Goal: Task Accomplishment & Management: Use online tool/utility

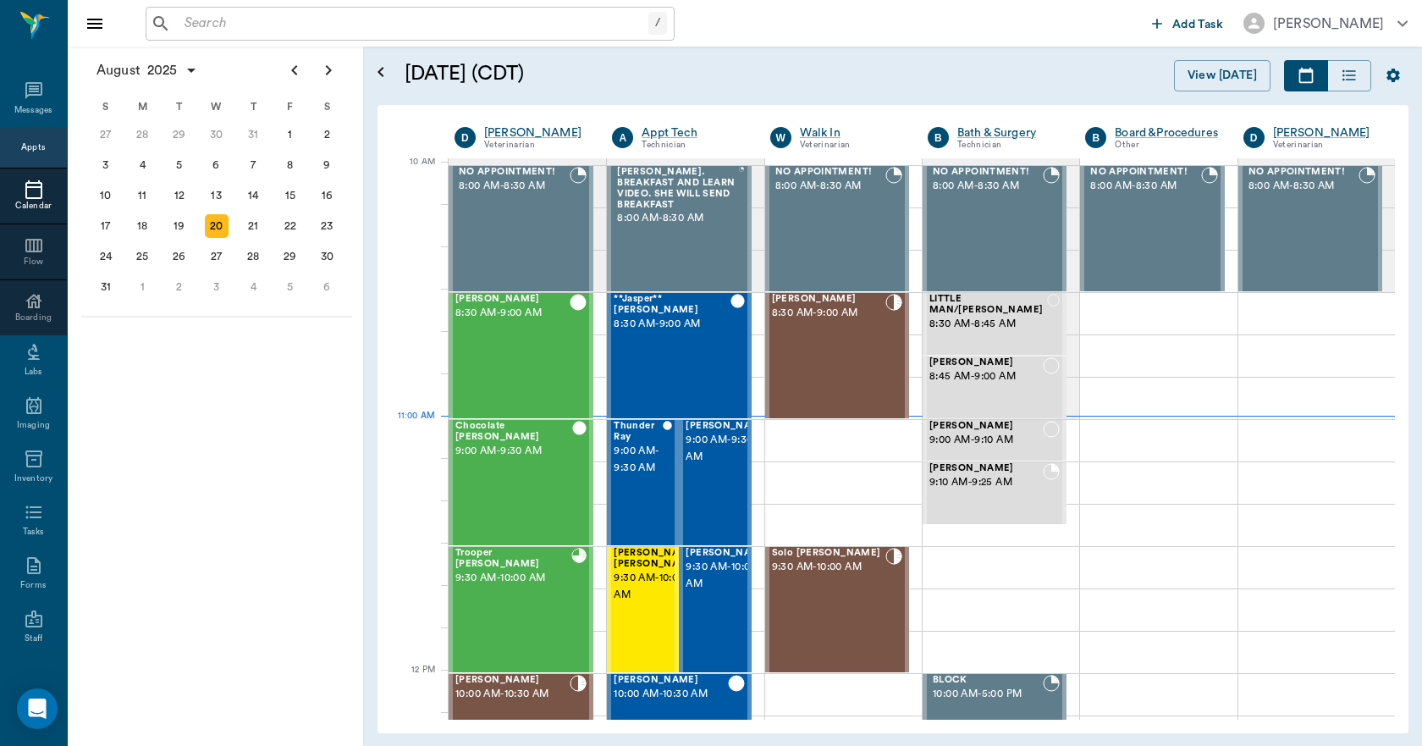
scroll to position [511, 0]
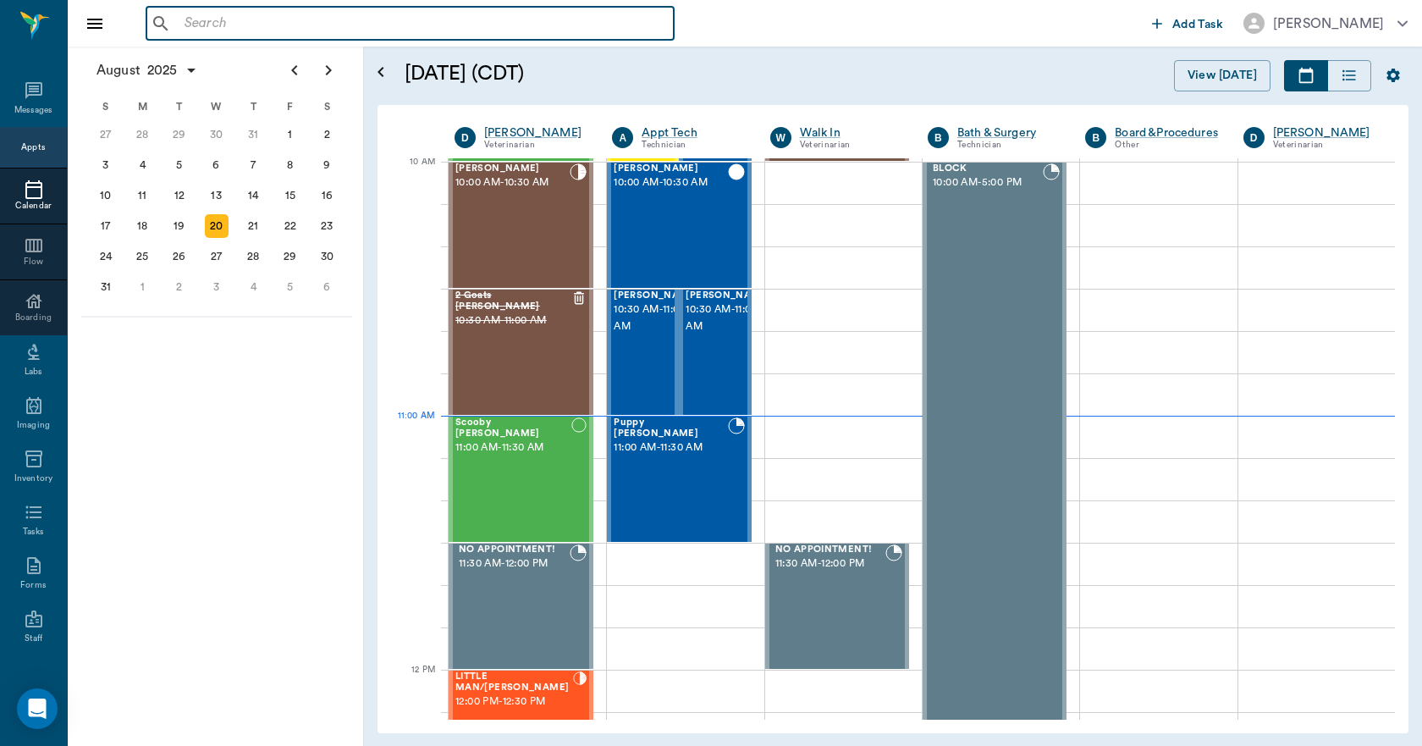
click at [180, 20] on input "text" at bounding box center [422, 24] width 489 height 24
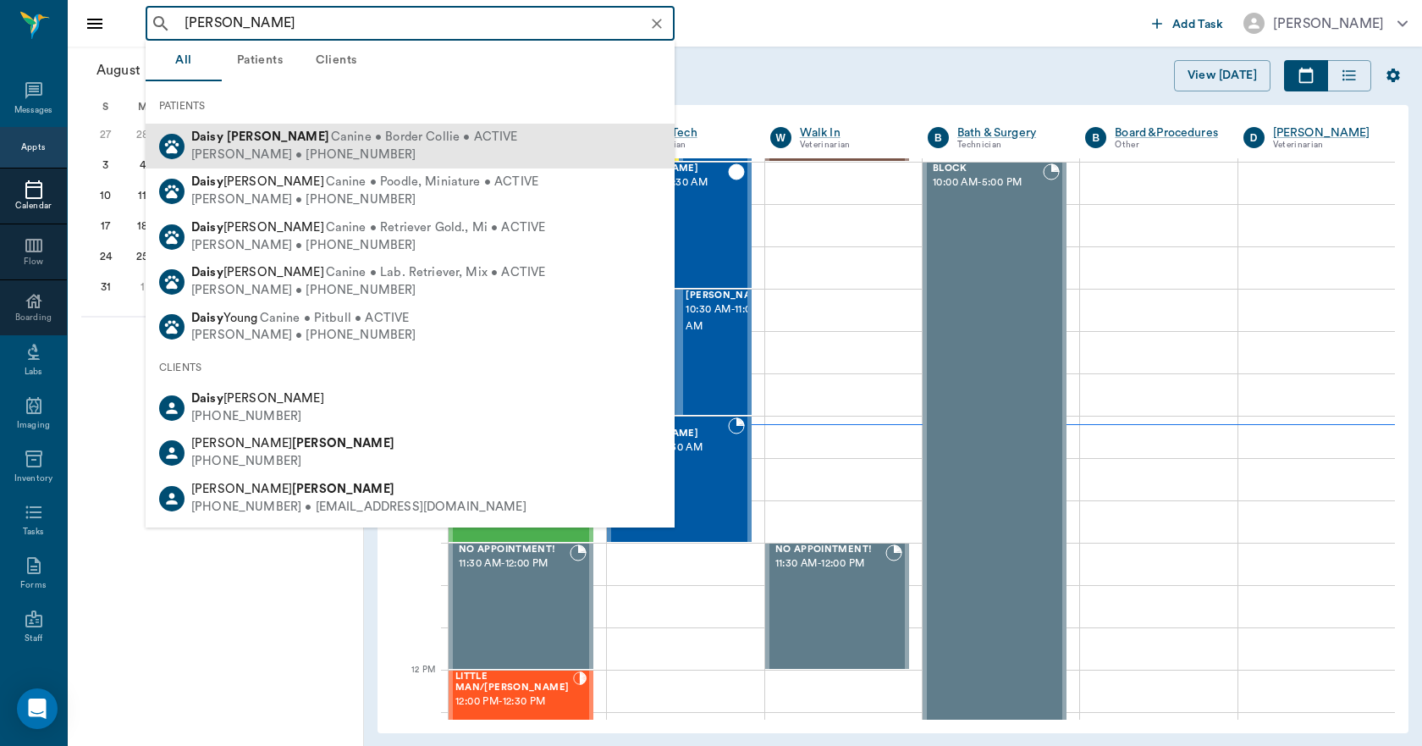
click at [306, 146] on div "[PERSON_NAME] • [PHONE_NUMBER]" at bounding box center [354, 155] width 327 height 18
type input "[PERSON_NAME]"
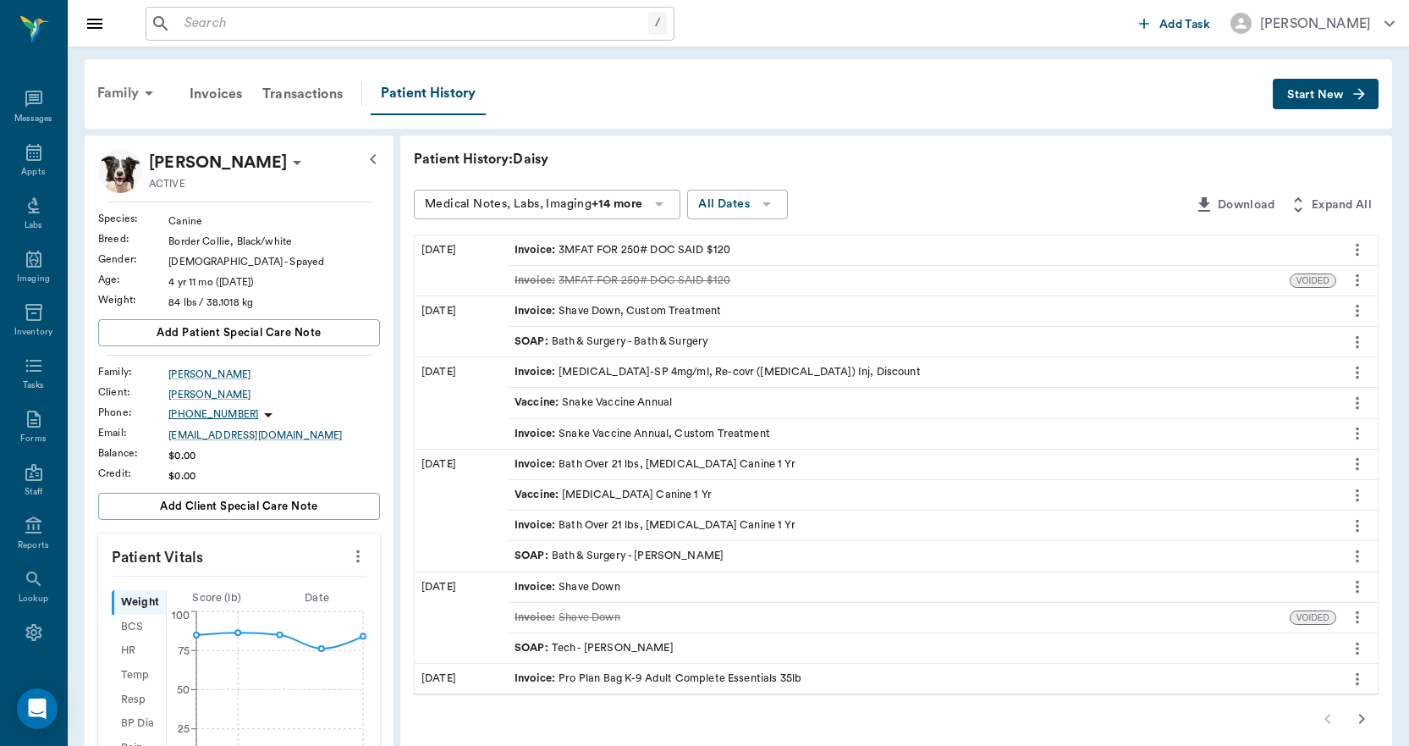
click at [108, 92] on div "Family" at bounding box center [128, 93] width 82 height 41
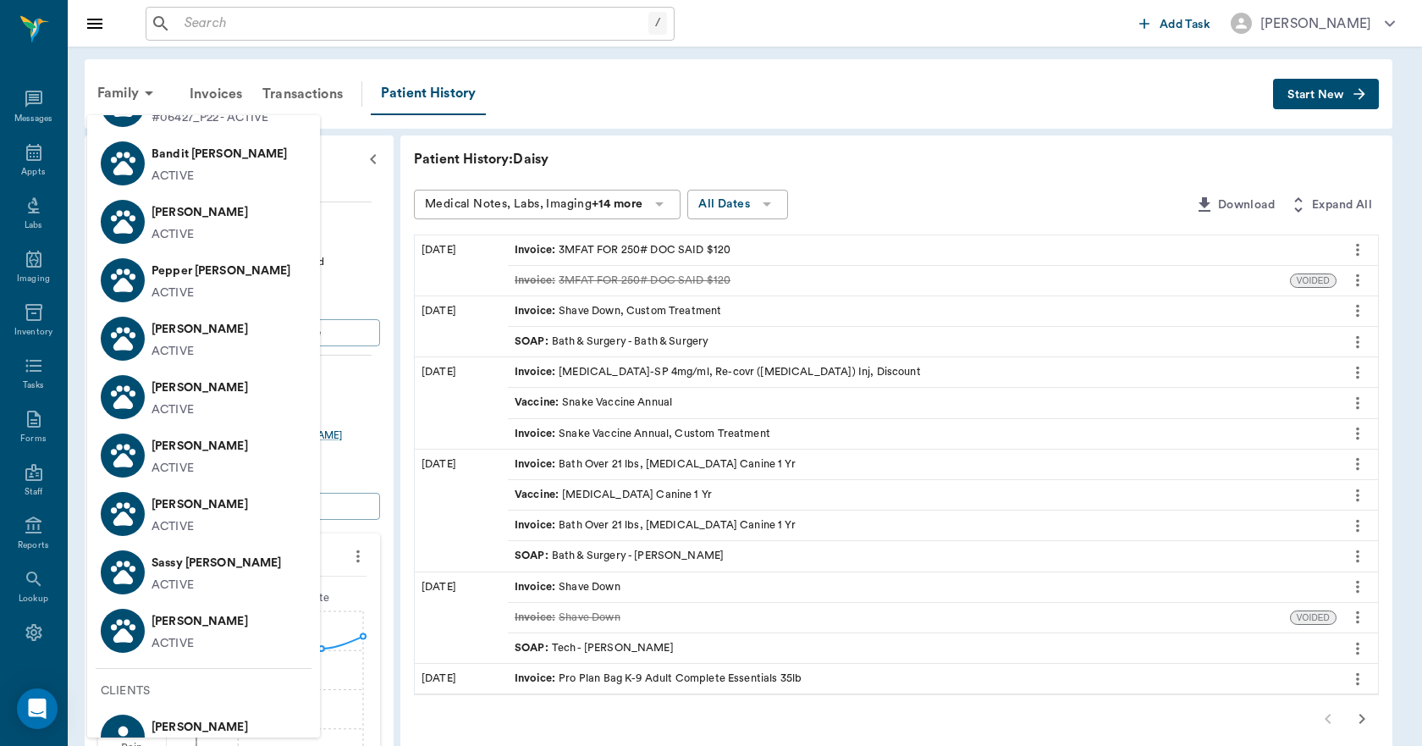
scroll to position [160, 0]
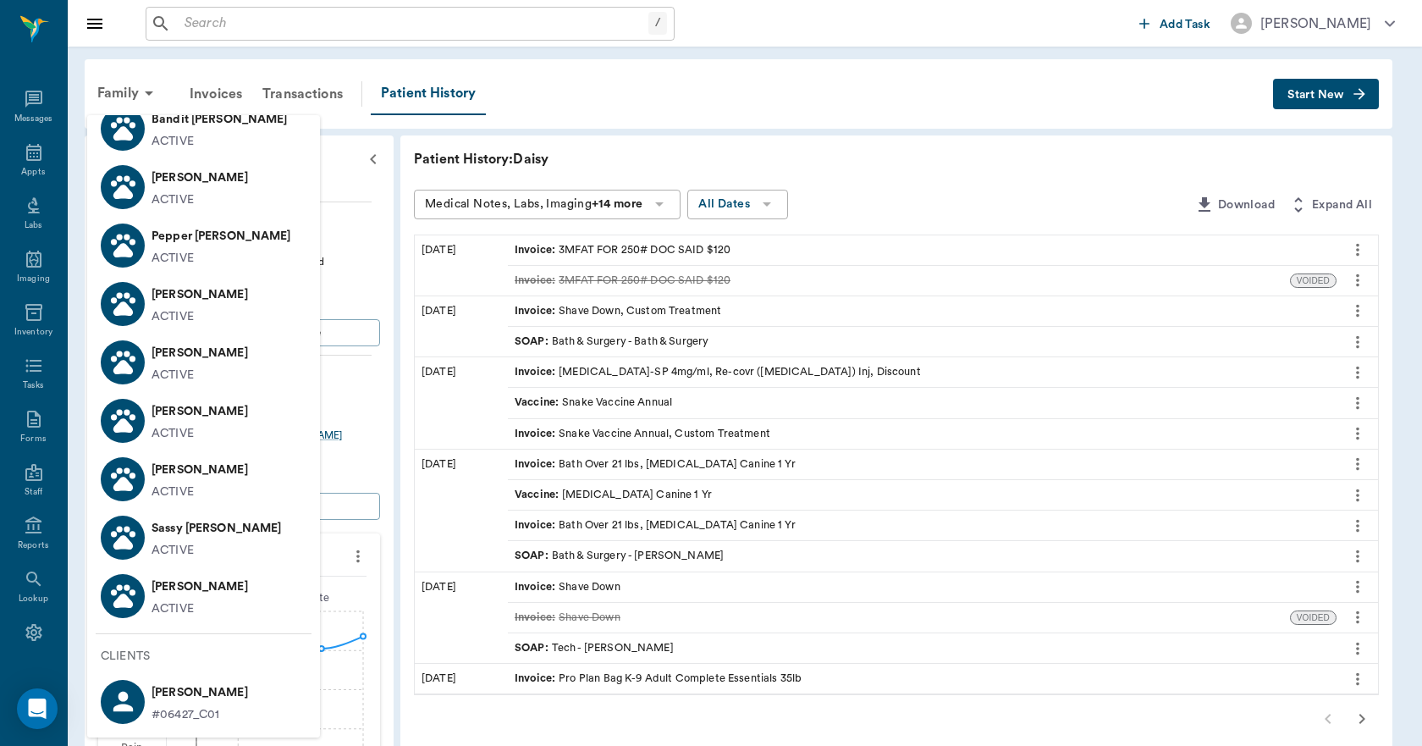
click at [164, 534] on p "Sassy [PERSON_NAME]" at bounding box center [217, 528] width 130 height 27
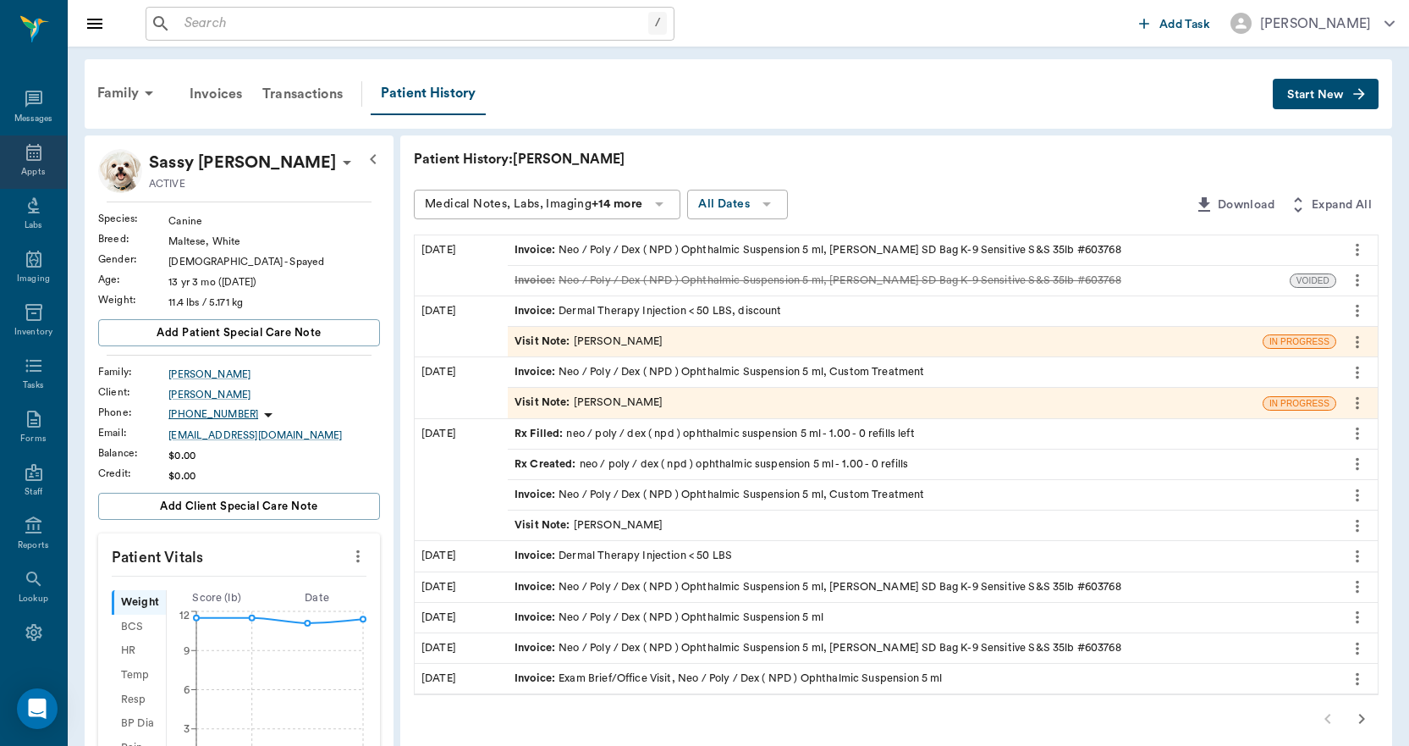
click at [26, 153] on icon at bounding box center [34, 152] width 20 height 20
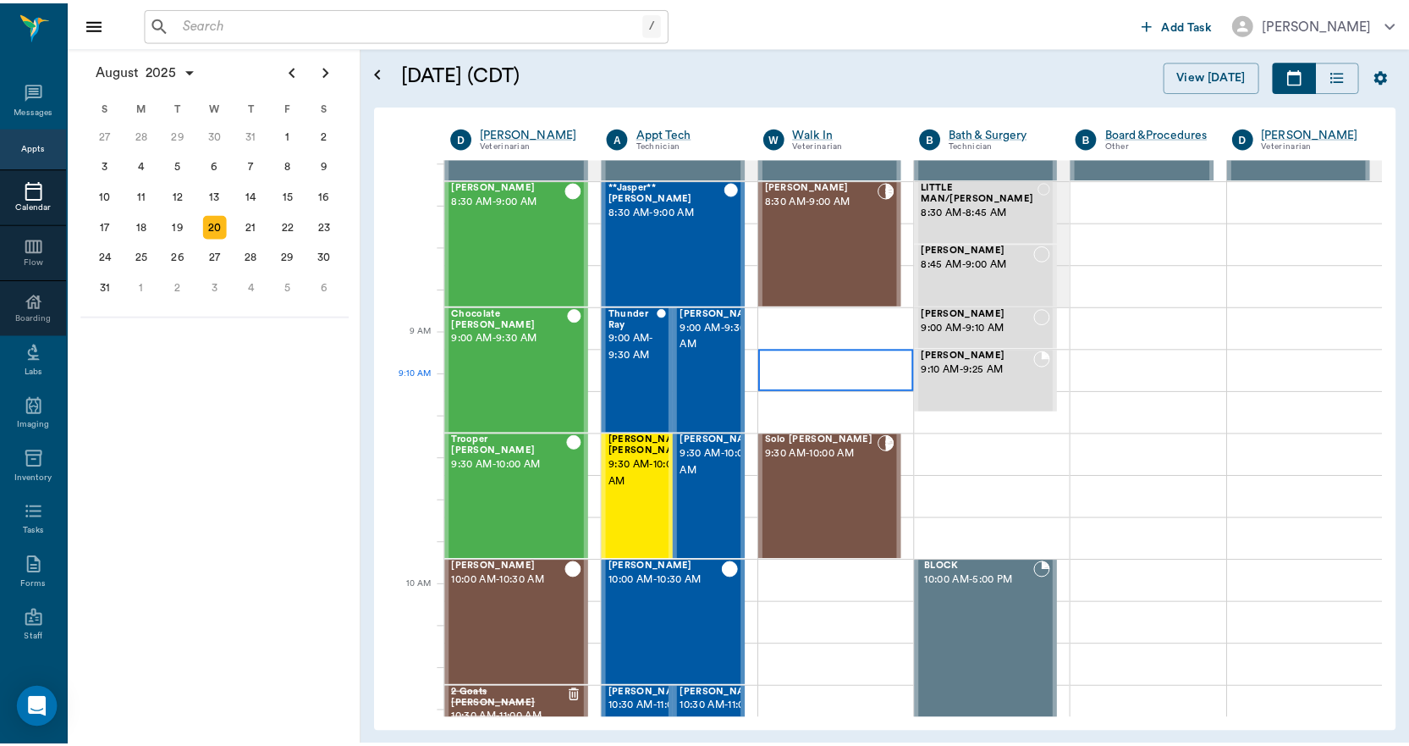
scroll to position [88, 0]
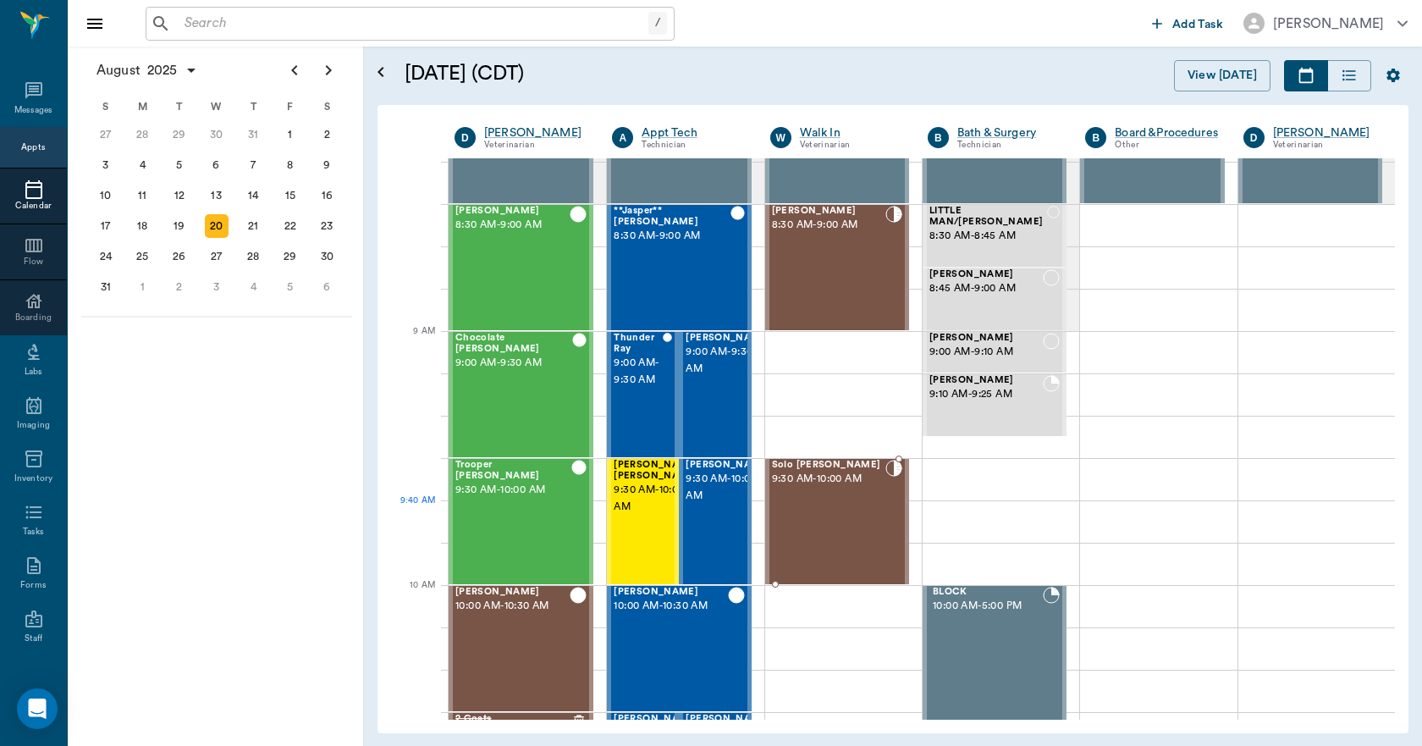
click at [833, 504] on div "Solo [PERSON_NAME] 9:30 AM - 10:00 AM" at bounding box center [828, 522] width 113 height 124
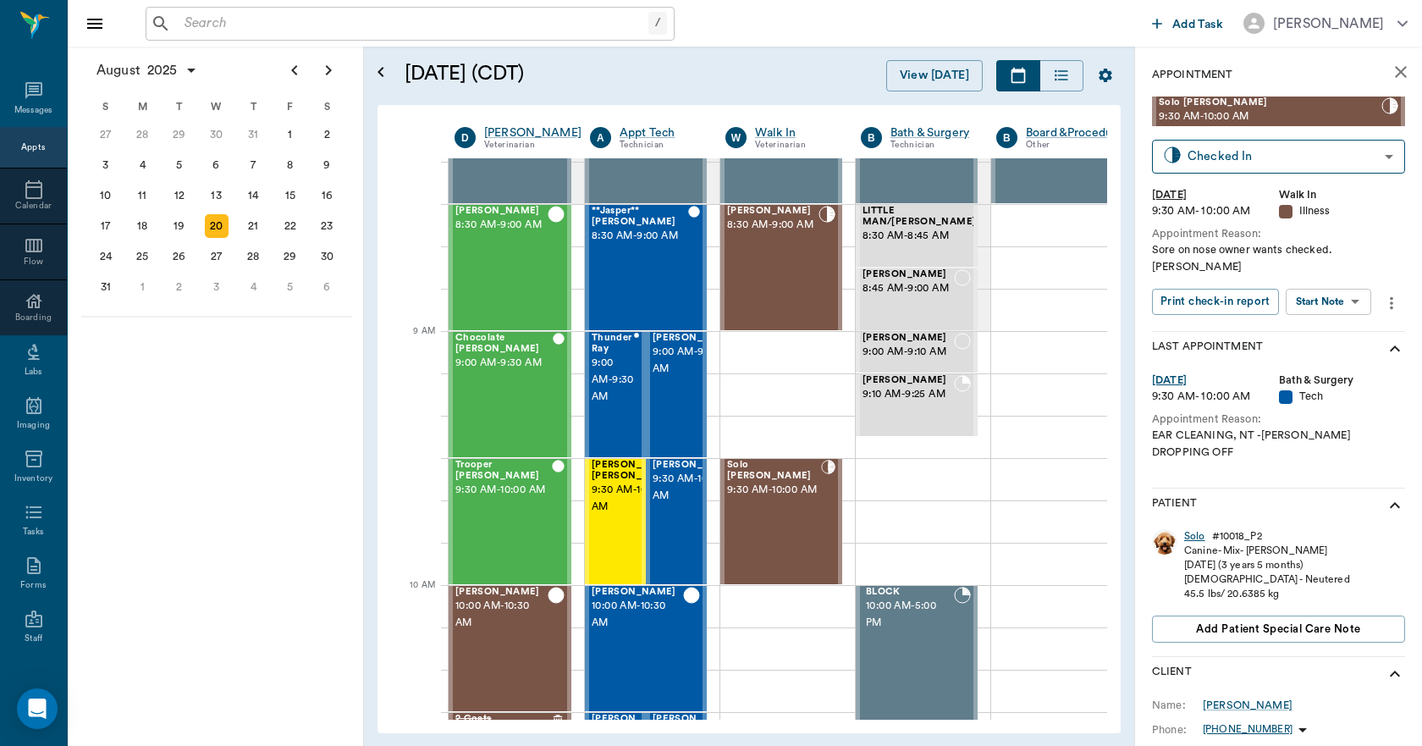
click at [1194, 529] on div "Solo" at bounding box center [1194, 536] width 21 height 14
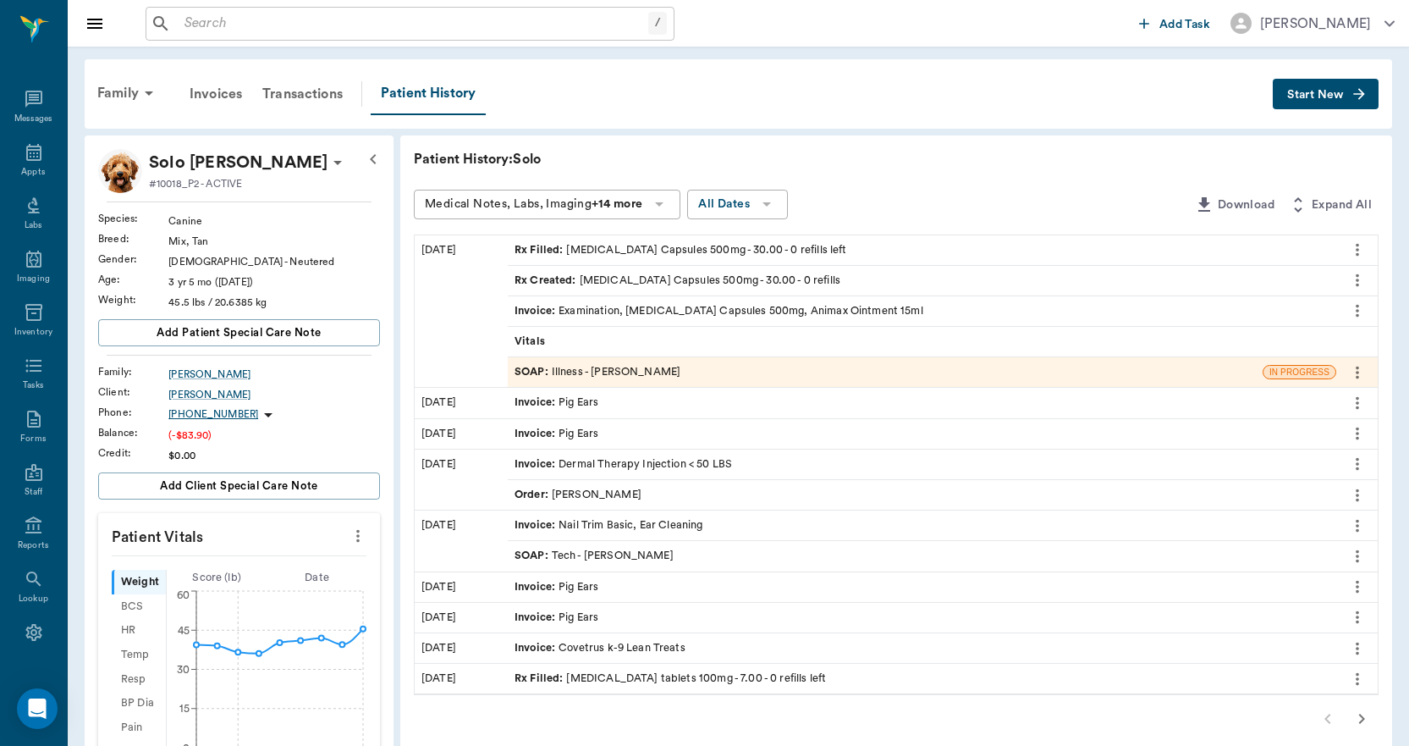
click at [536, 312] on span "Invoice :" at bounding box center [537, 311] width 44 height 16
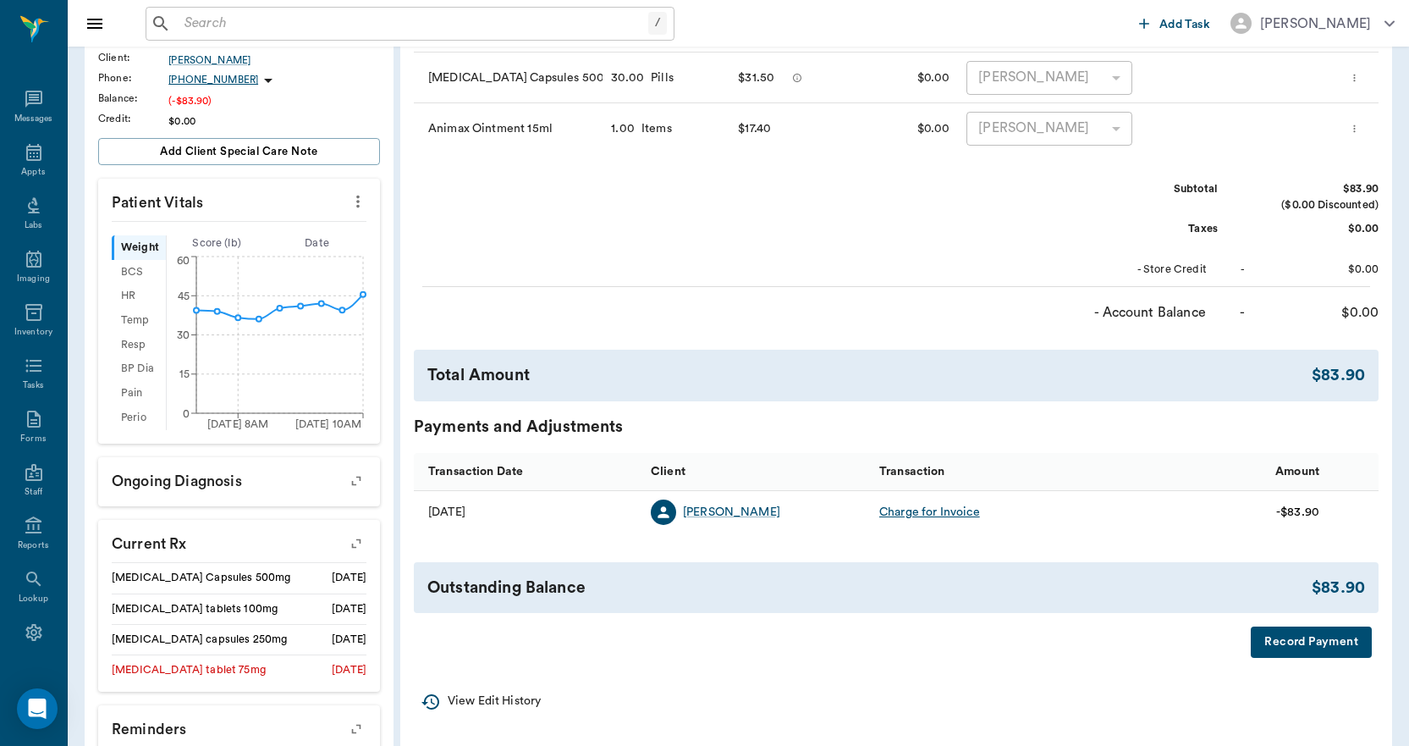
scroll to position [85, 0]
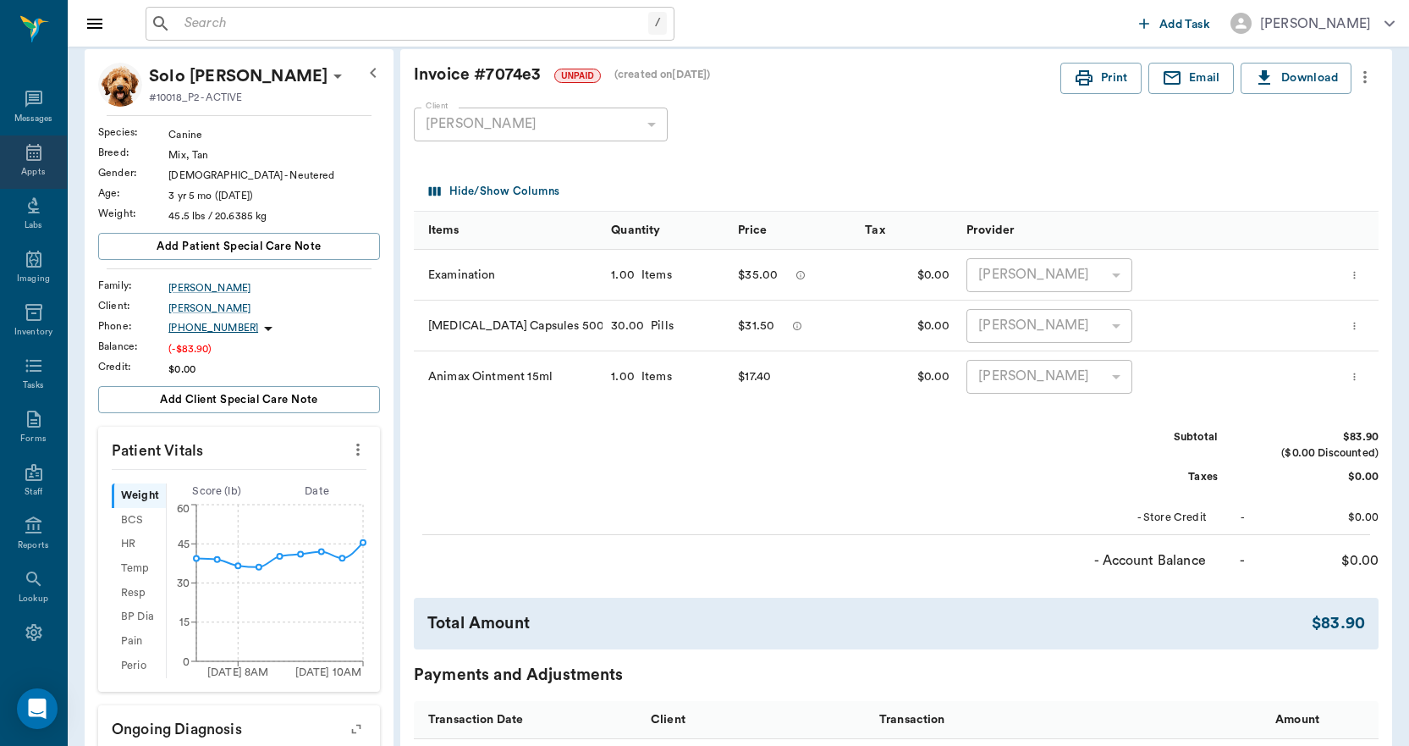
click at [30, 154] on icon at bounding box center [34, 152] width 20 height 20
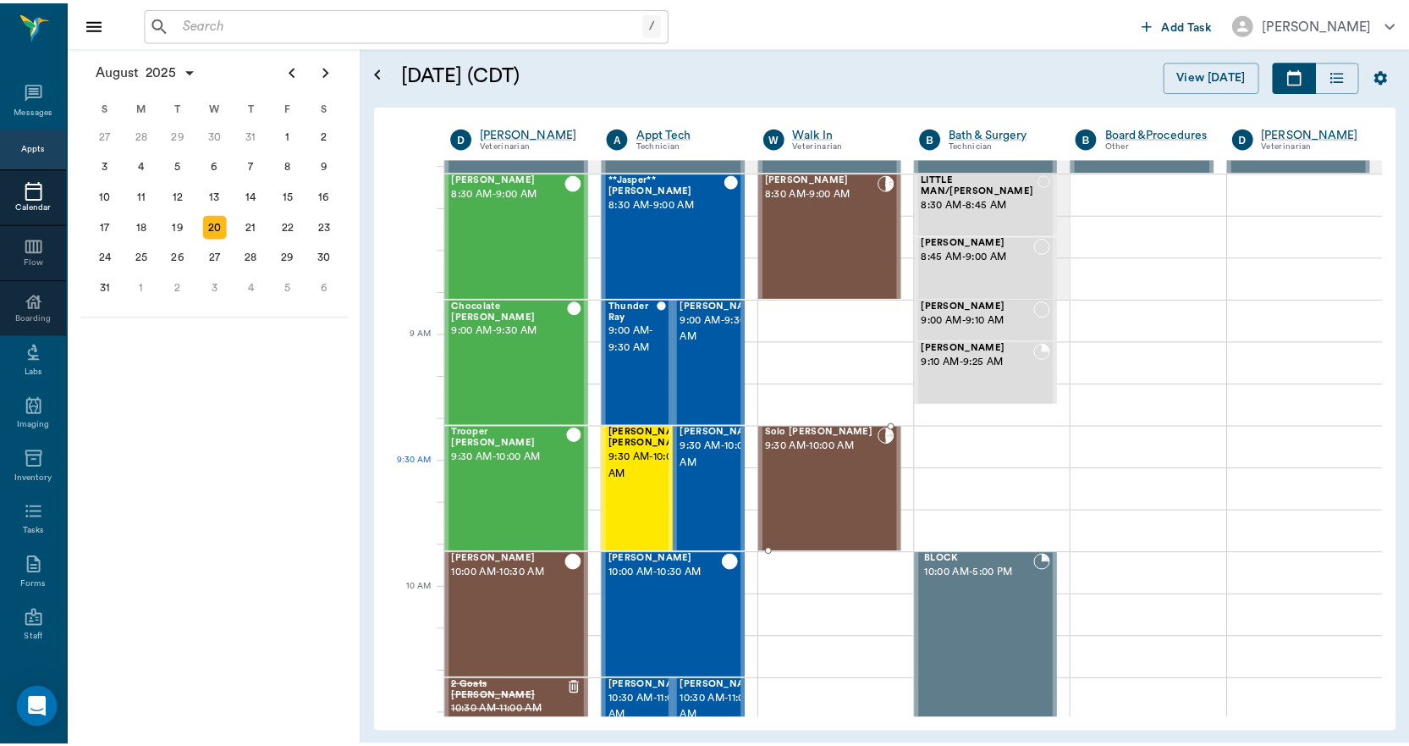
scroll to position [85, 0]
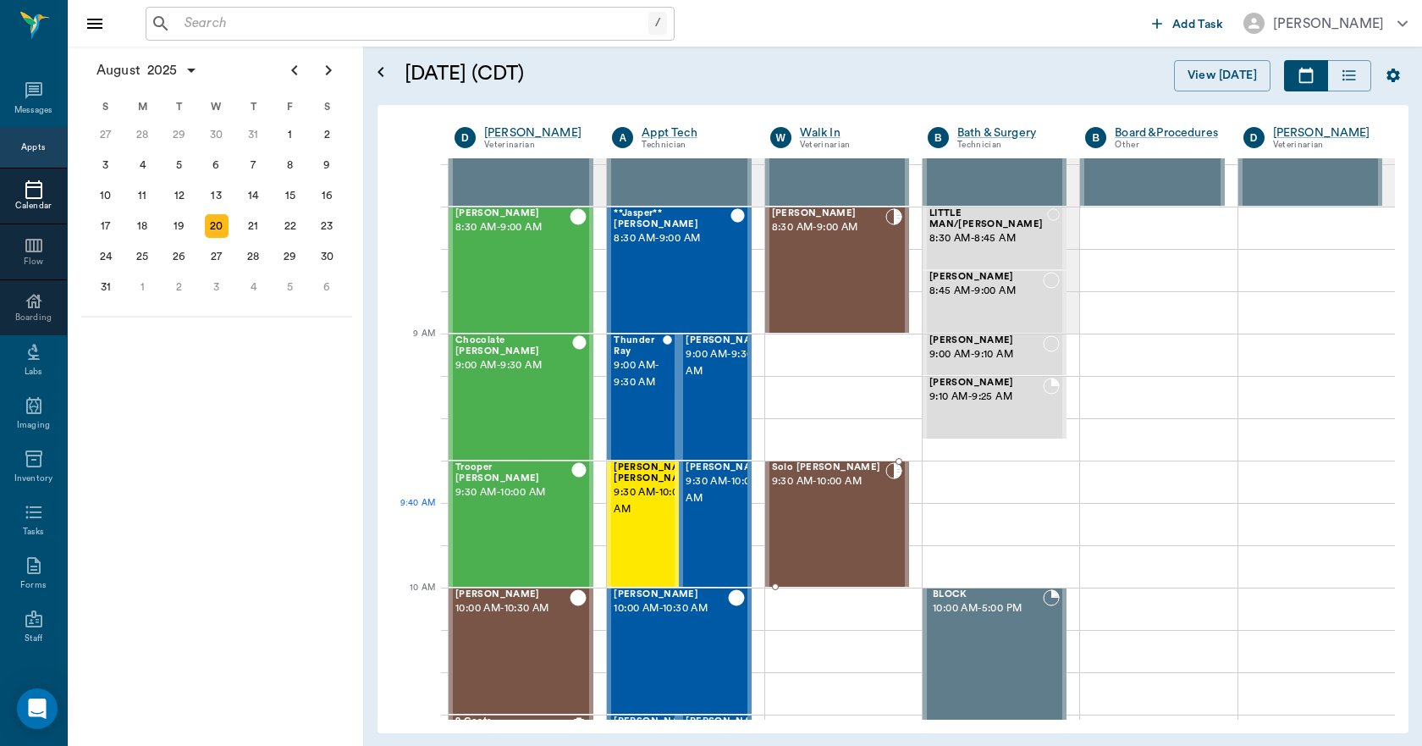
drag, startPoint x: 852, startPoint y: 512, endPoint x: 896, endPoint y: 477, distance: 56.7
click at [852, 511] on div "Solo [PERSON_NAME] 9:30 AM - 10:00 AM" at bounding box center [828, 524] width 113 height 124
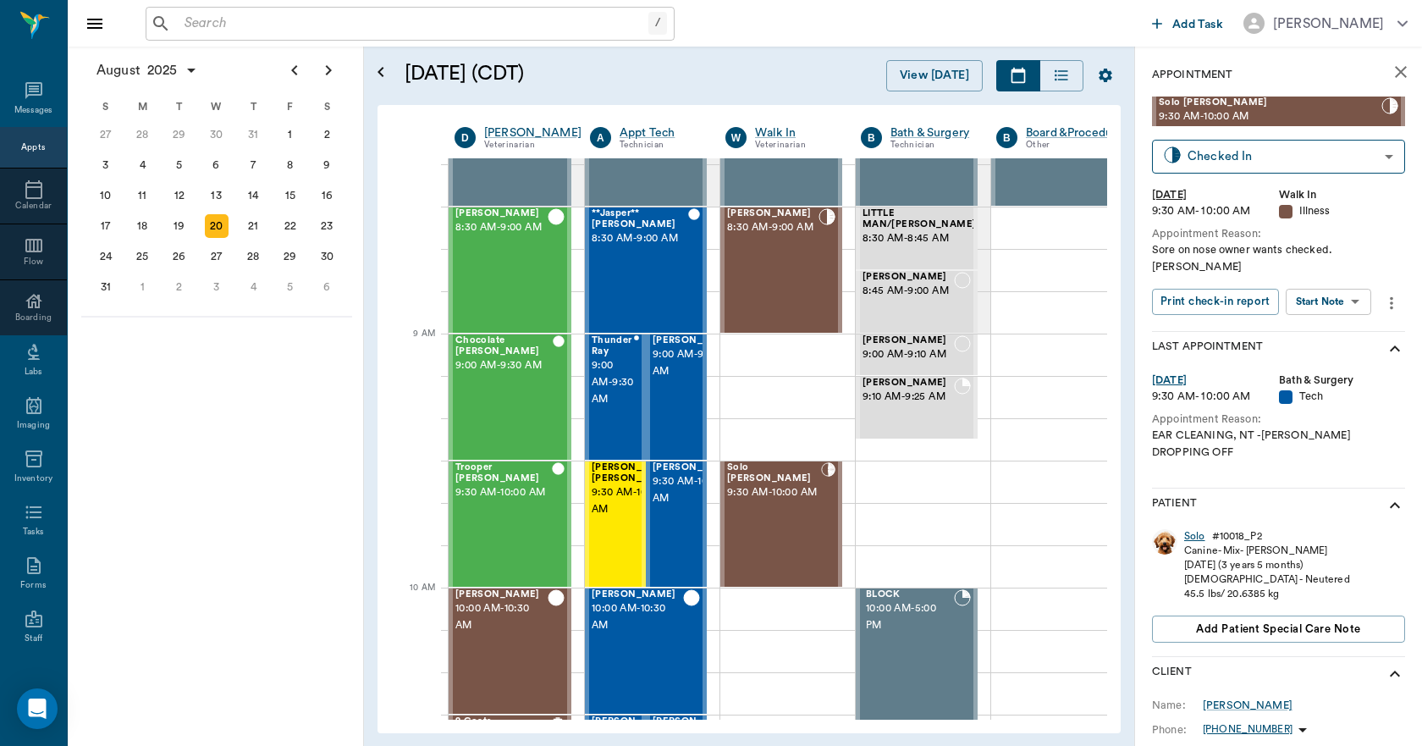
click at [1193, 529] on div "Solo" at bounding box center [1194, 536] width 21 height 14
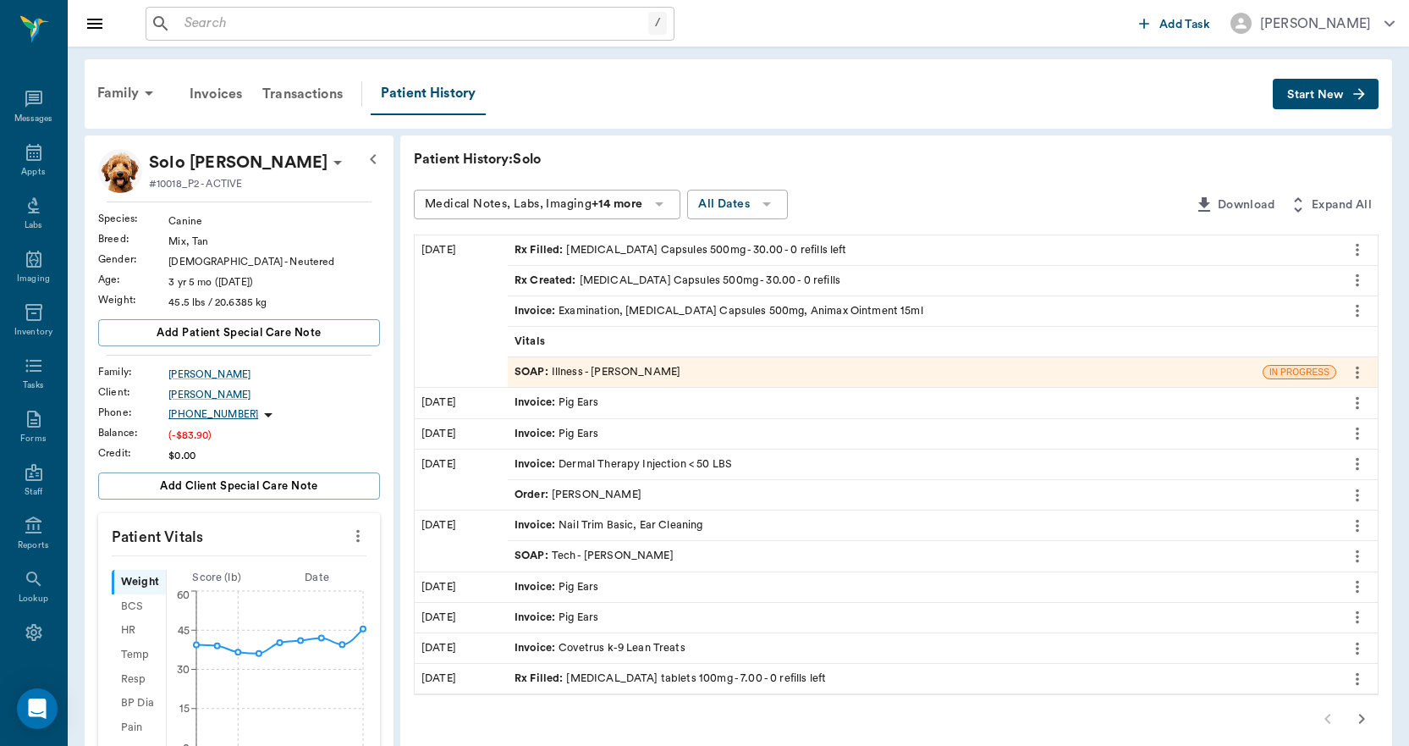
click at [579, 308] on div "Invoice : Examination, [MEDICAL_DATA] Capsules 500mg, Animax Ointment 15ml" at bounding box center [719, 311] width 409 height 16
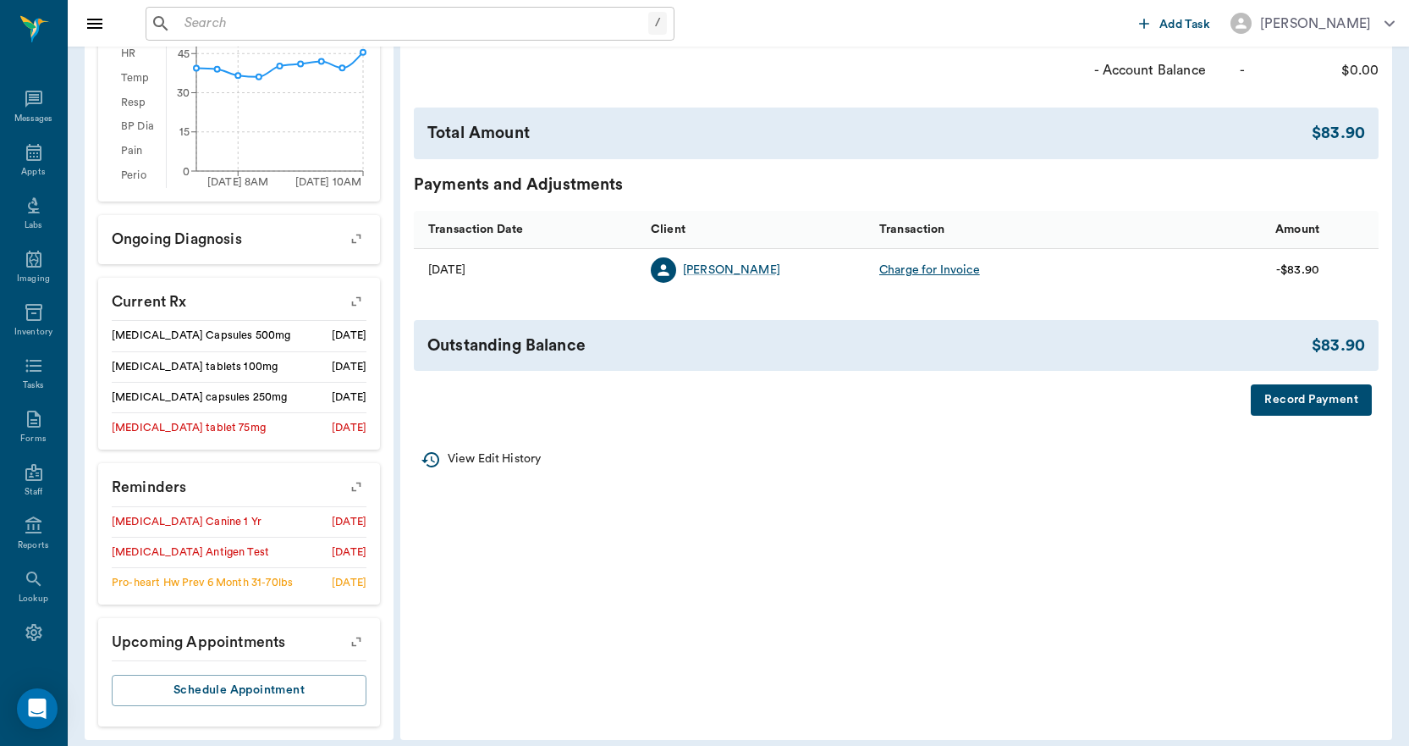
scroll to position [588, 0]
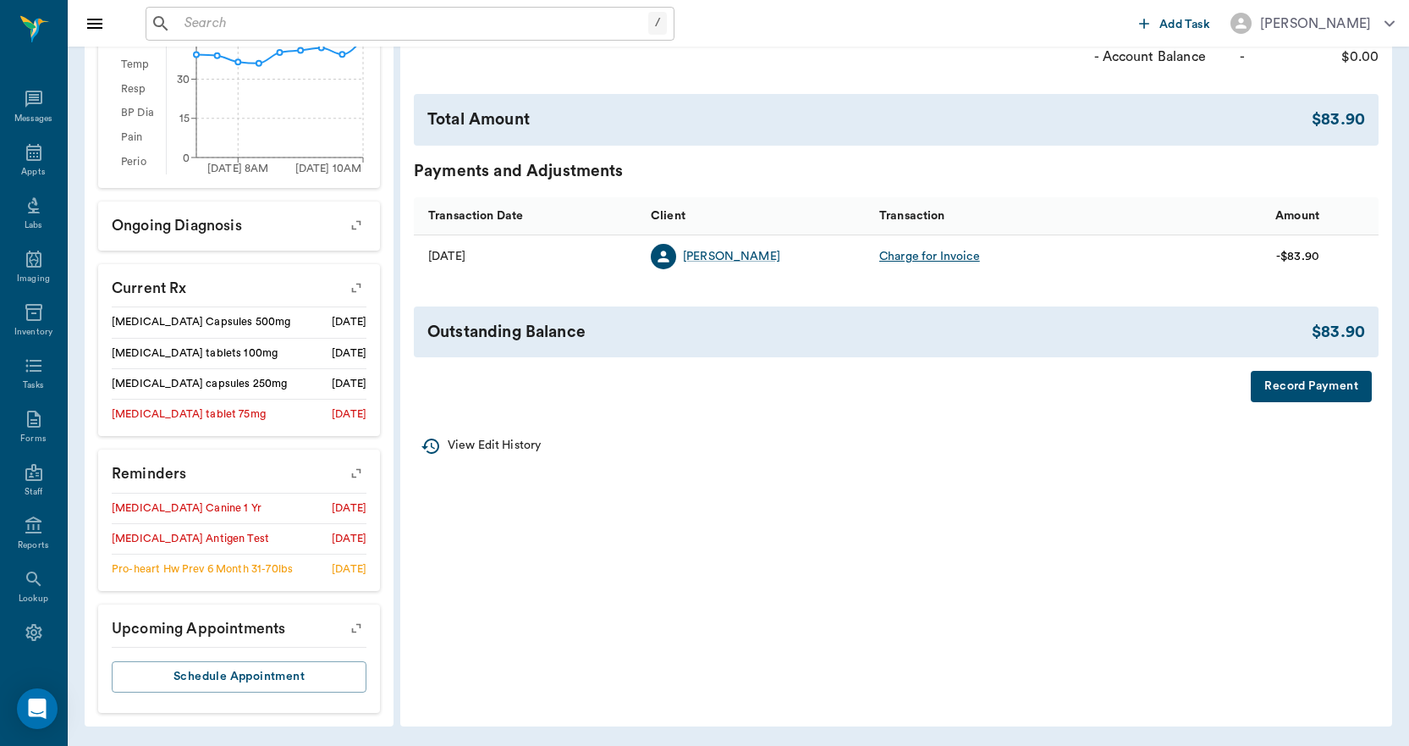
click at [1304, 384] on button "Record Payment" at bounding box center [1311, 386] width 121 height 31
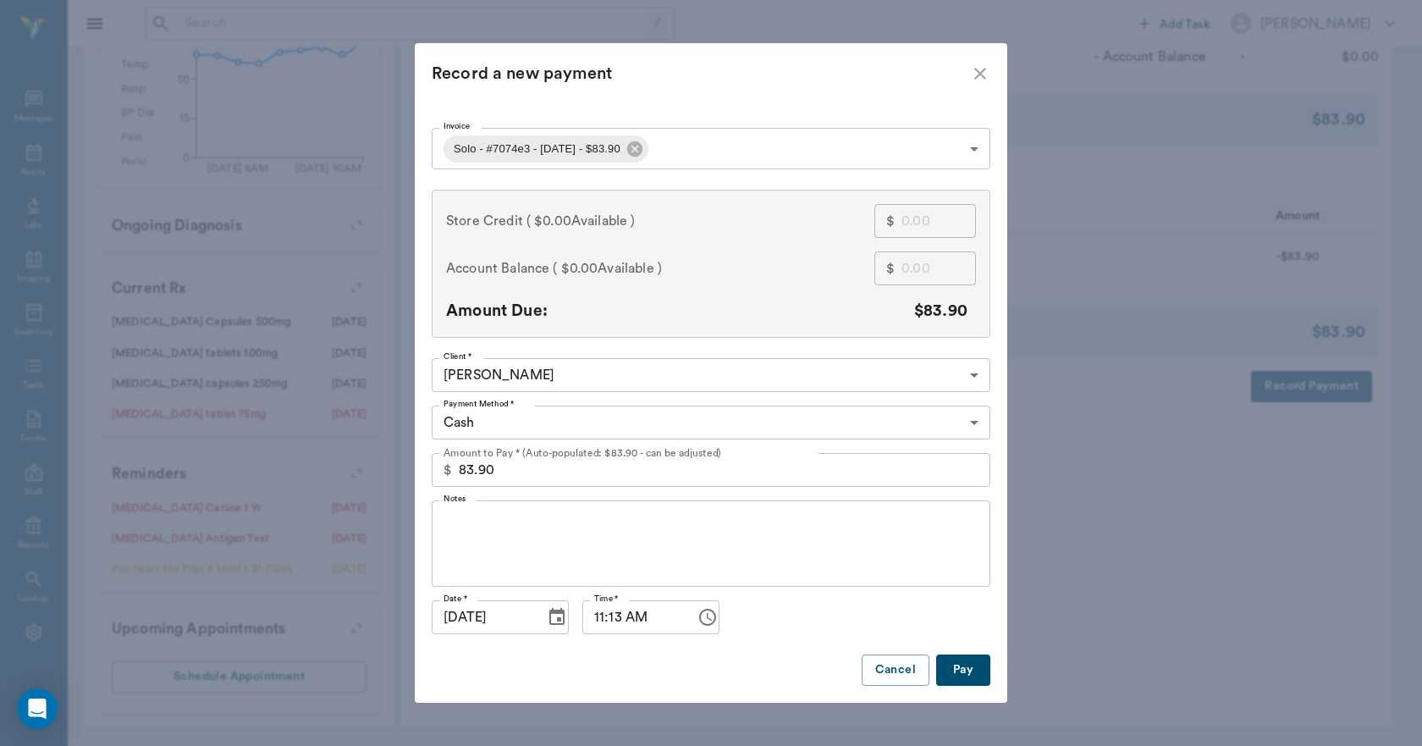
click at [963, 670] on button "Pay" at bounding box center [963, 669] width 54 height 31
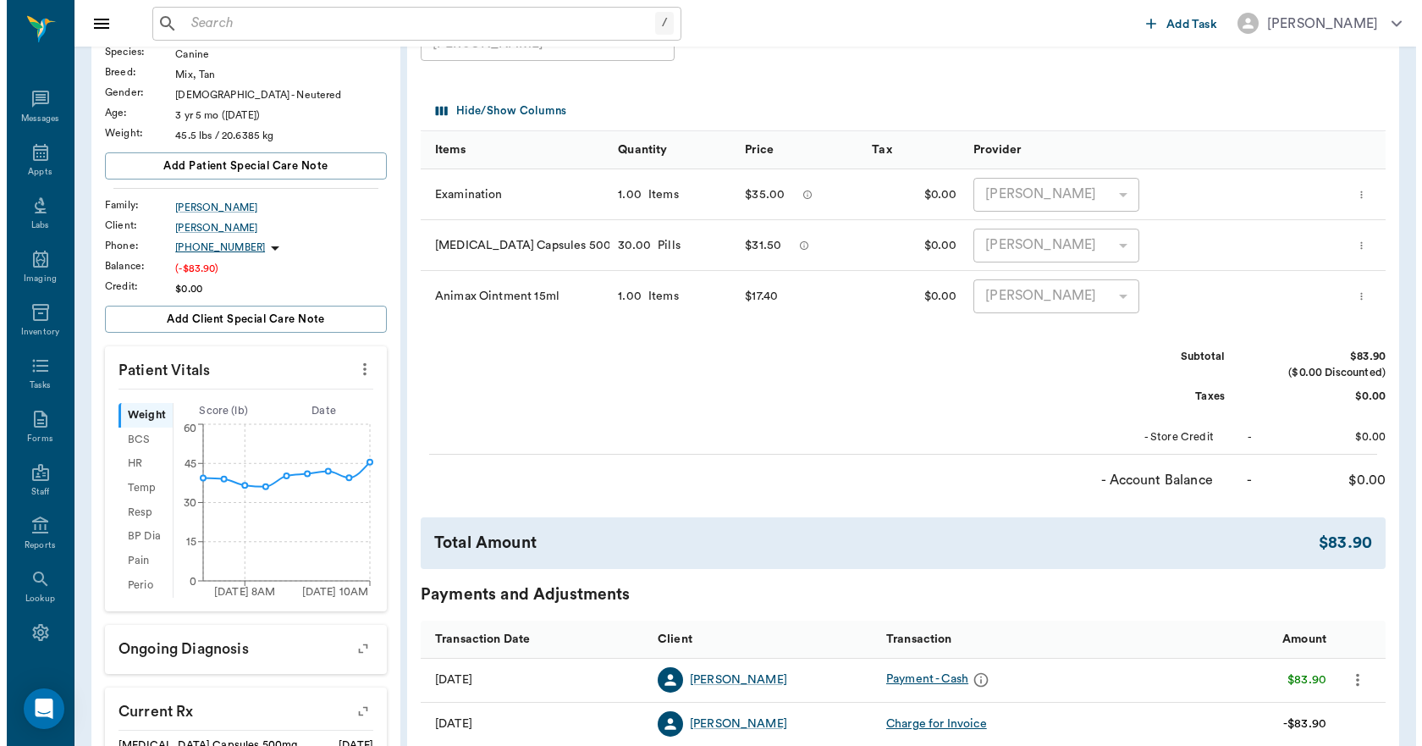
scroll to position [0, 0]
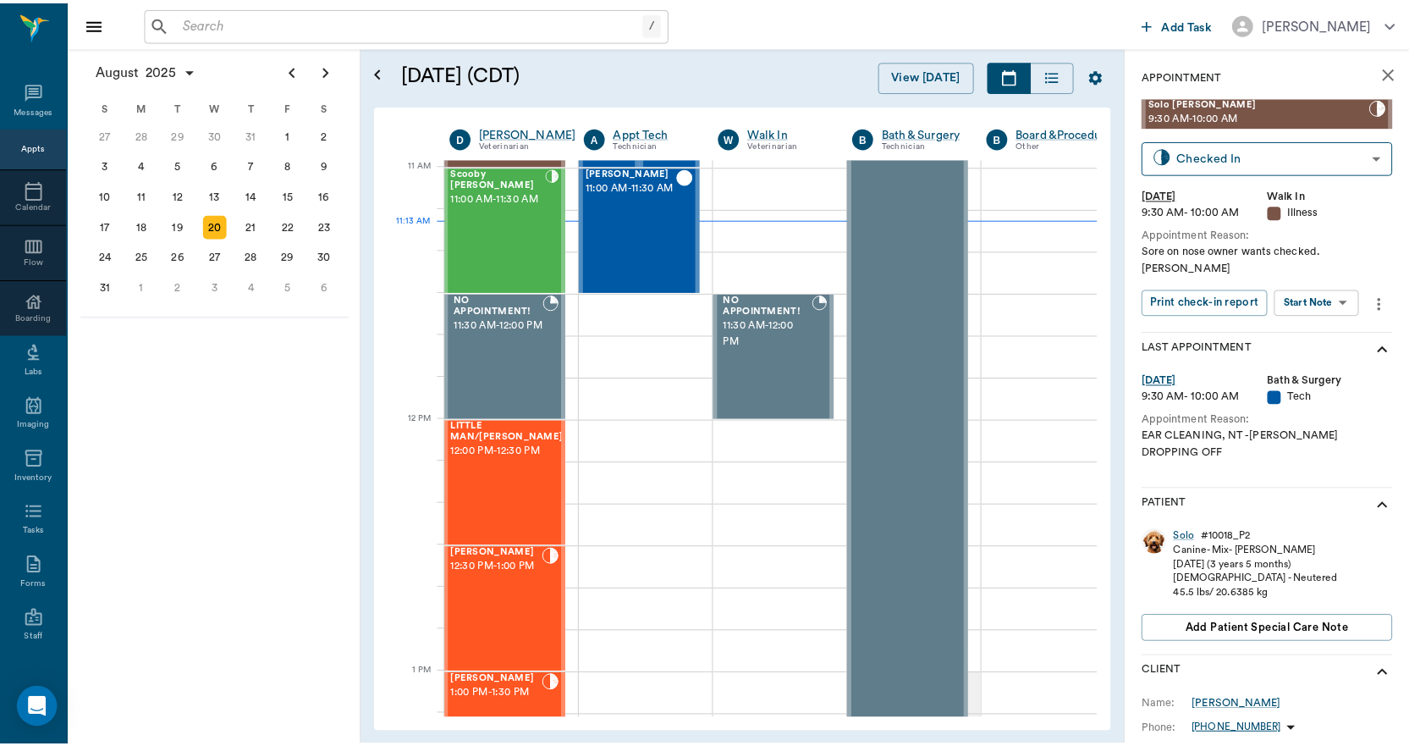
scroll to position [763, 1]
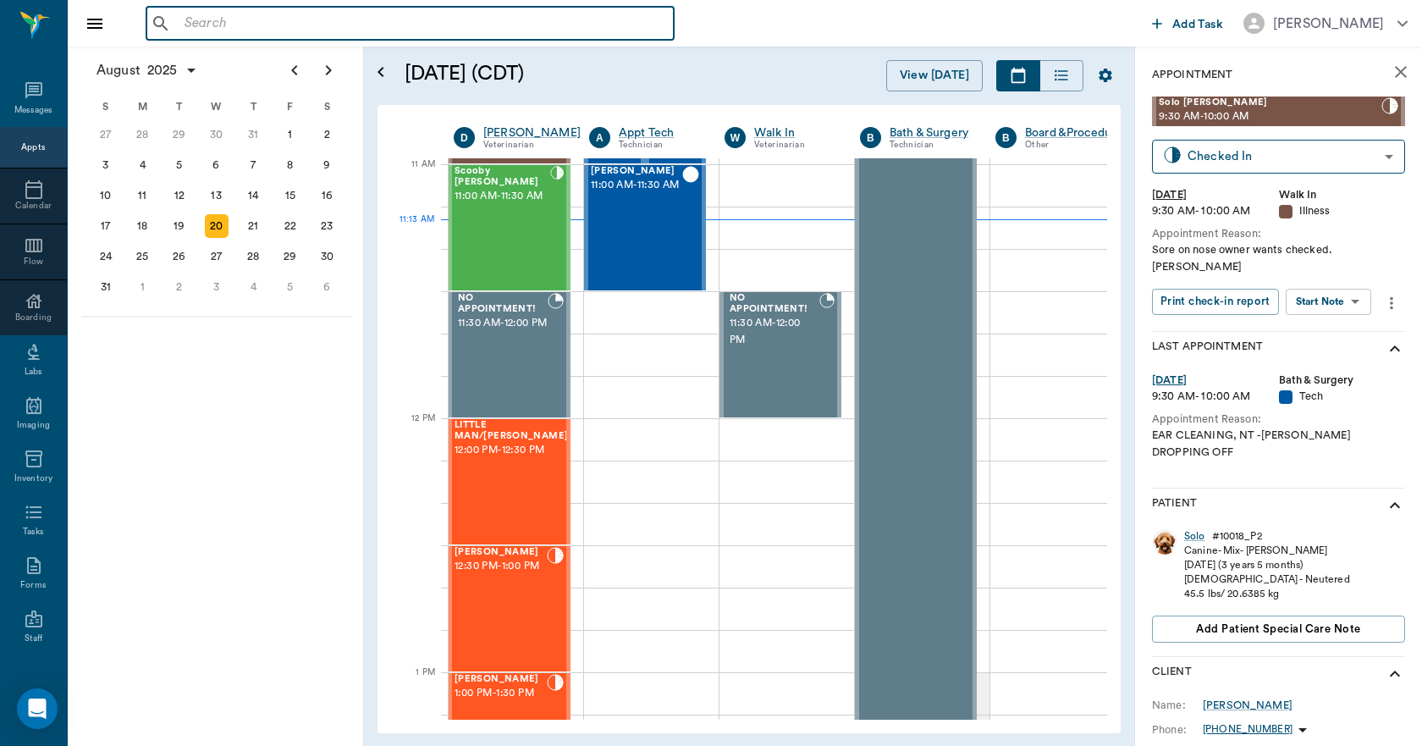
click at [191, 29] on input "text" at bounding box center [422, 24] width 489 height 24
type input "w"
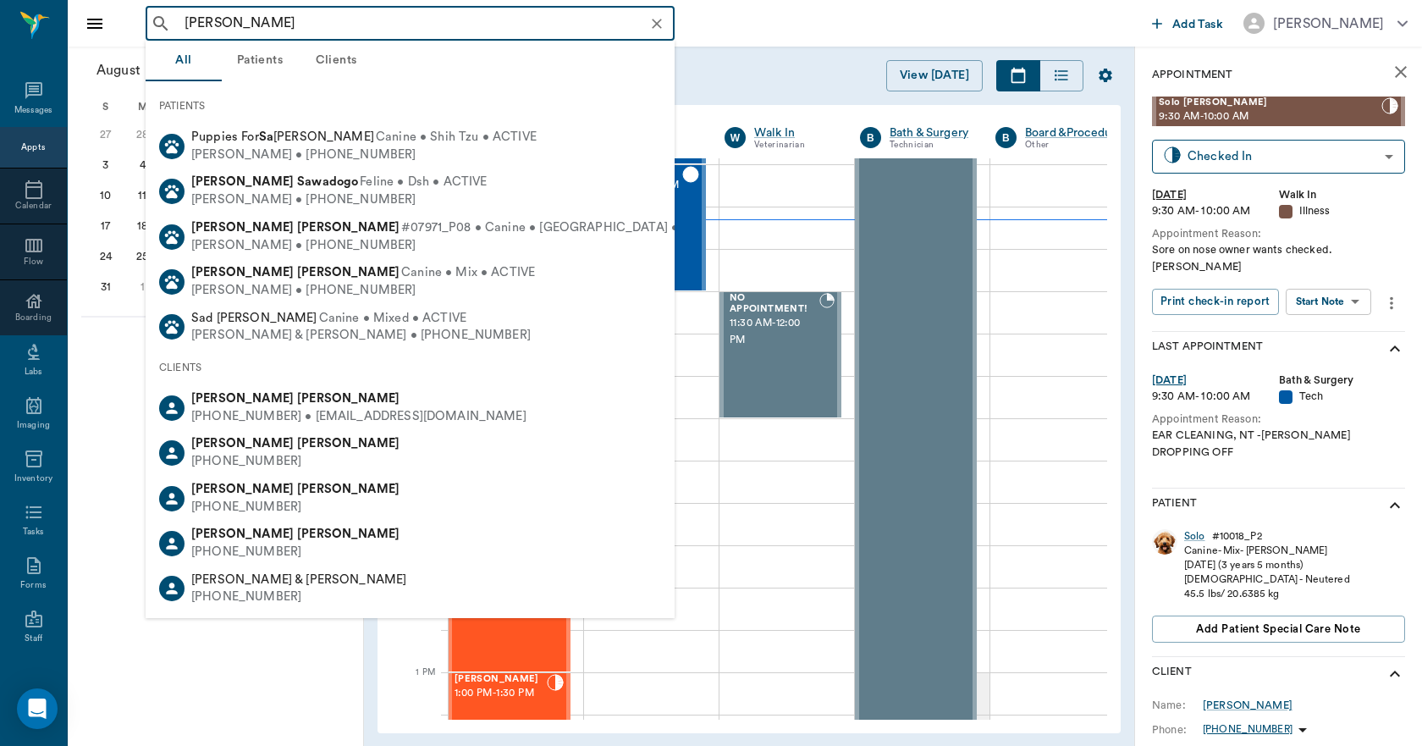
type input "[PERSON_NAME]"
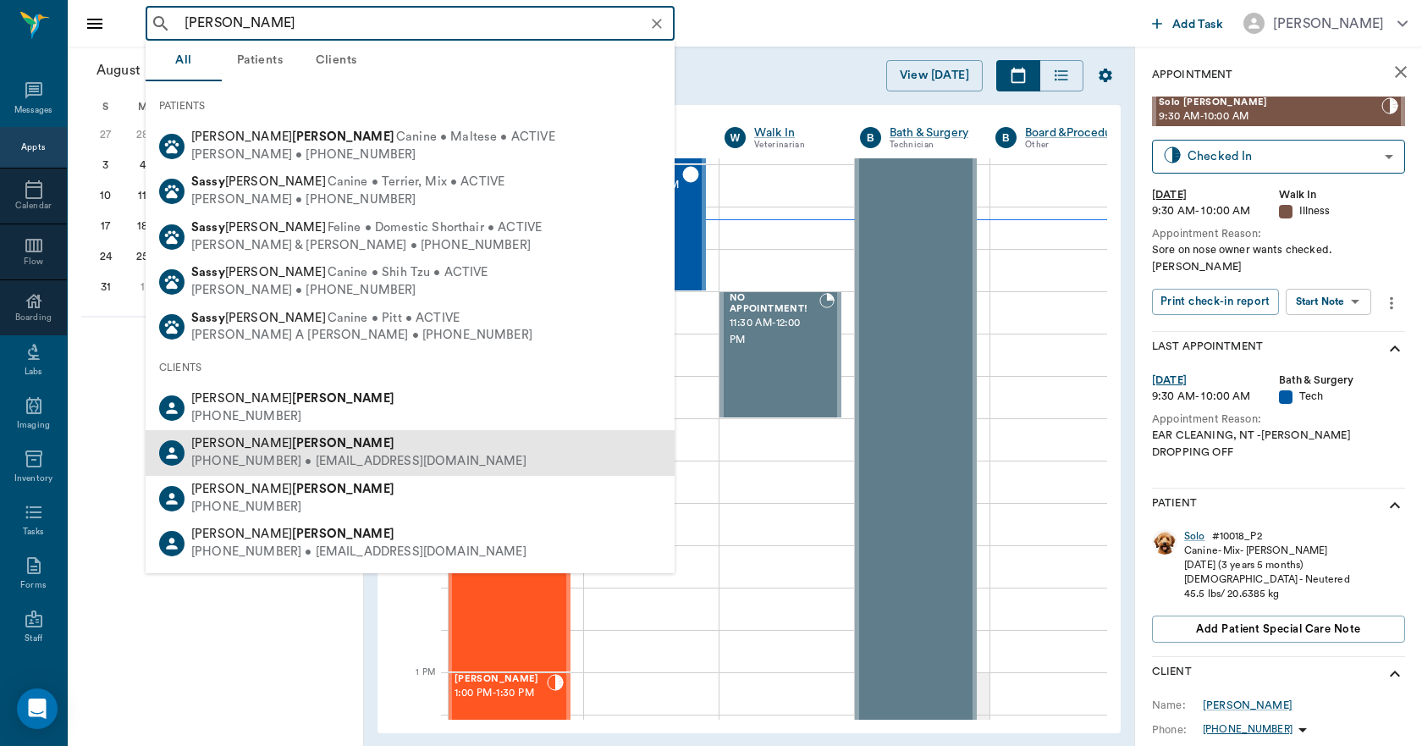
click at [251, 452] on div "[PERSON_NAME]" at bounding box center [358, 444] width 335 height 18
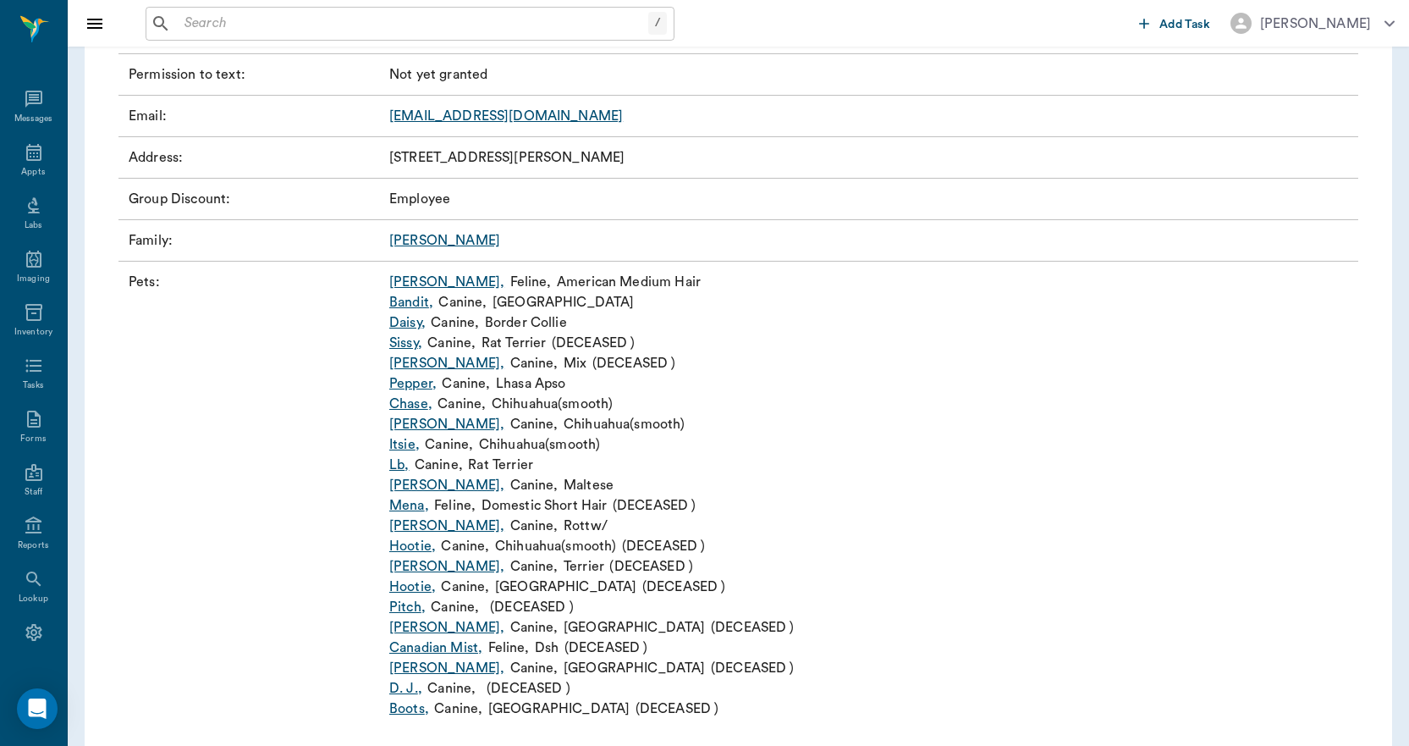
scroll to position [307, 0]
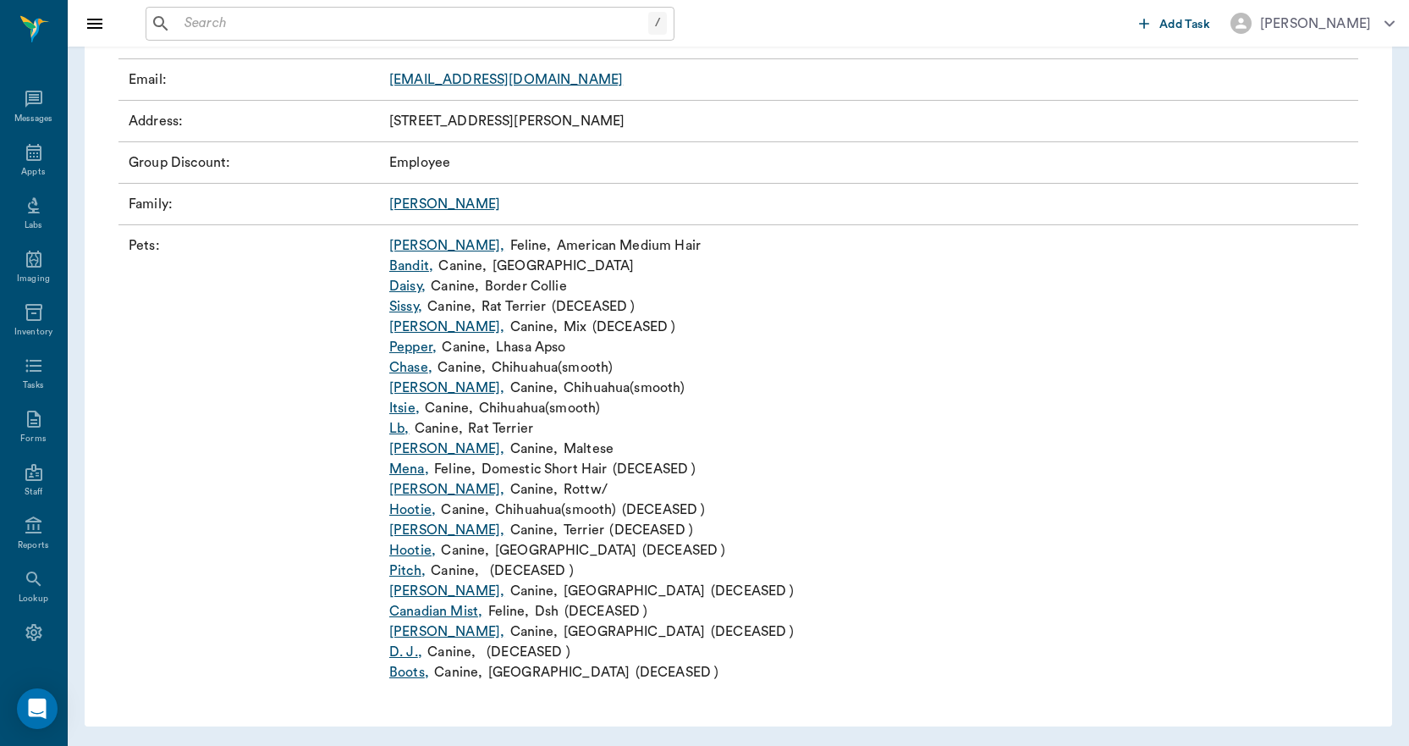
click at [425, 444] on link "[PERSON_NAME] ," at bounding box center [446, 448] width 115 height 20
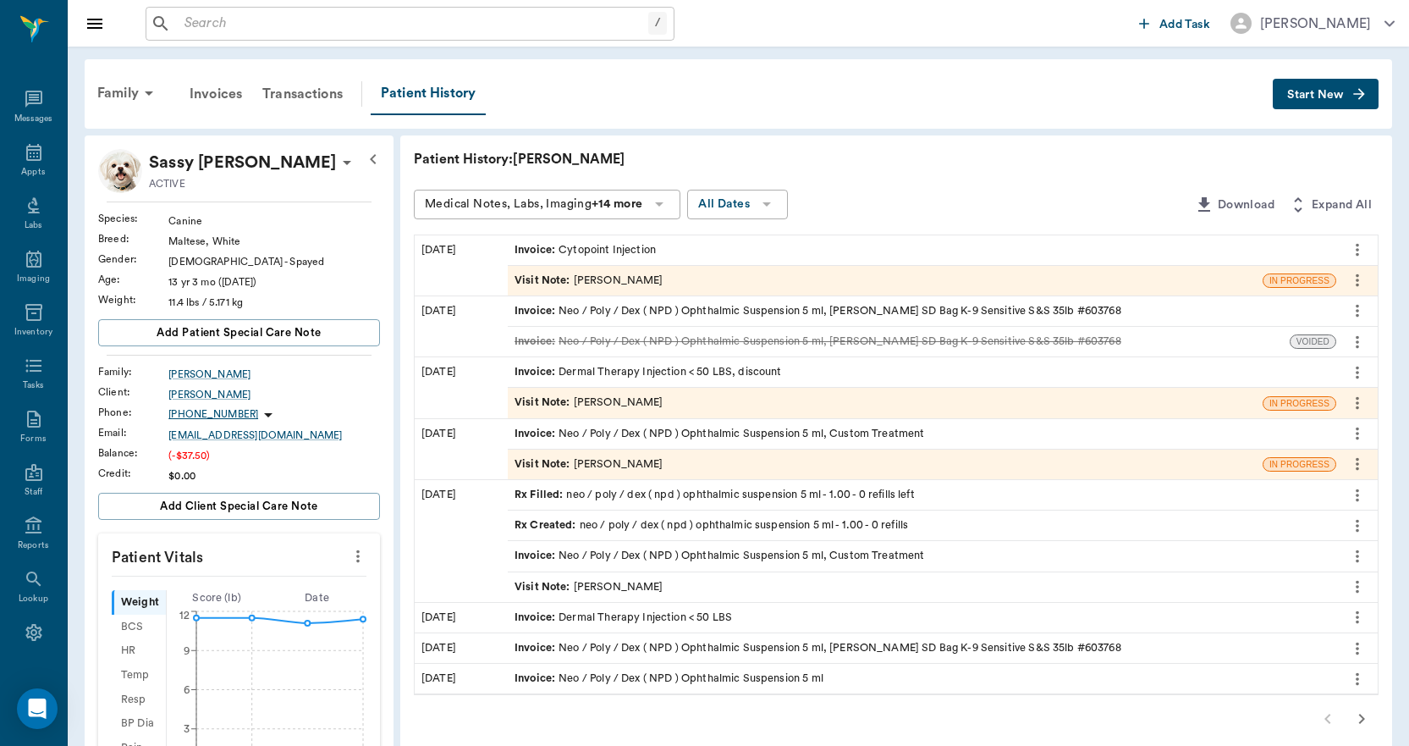
click at [545, 250] on span "Invoice :" at bounding box center [537, 250] width 44 height 16
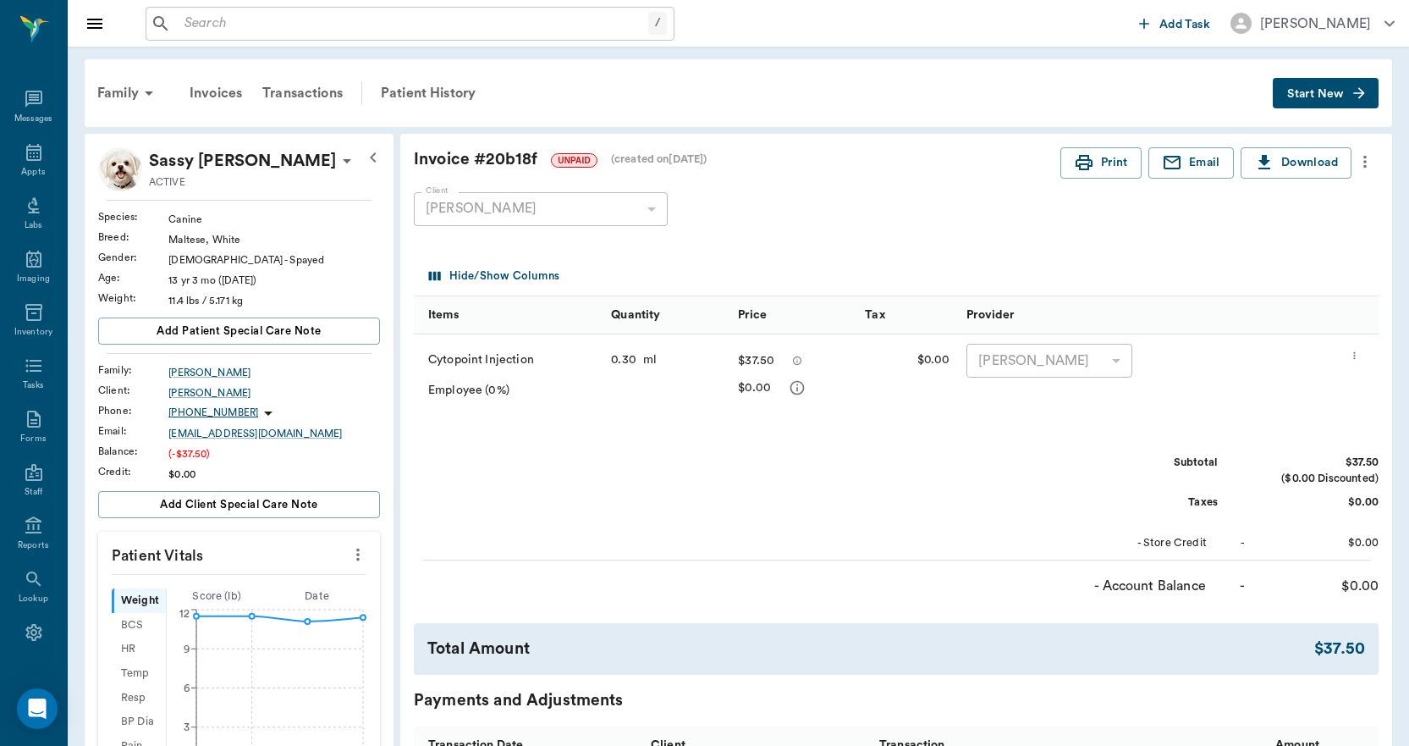
click at [416, 36] on div "/ ​" at bounding box center [410, 24] width 529 height 34
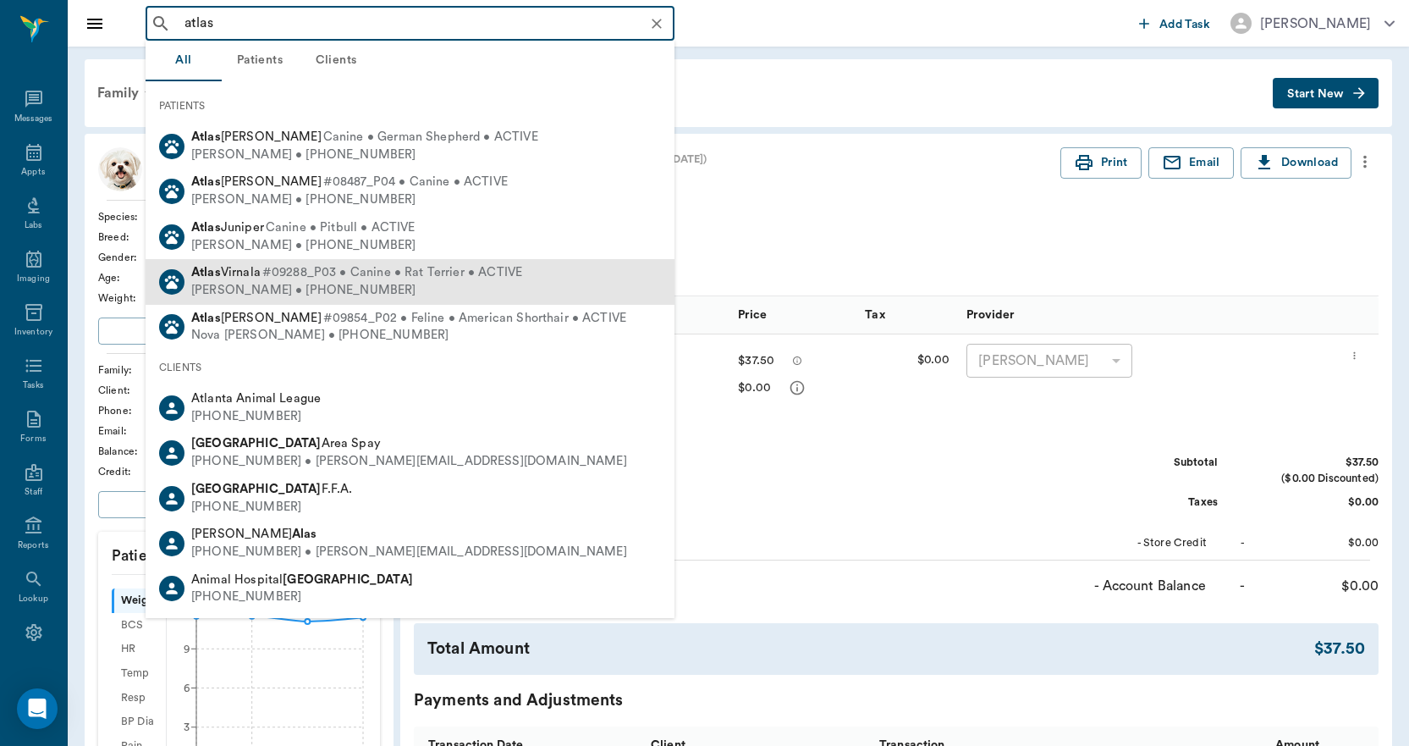
click at [368, 267] on span "#09288_P03 • Canine • Rat Terrier • ACTIVE" at bounding box center [392, 273] width 260 height 18
type input "atlas"
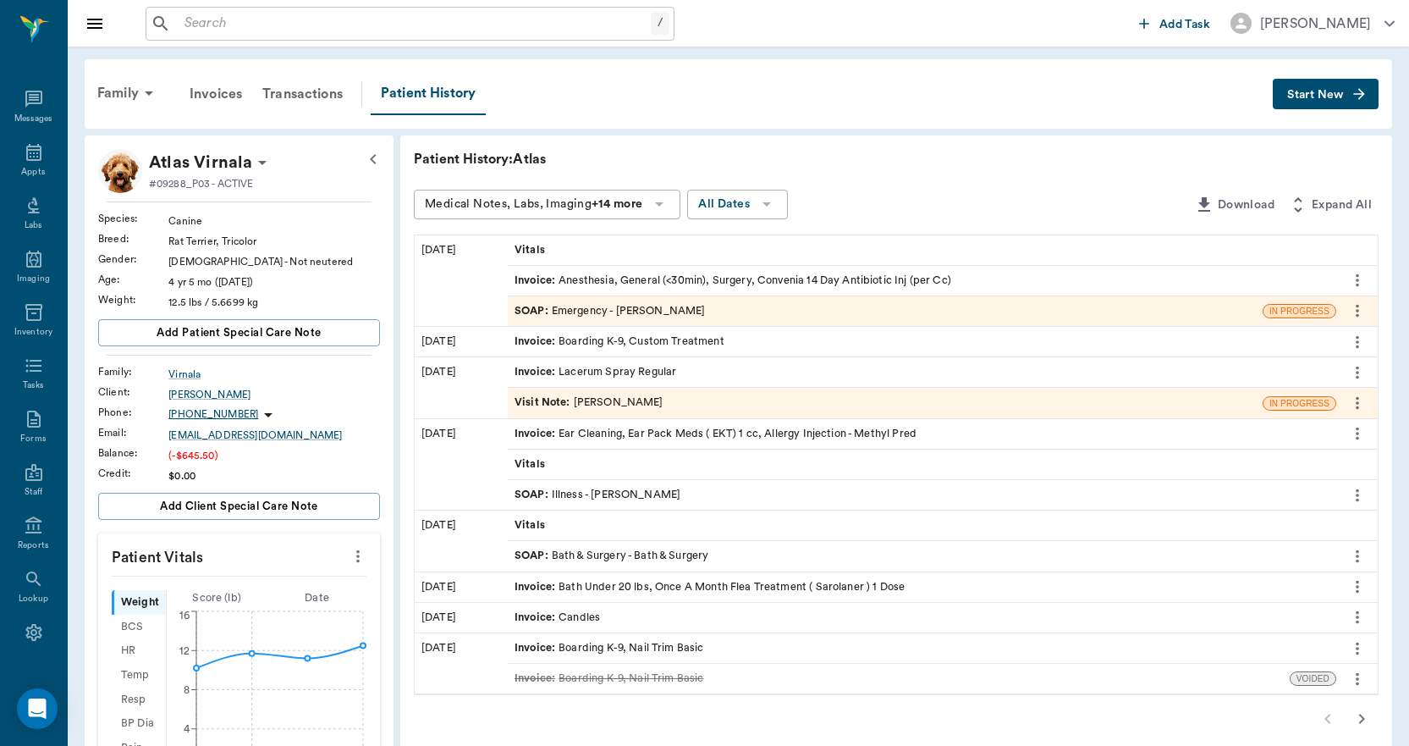
click at [1067, 181] on div "Patient History: Atlas Medical Notes, Labs, Imaging +14 more All Dates Download…" at bounding box center [896, 689] width 992 height 1109
click at [26, 146] on icon at bounding box center [33, 152] width 15 height 17
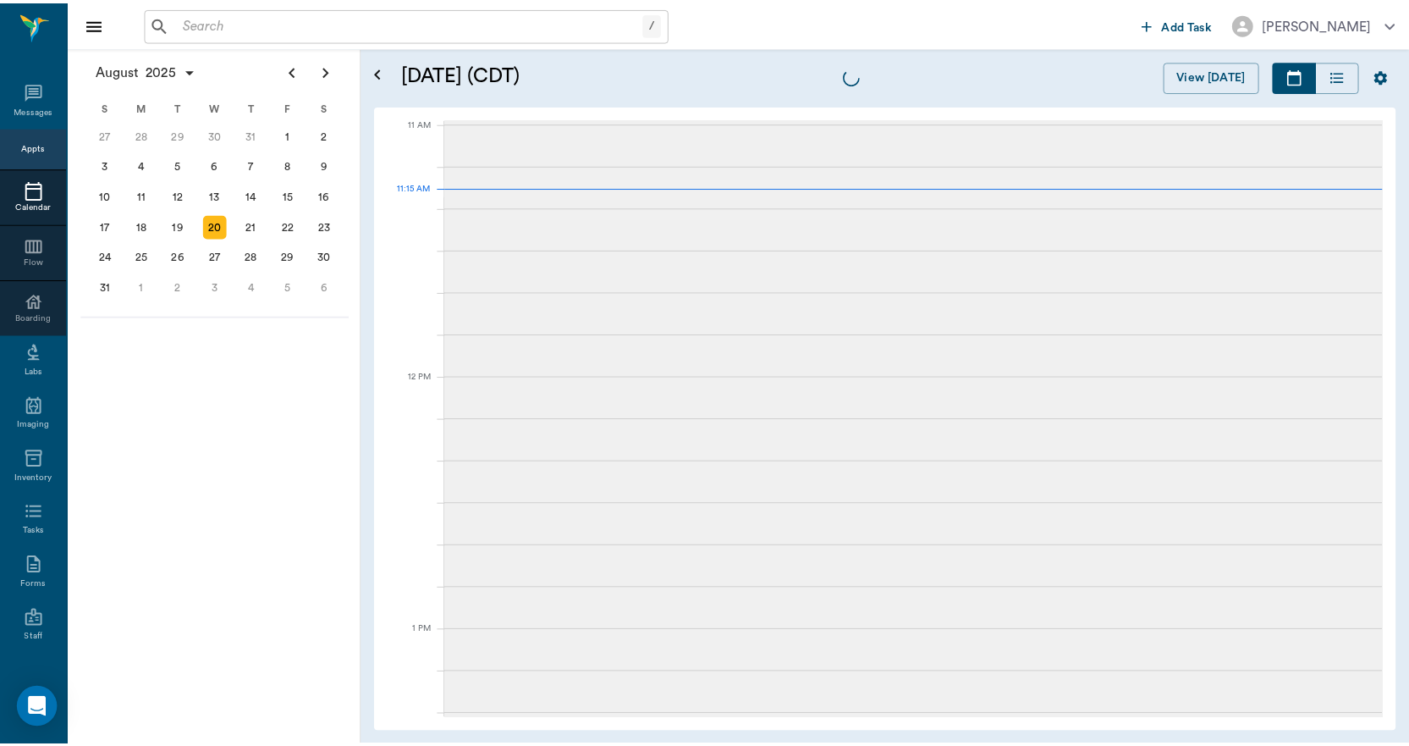
scroll to position [764, 0]
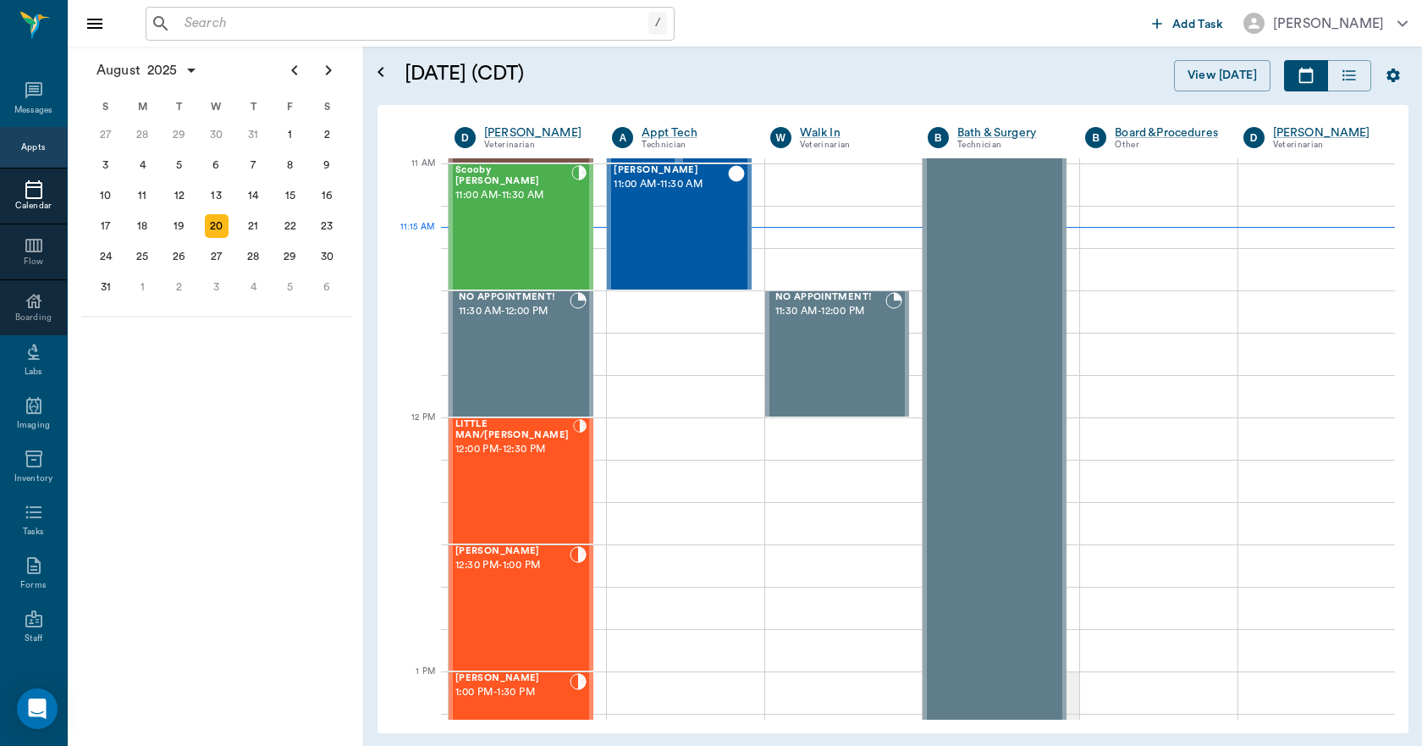
click at [188, 26] on input "text" at bounding box center [413, 24] width 471 height 24
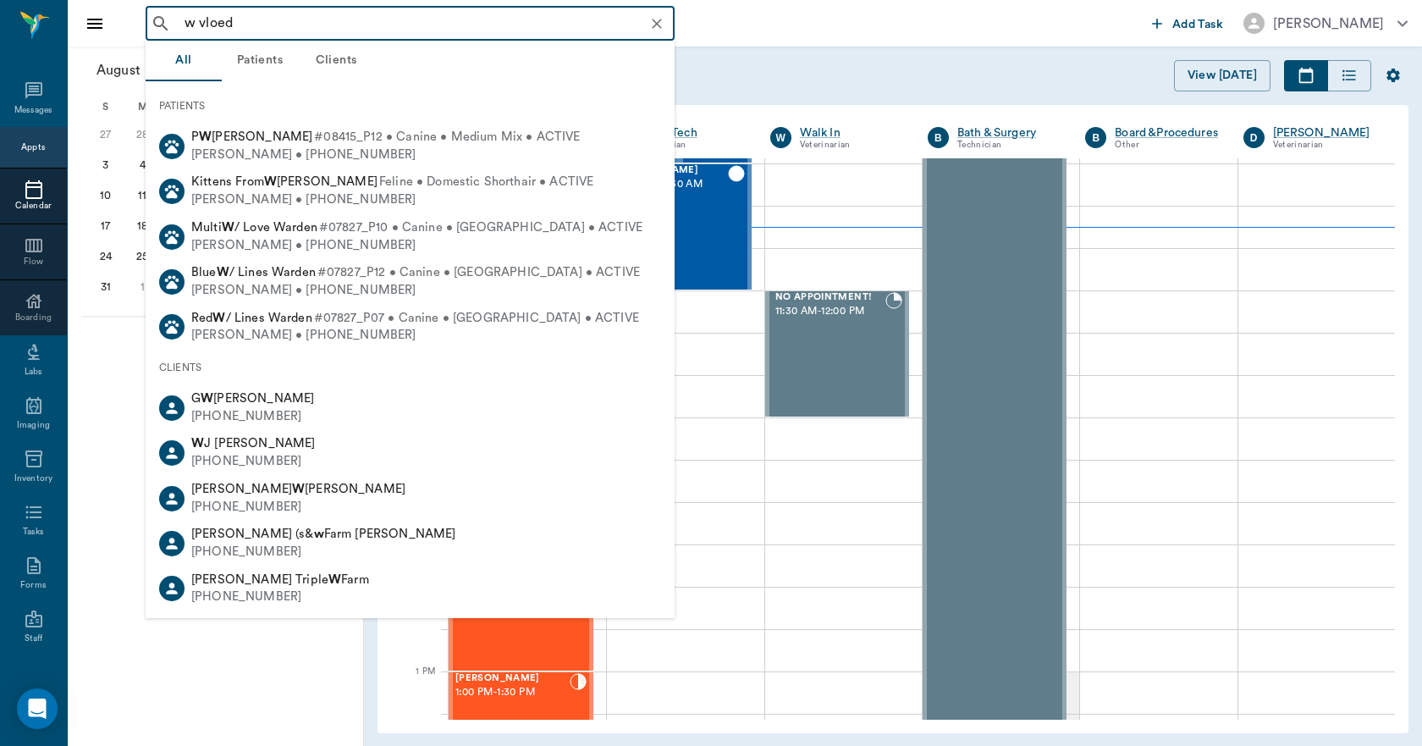
drag, startPoint x: 250, startPoint y: 19, endPoint x: 201, endPoint y: 44, distance: 54.5
click at [168, 30] on div "w vloed ​" at bounding box center [410, 24] width 529 height 34
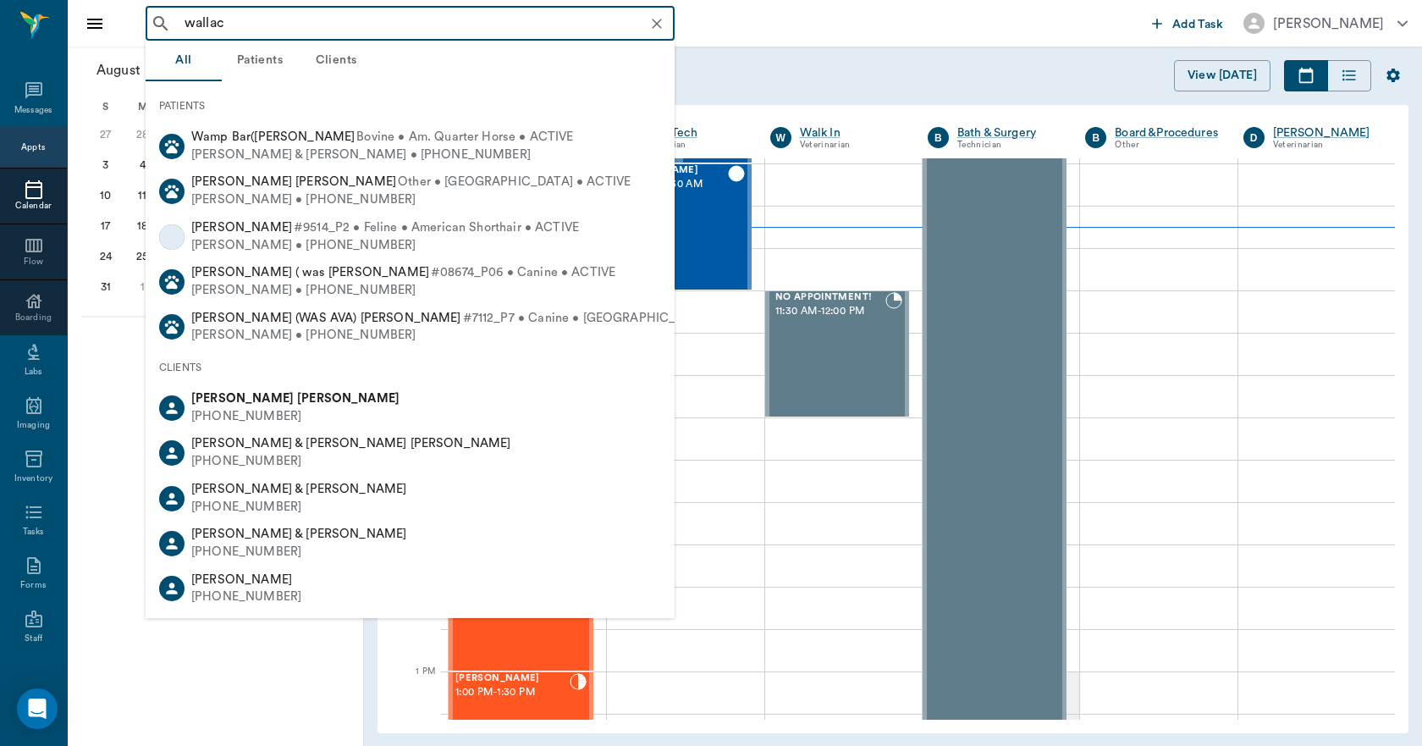
type input "[PERSON_NAME]"
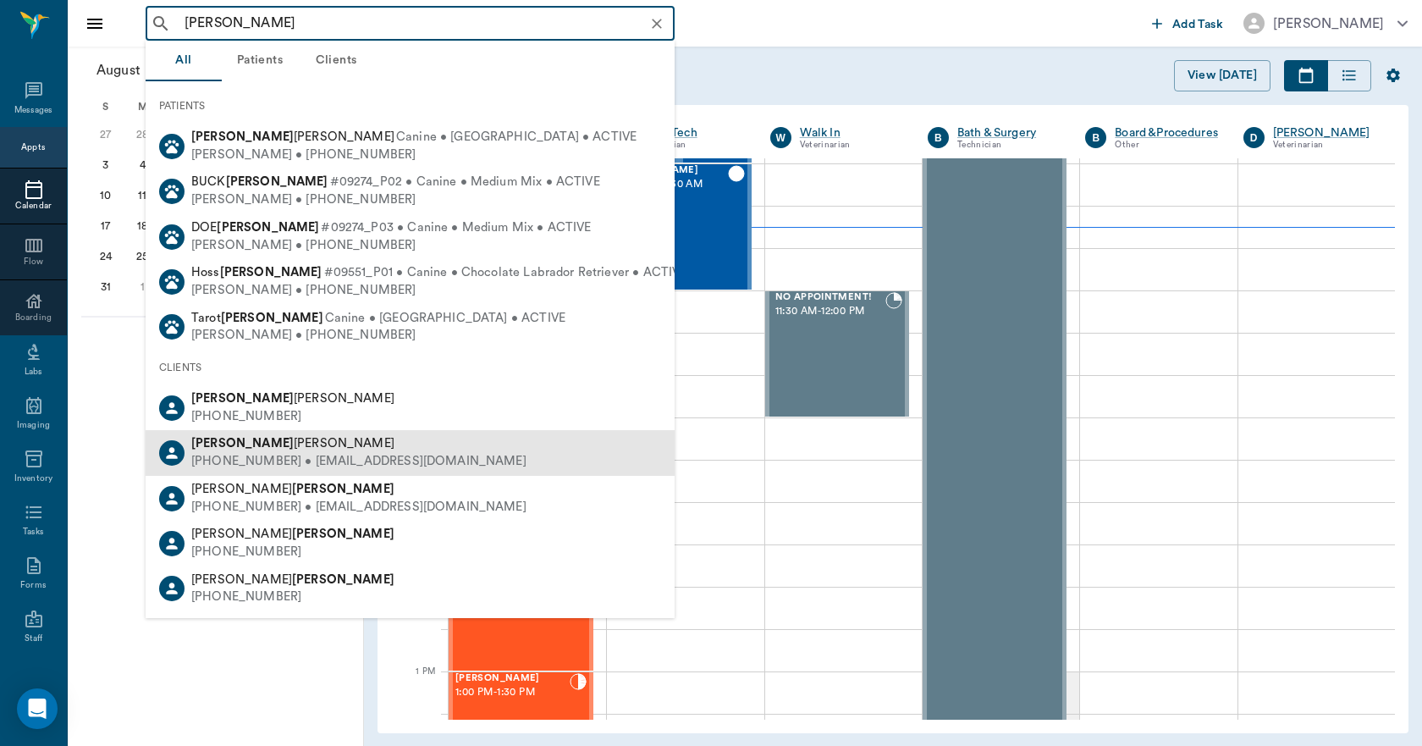
click at [223, 443] on b "[PERSON_NAME]" at bounding box center [242, 443] width 102 height 13
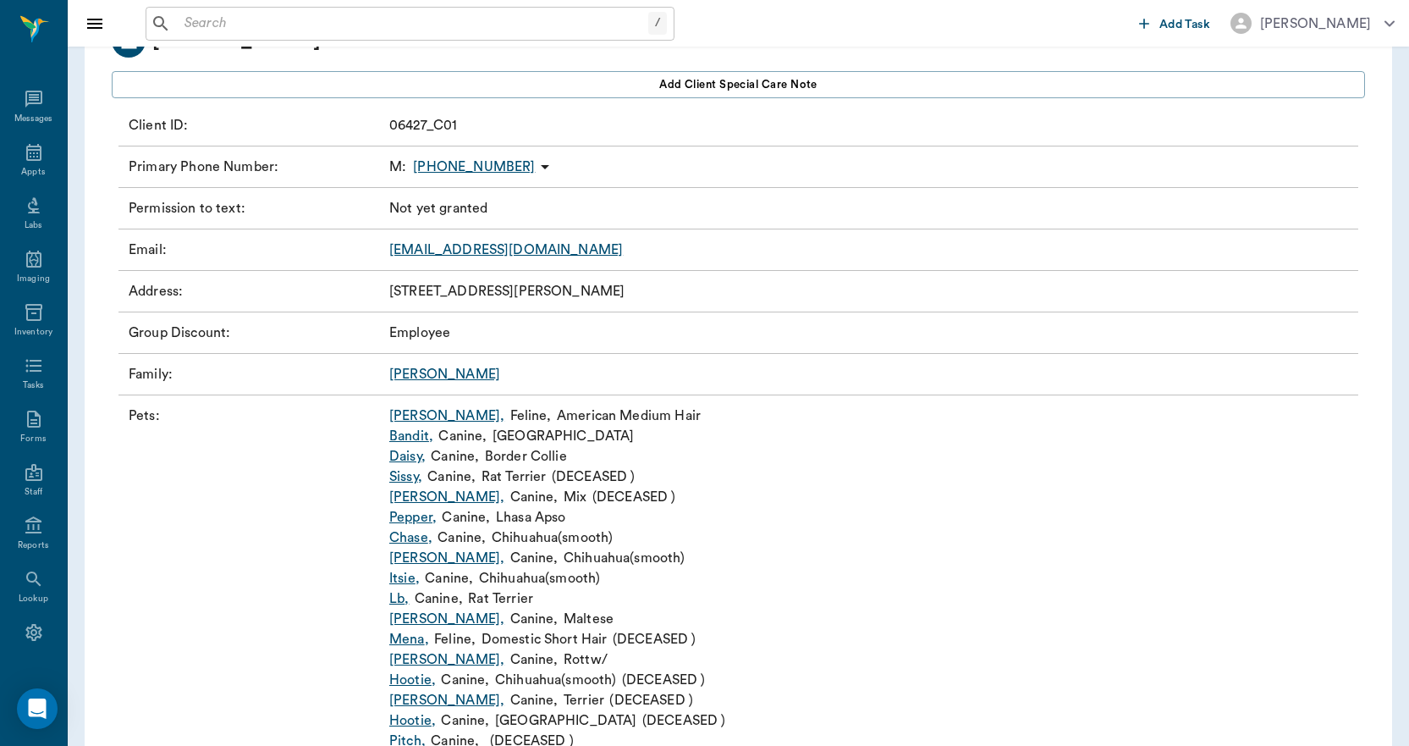
scroll to position [169, 0]
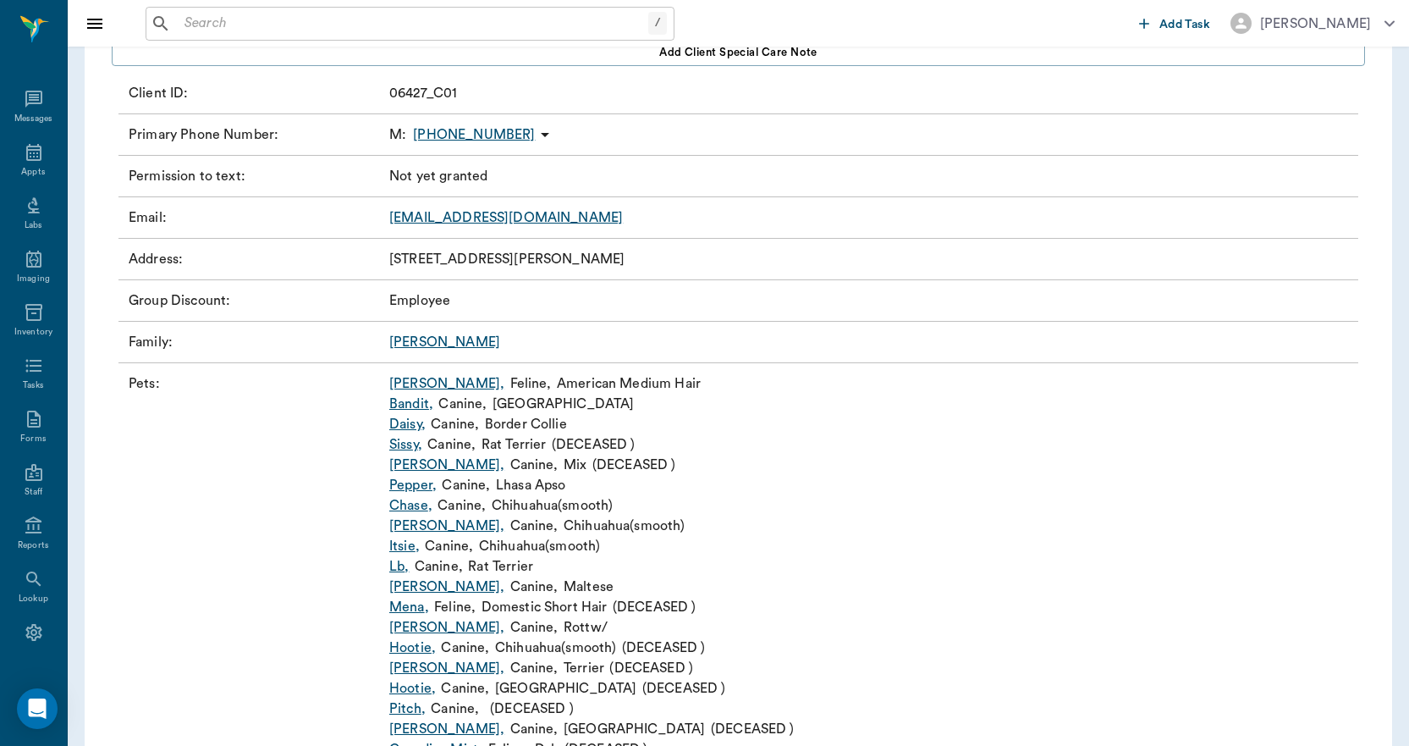
click at [421, 588] on link "[PERSON_NAME] ," at bounding box center [446, 586] width 115 height 20
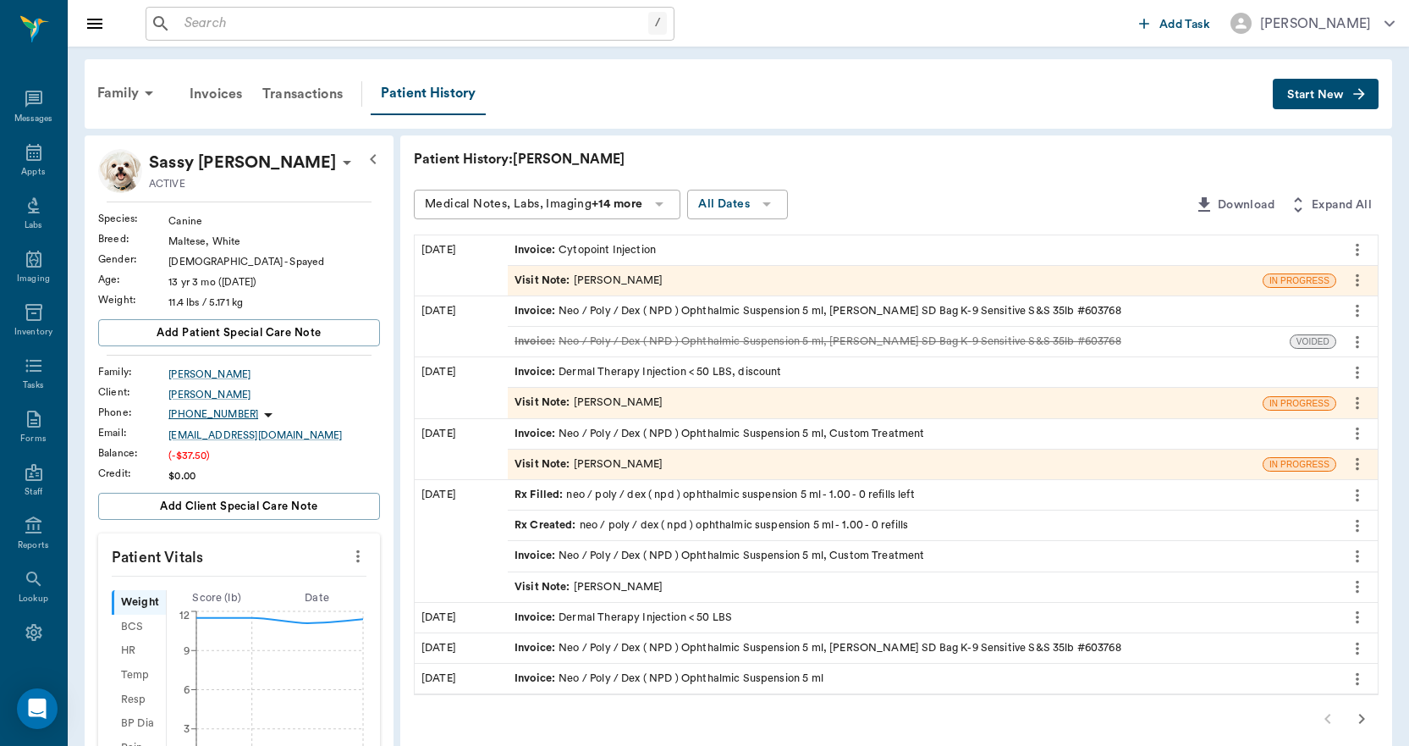
click at [560, 246] on div "Invoice : Cytopoint Injection" at bounding box center [585, 250] width 141 height 16
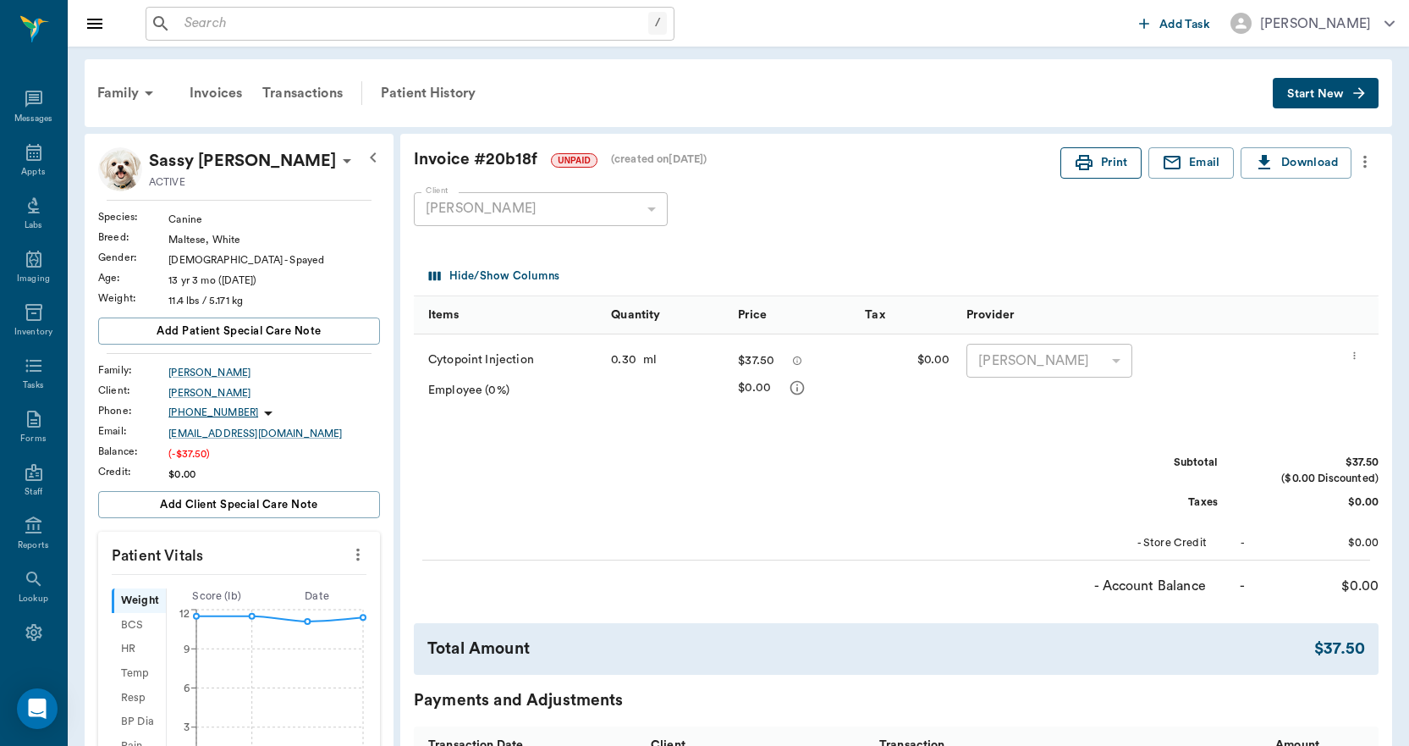
click at [1105, 163] on button "Print" at bounding box center [1101, 162] width 81 height 31
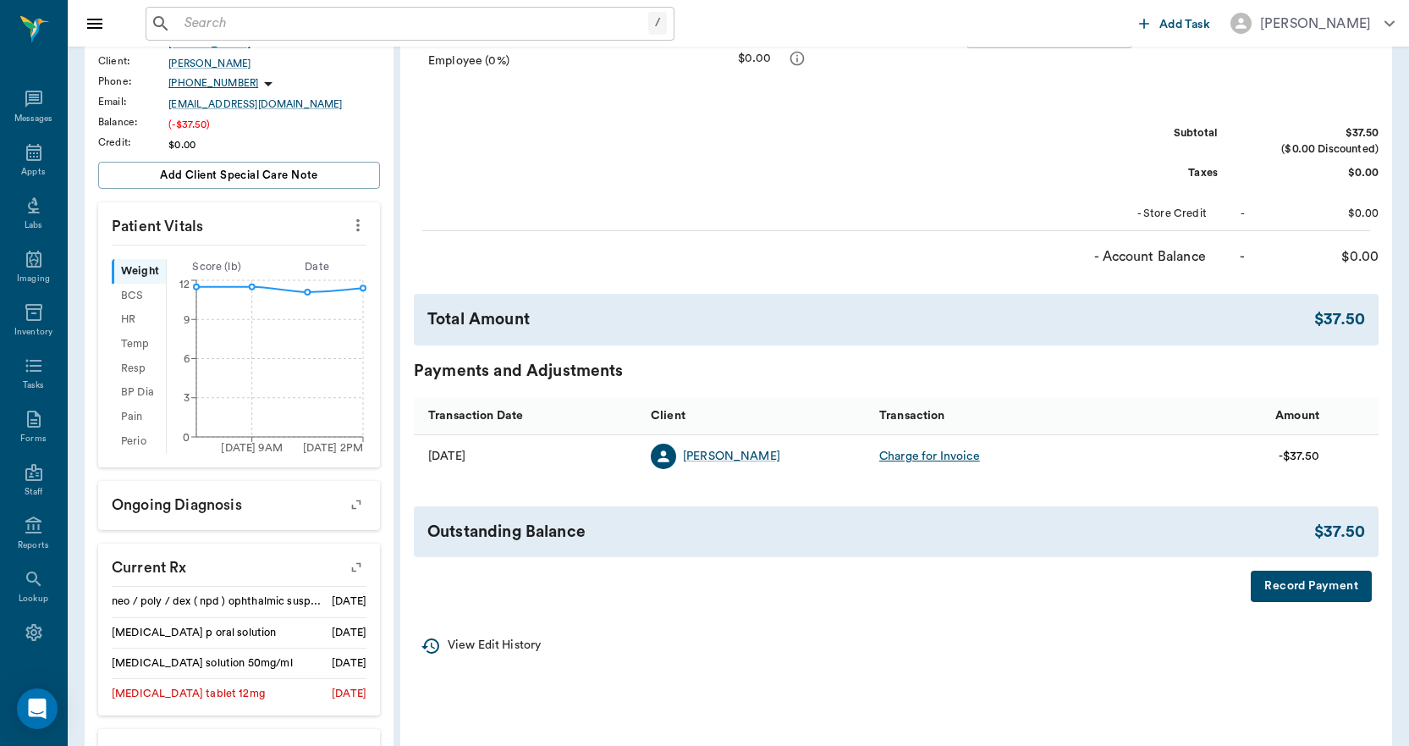
scroll to position [339, 0]
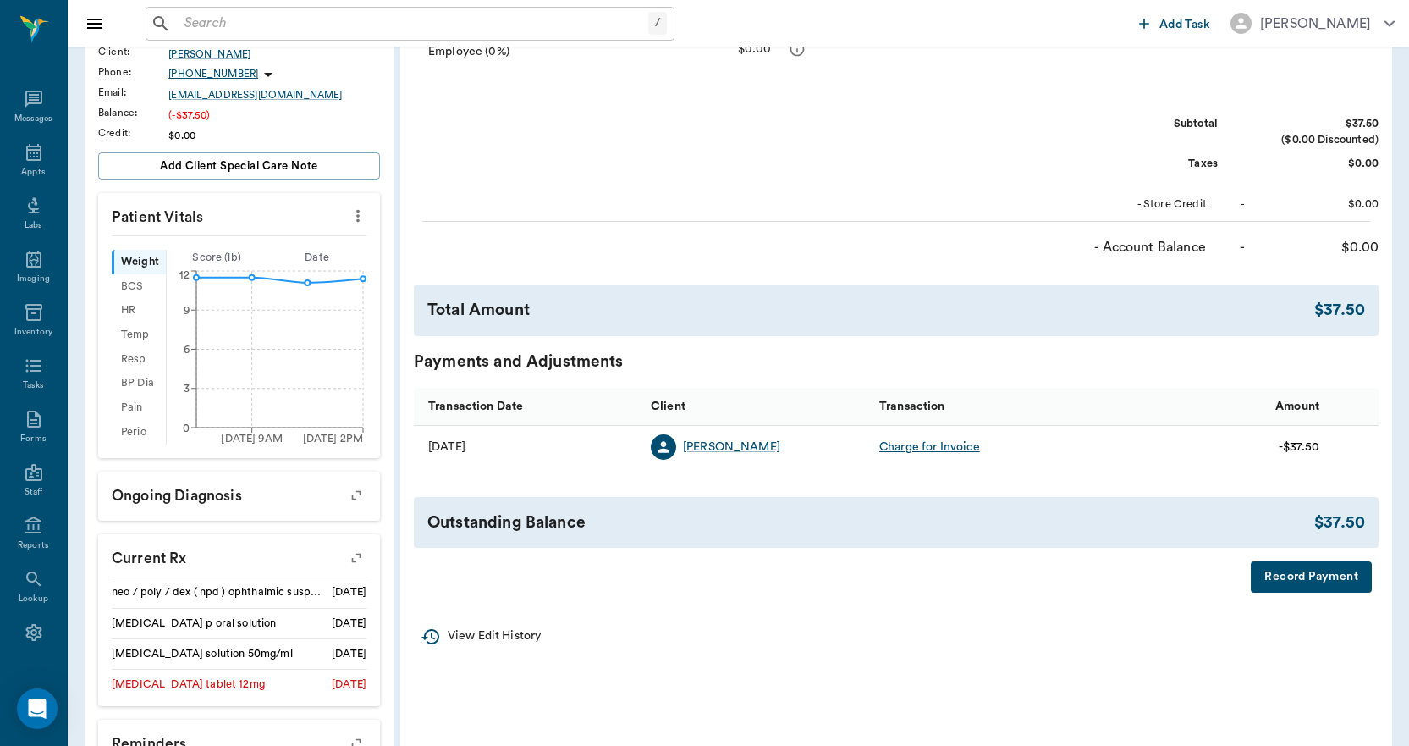
click at [1304, 582] on button "Record Payment" at bounding box center [1311, 576] width 121 height 31
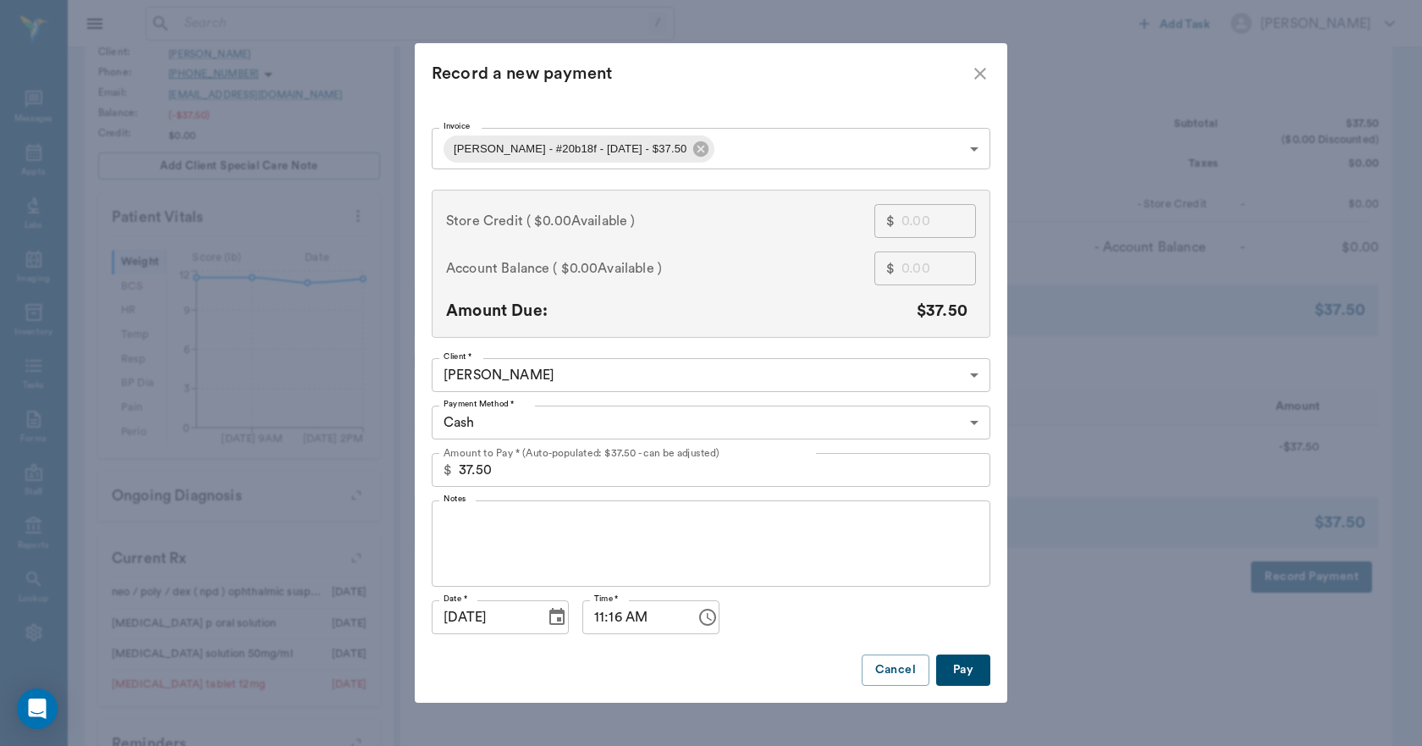
click at [968, 673] on button "Pay" at bounding box center [963, 669] width 54 height 31
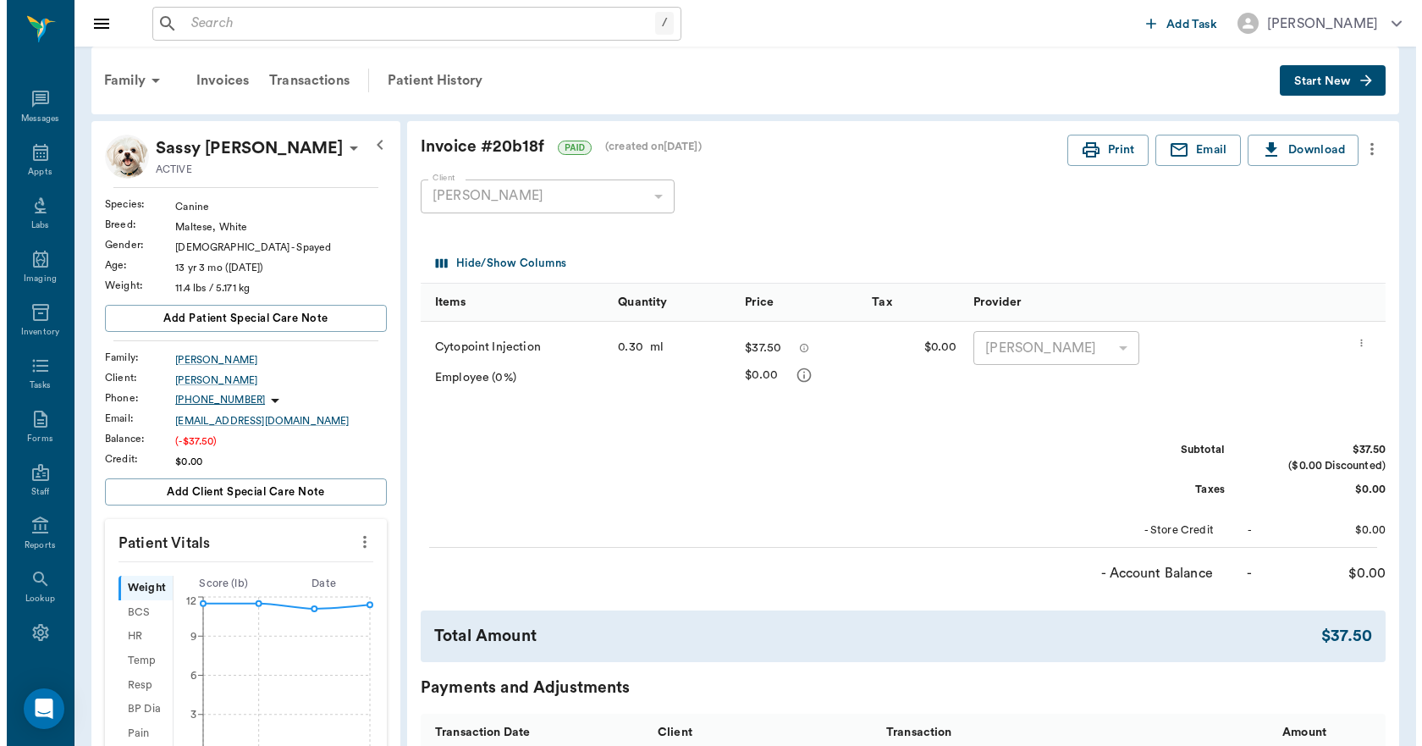
scroll to position [0, 0]
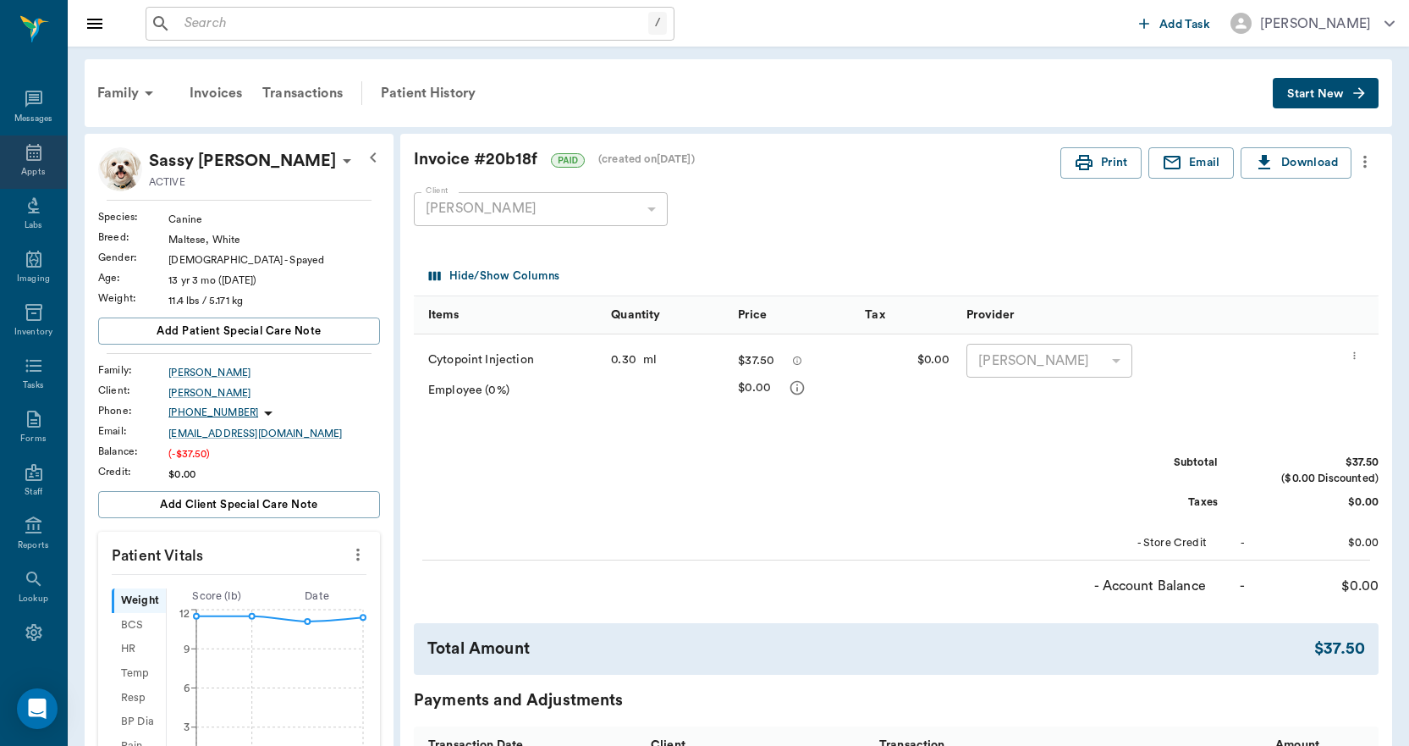
click at [24, 152] on icon at bounding box center [34, 152] width 20 height 20
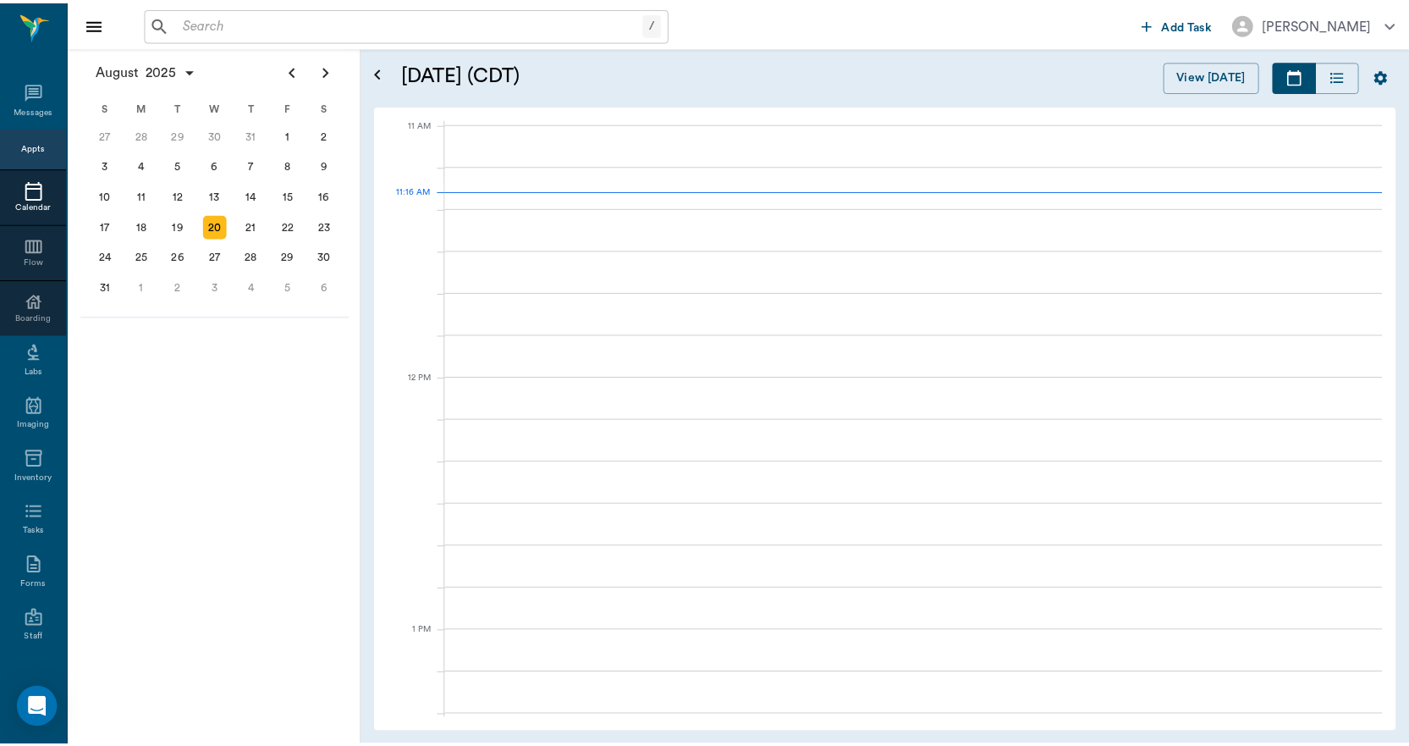
scroll to position [764, 0]
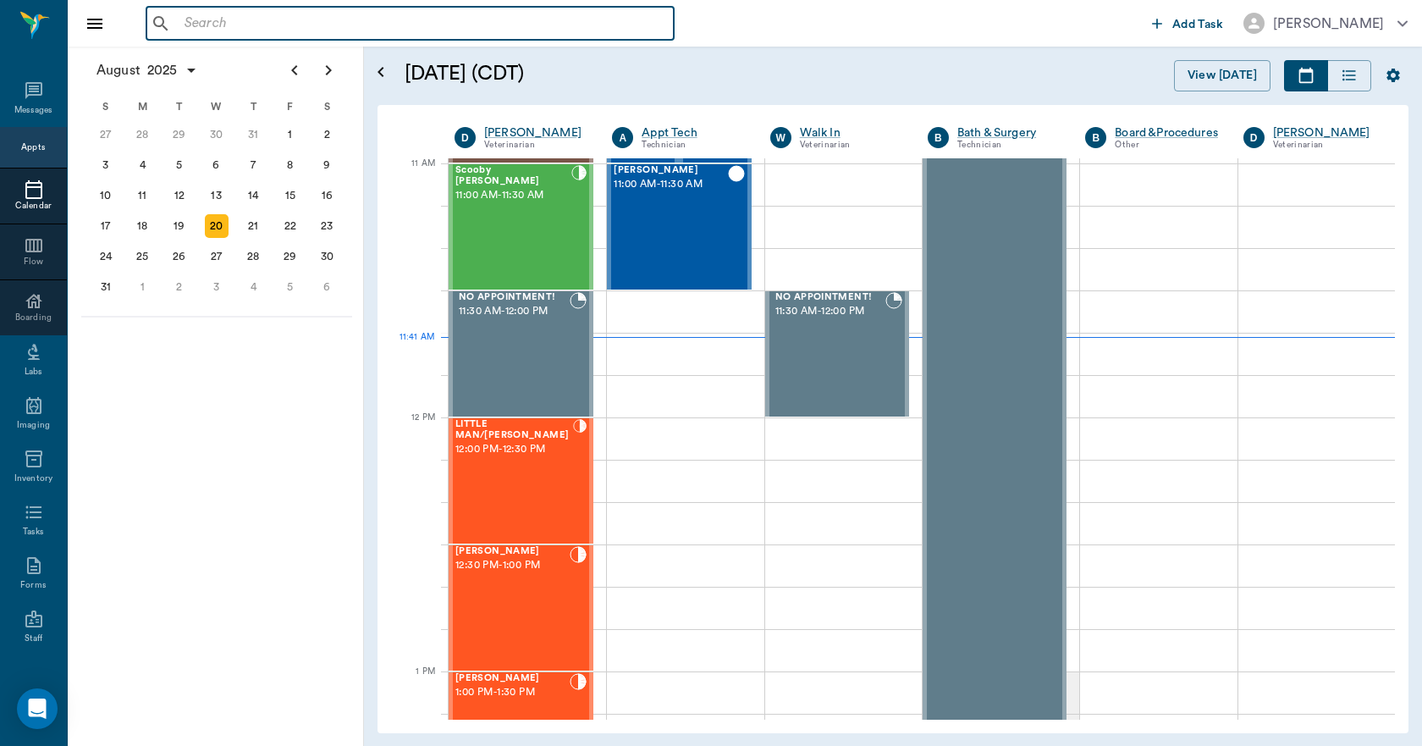
click at [326, 22] on input "text" at bounding box center [422, 24] width 489 height 24
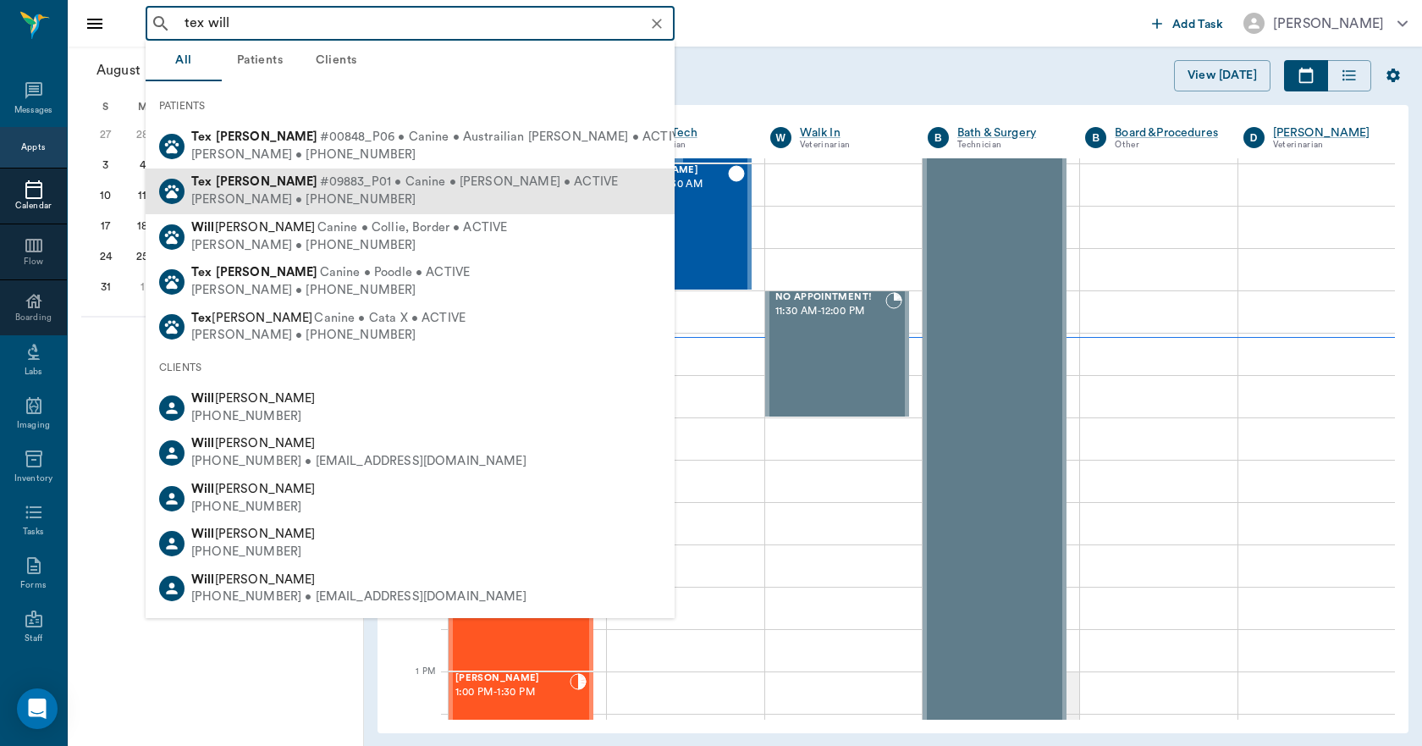
click at [320, 177] on span "#09883_P01 • Canine • [PERSON_NAME] • ACTIVE" at bounding box center [469, 183] width 299 height 18
type input "tex will"
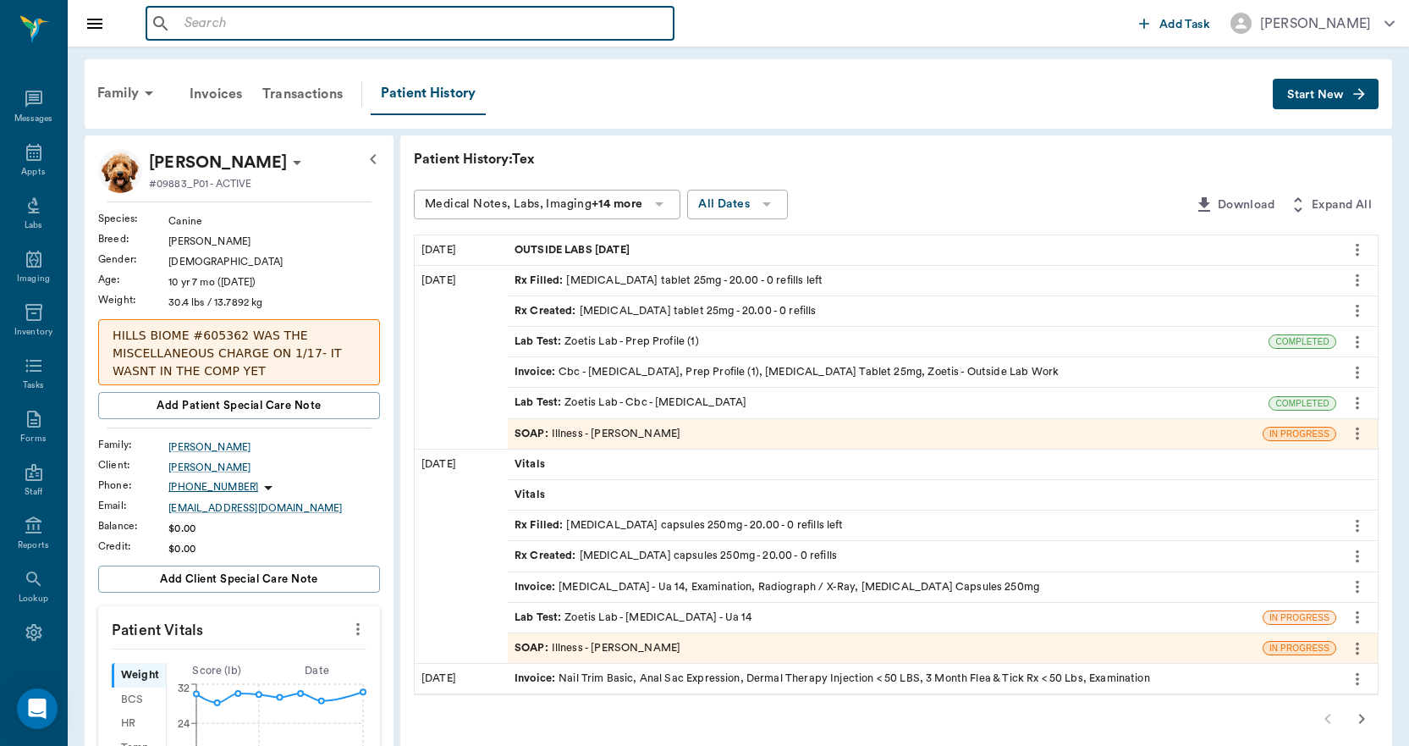
click at [451, 30] on input "text" at bounding box center [422, 24] width 489 height 24
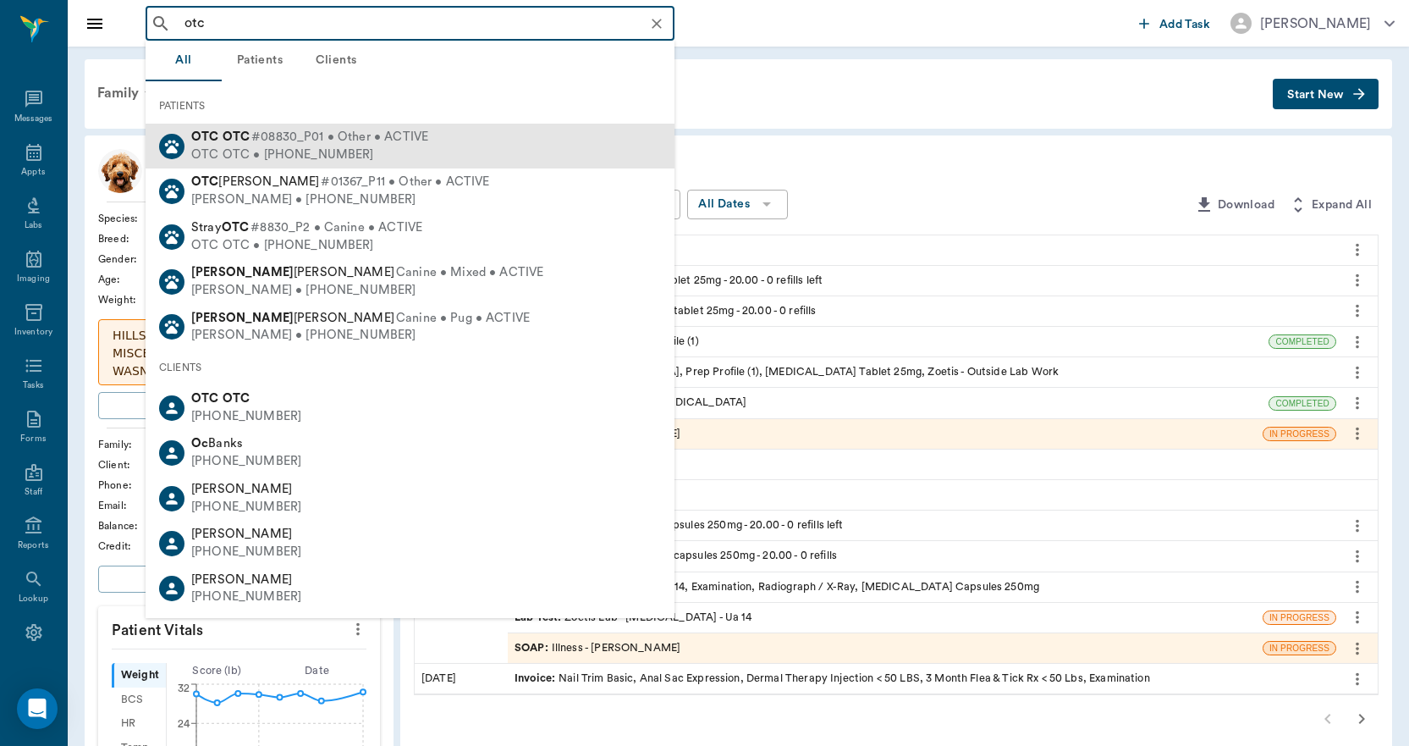
click at [434, 132] on div "OTC OTC #08830_P01 • Other • ACTIVE OTC OTC • [PHONE_NUMBER]" at bounding box center [410, 146] width 529 height 45
type input "otc"
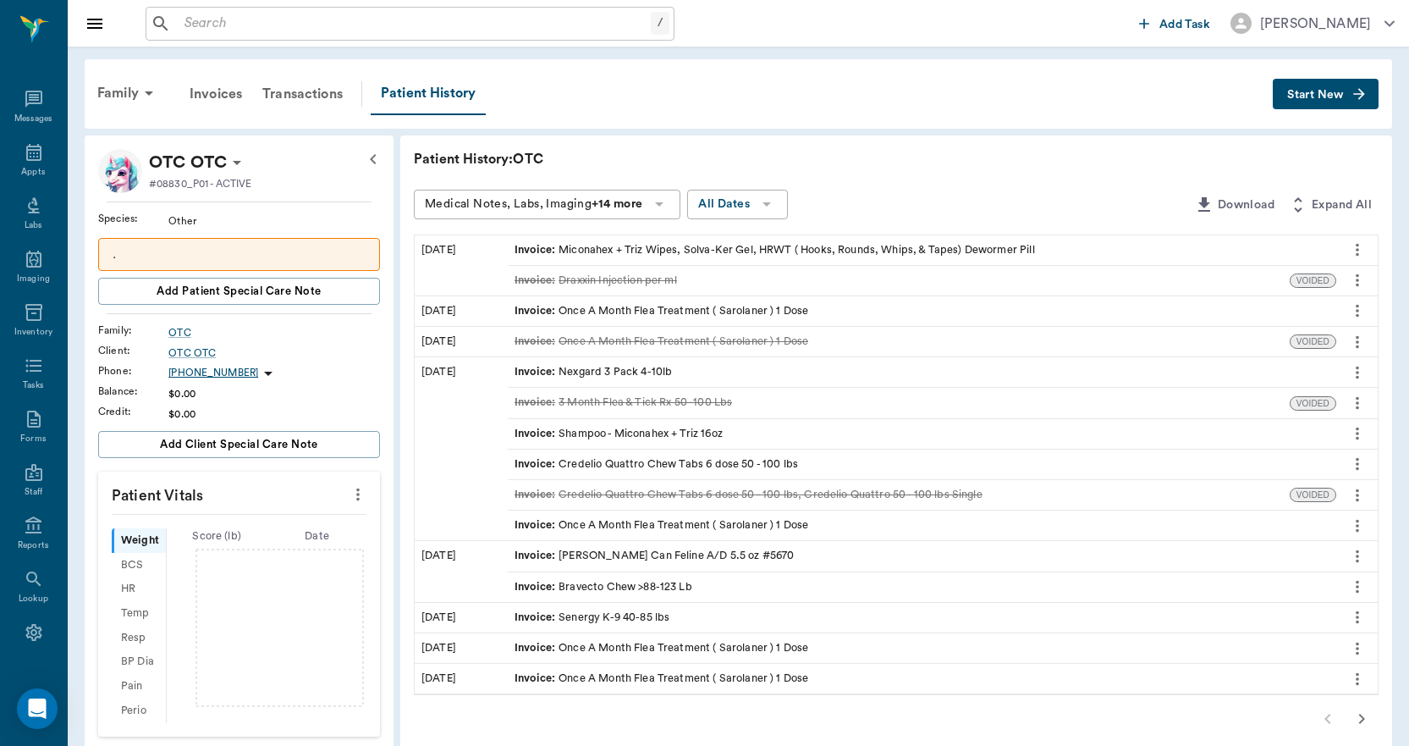
click at [1291, 87] on button "Start New" at bounding box center [1326, 94] width 106 height 31
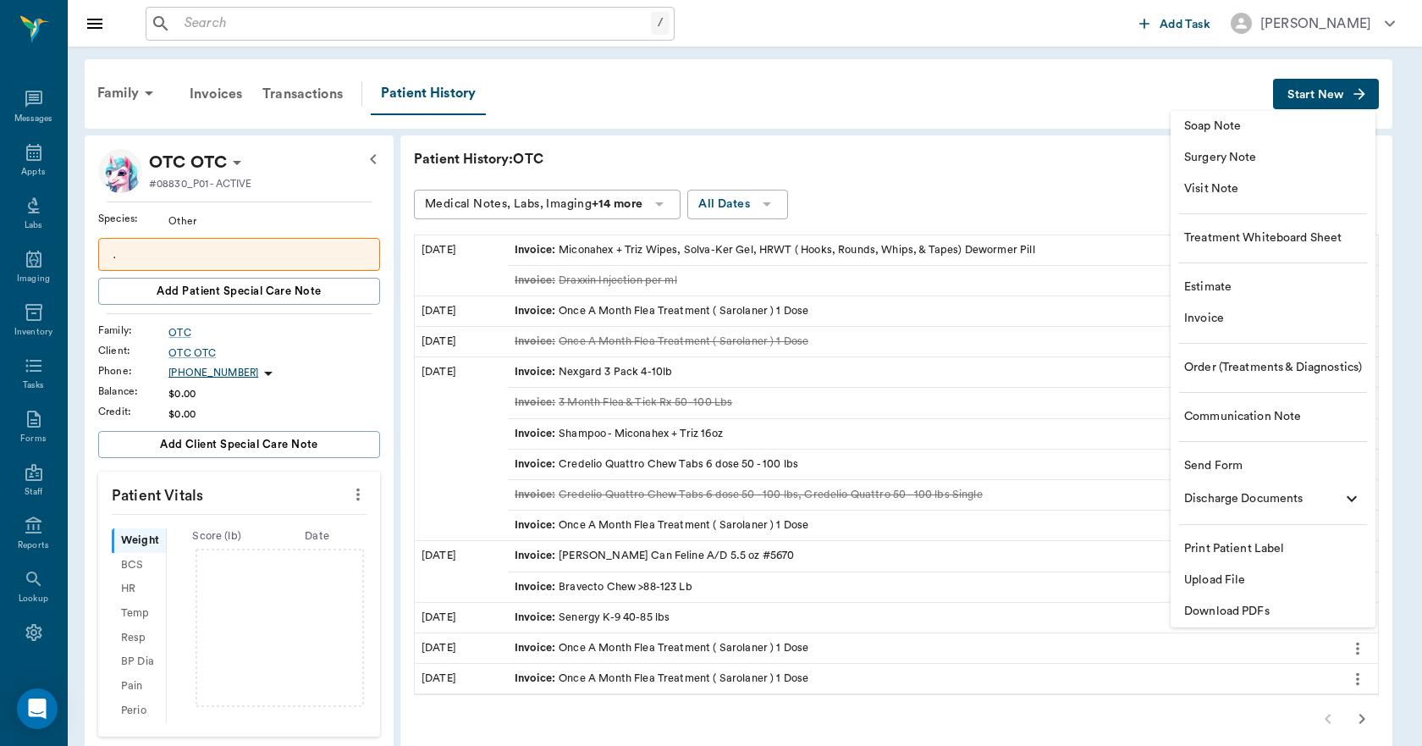
click at [1276, 293] on span "Estimate" at bounding box center [1273, 287] width 178 height 18
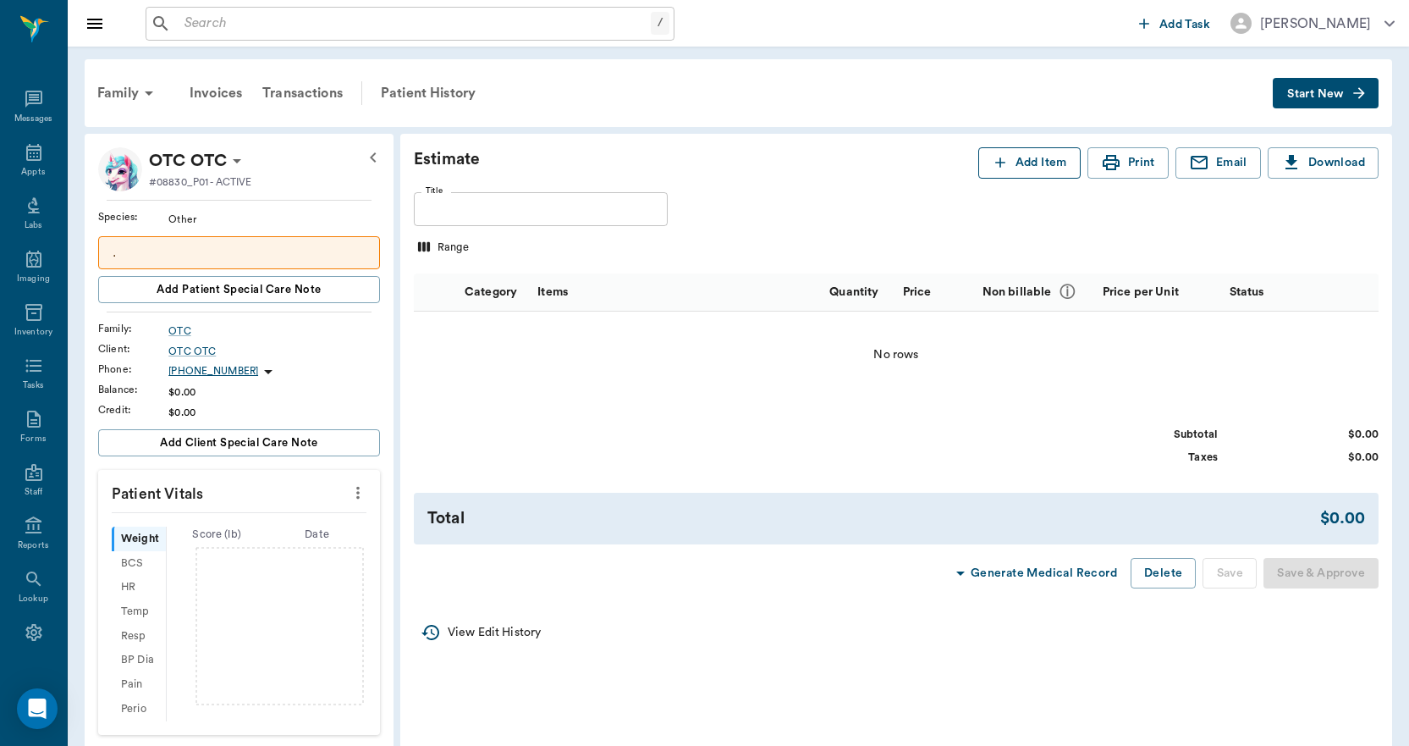
click at [1045, 176] on button "Add Item" at bounding box center [1030, 162] width 102 height 31
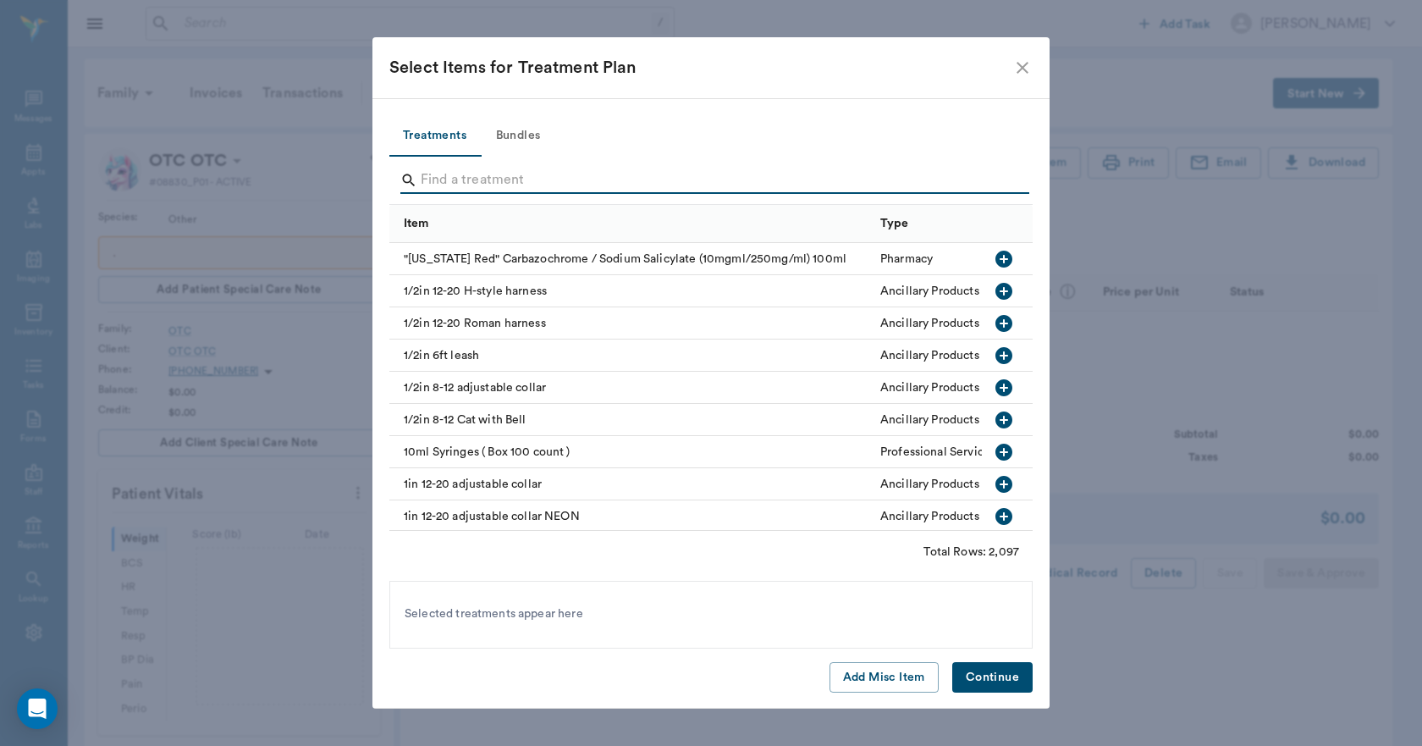
click at [797, 176] on input "Search" at bounding box center [712, 180] width 583 height 27
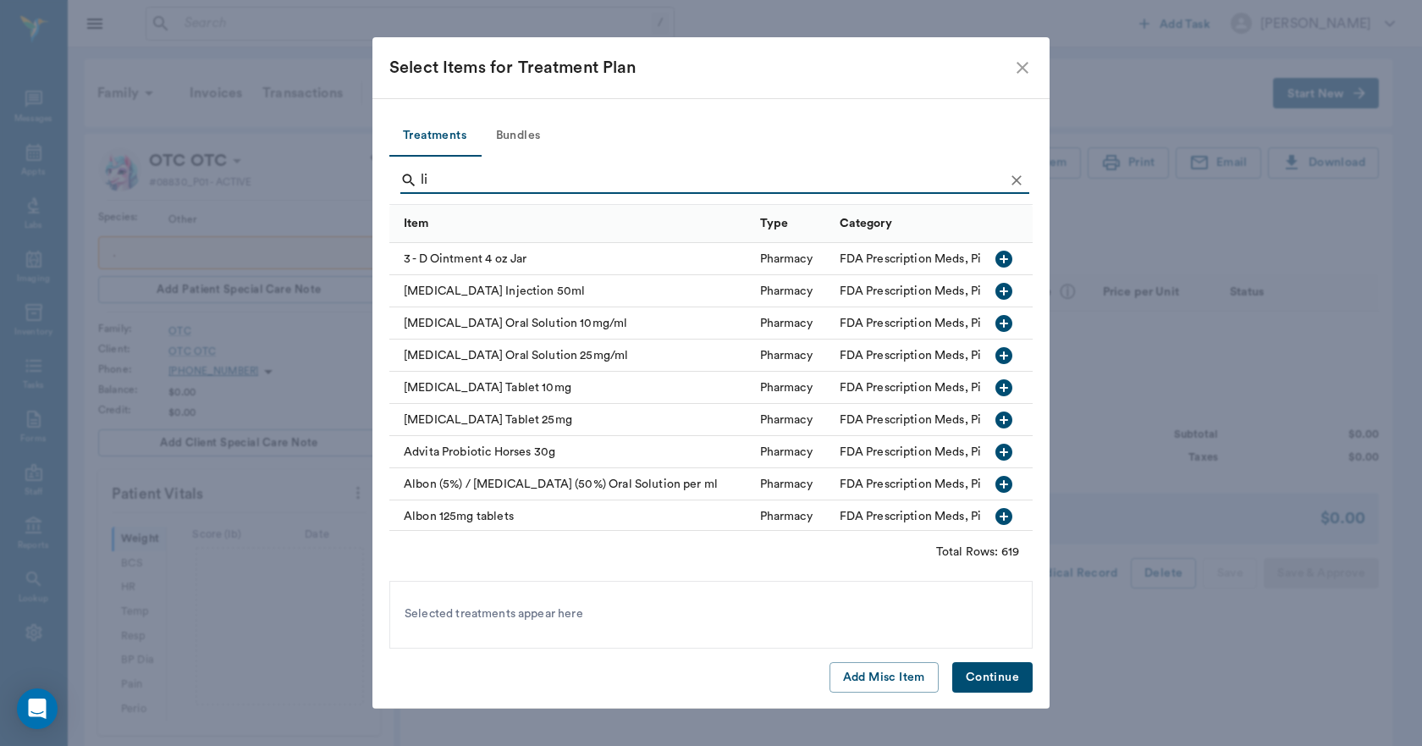
type input "l"
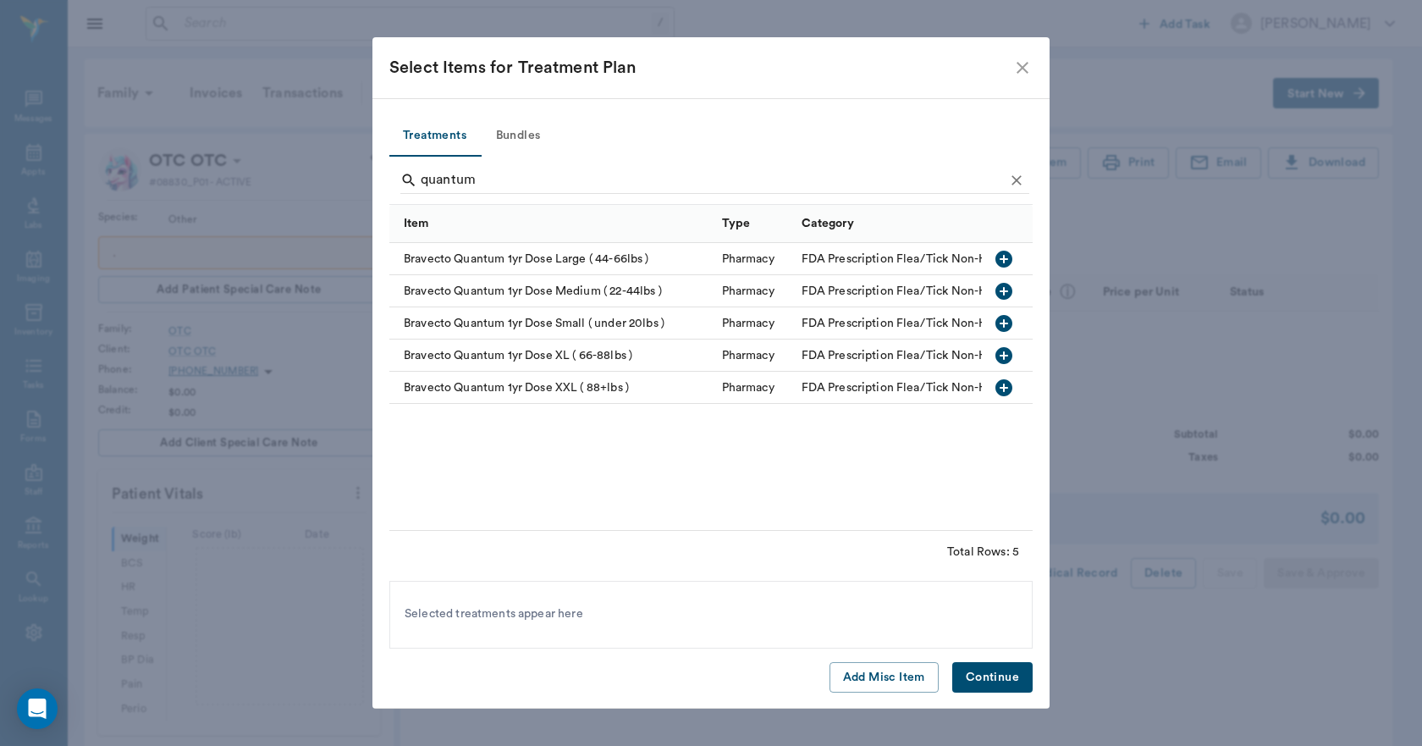
click at [1007, 361] on icon "button" at bounding box center [1003, 355] width 17 height 17
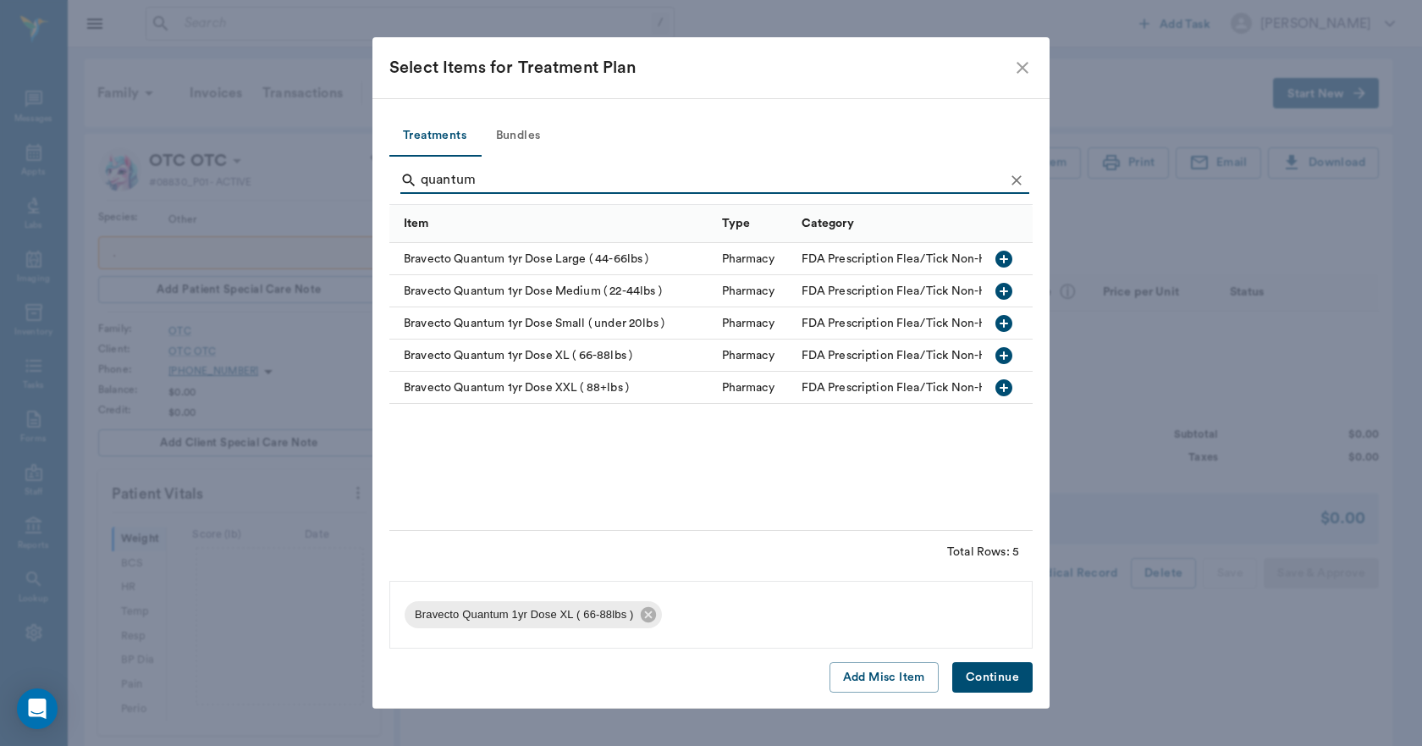
click at [720, 172] on input "quantum" at bounding box center [712, 180] width 583 height 27
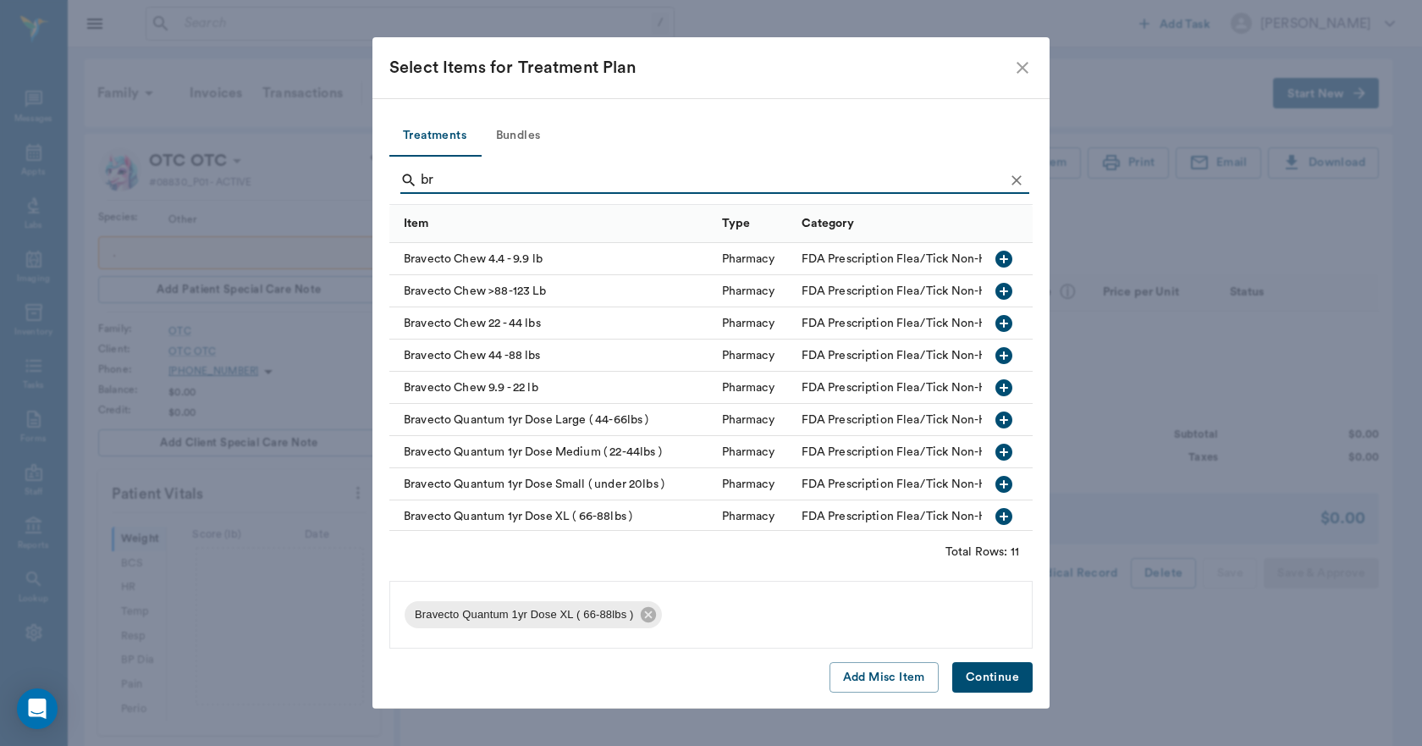
type input "b"
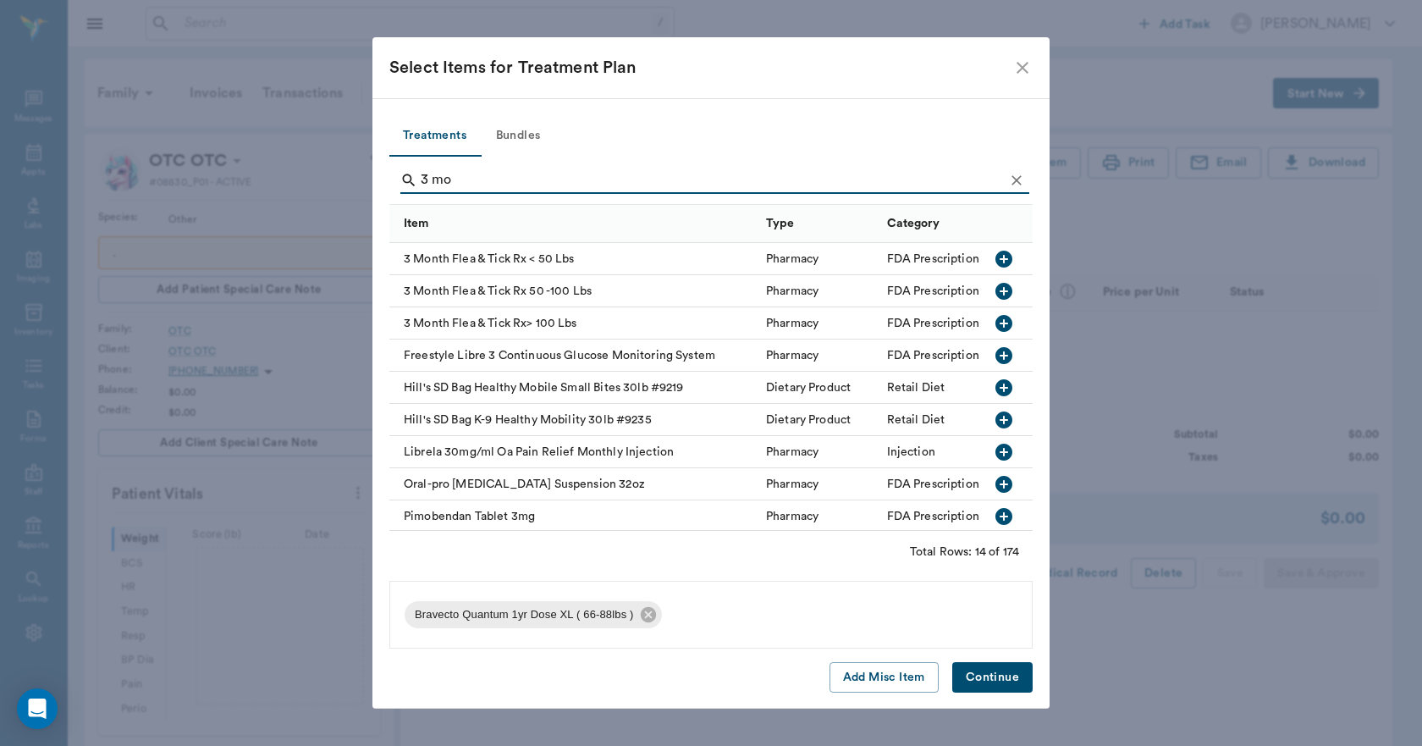
type input "3 mo"
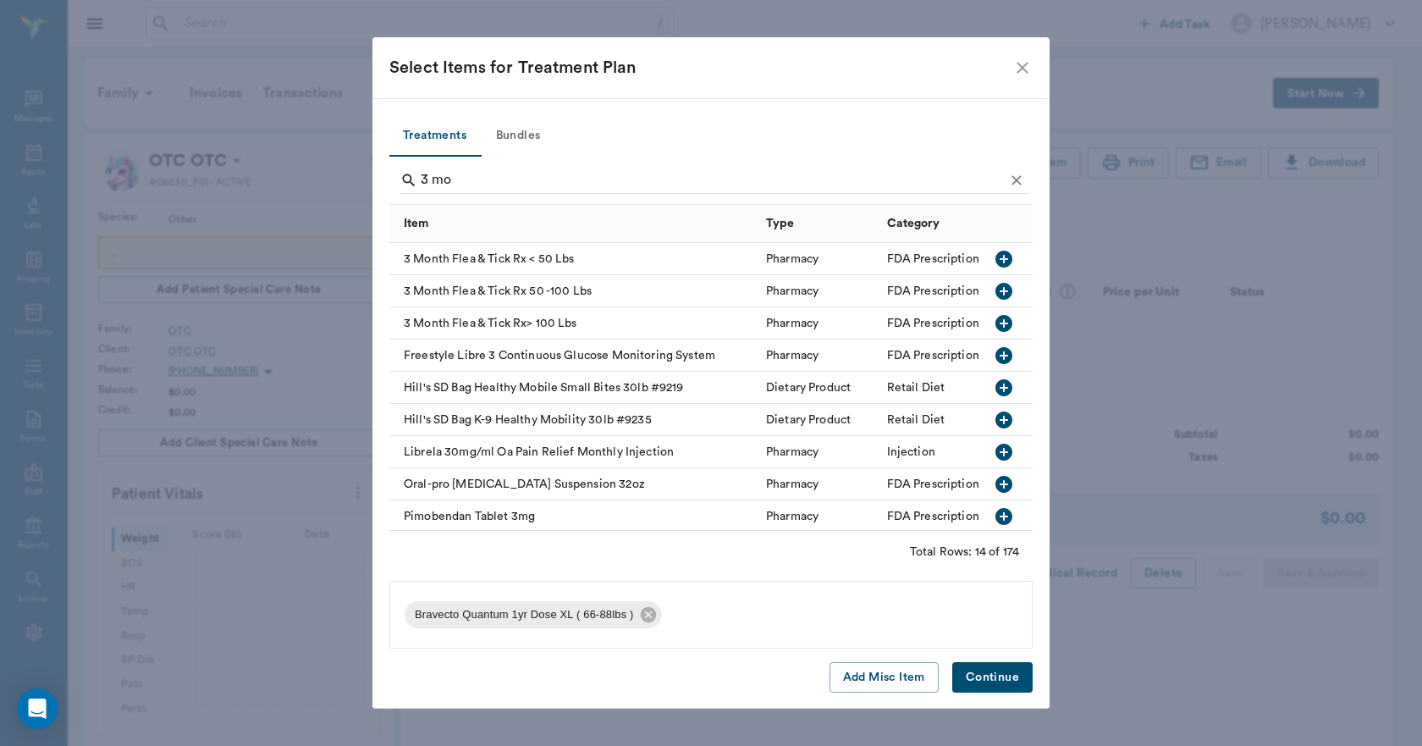
click at [994, 281] on icon "button" at bounding box center [1004, 291] width 20 height 20
click at [1019, 679] on button "Continue" at bounding box center [992, 677] width 80 height 31
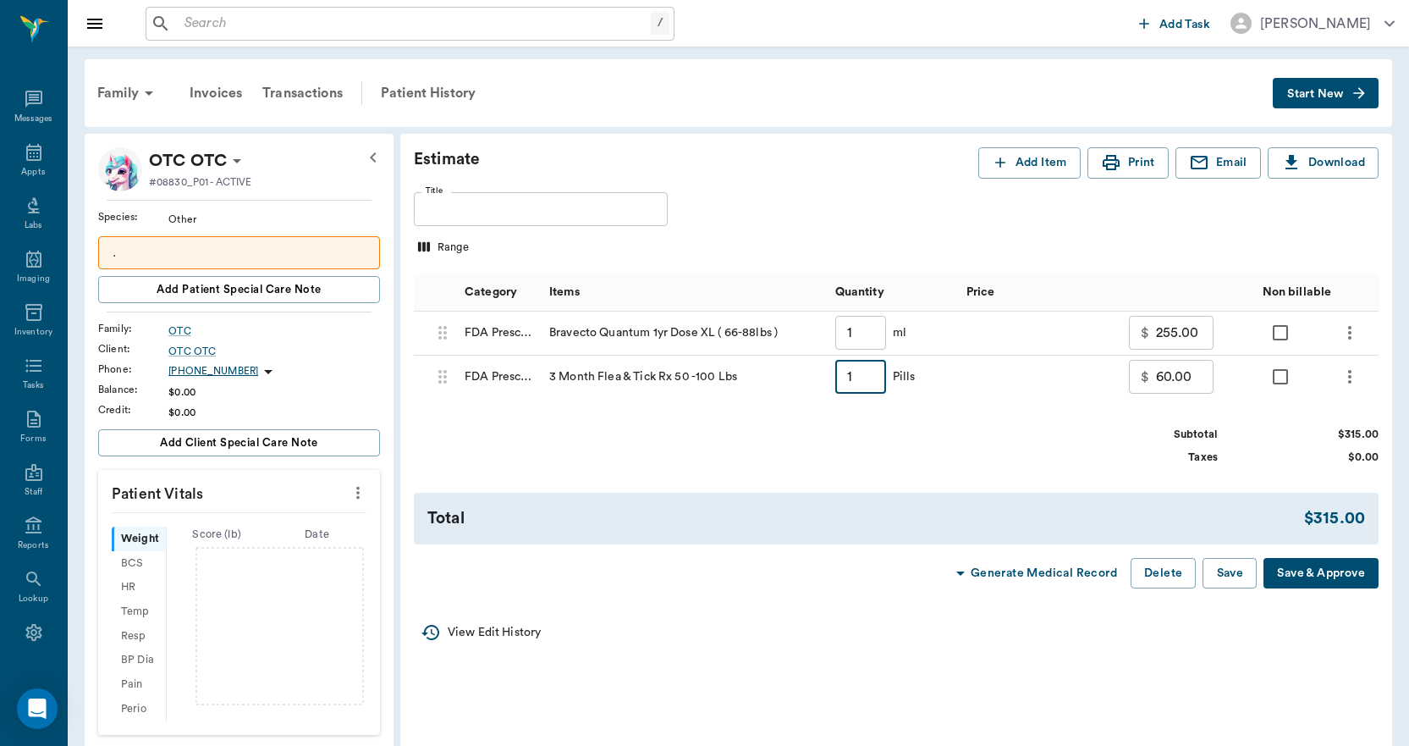
click at [863, 380] on input "1" at bounding box center [860, 377] width 51 height 34
type input "4"
type input "240.00"
type input "4"
click at [1154, 589] on button "Delete" at bounding box center [1163, 573] width 65 height 31
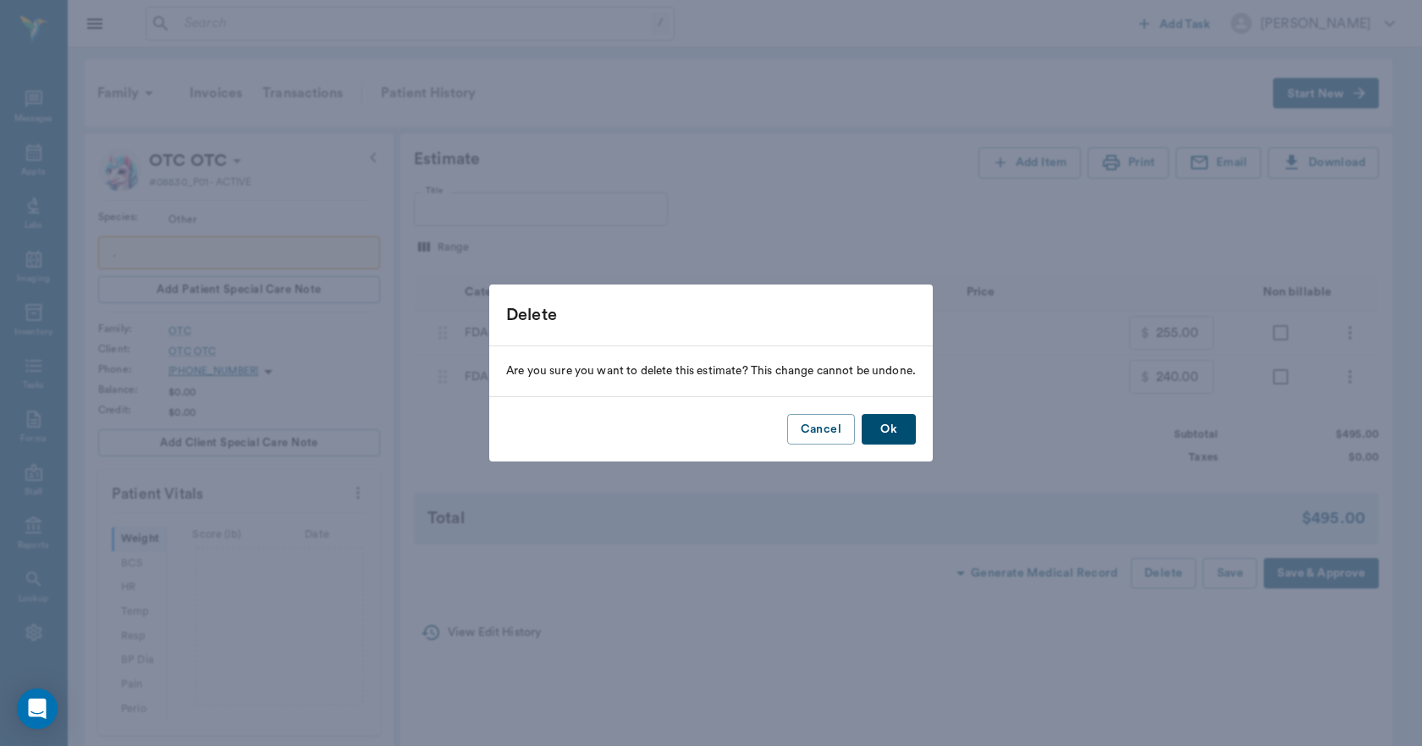
click at [885, 437] on button "Ok" at bounding box center [889, 429] width 54 height 31
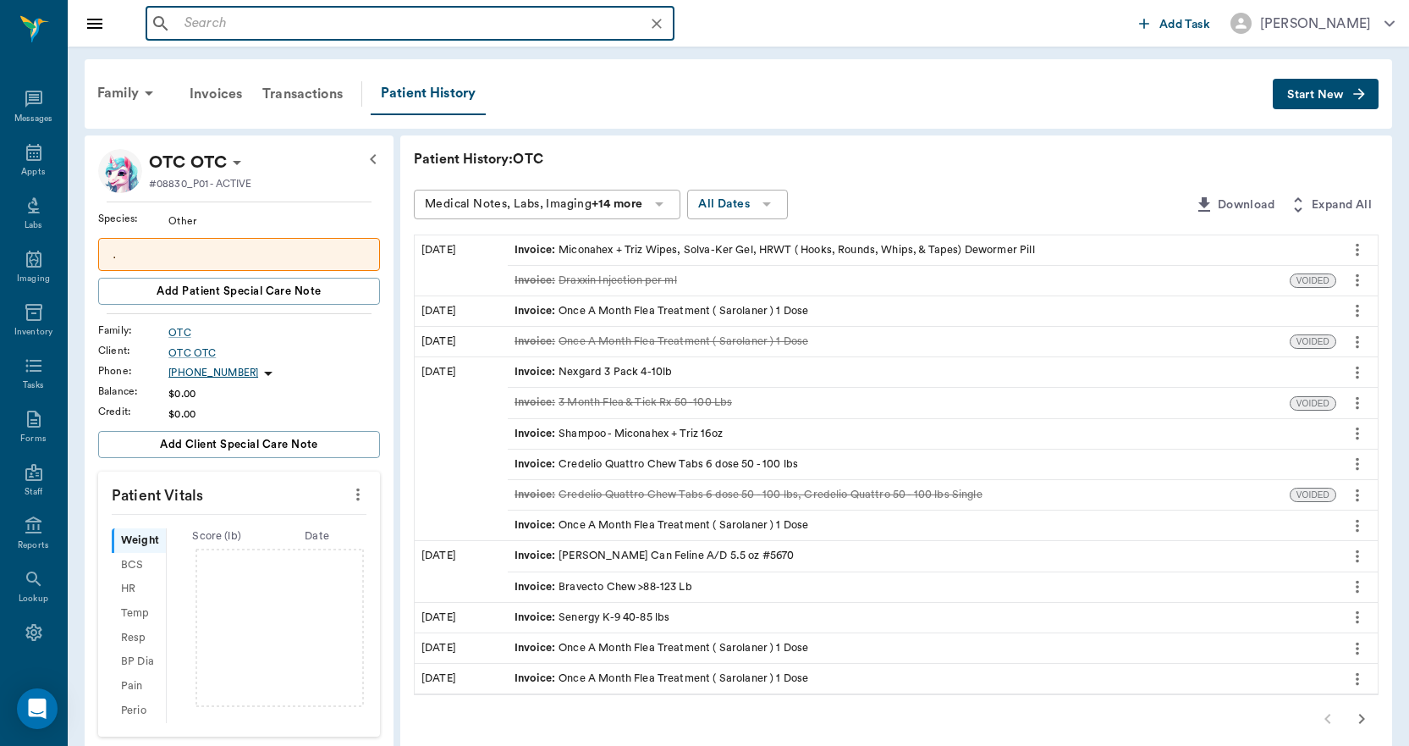
click at [316, 24] on input "text" at bounding box center [424, 24] width 492 height 24
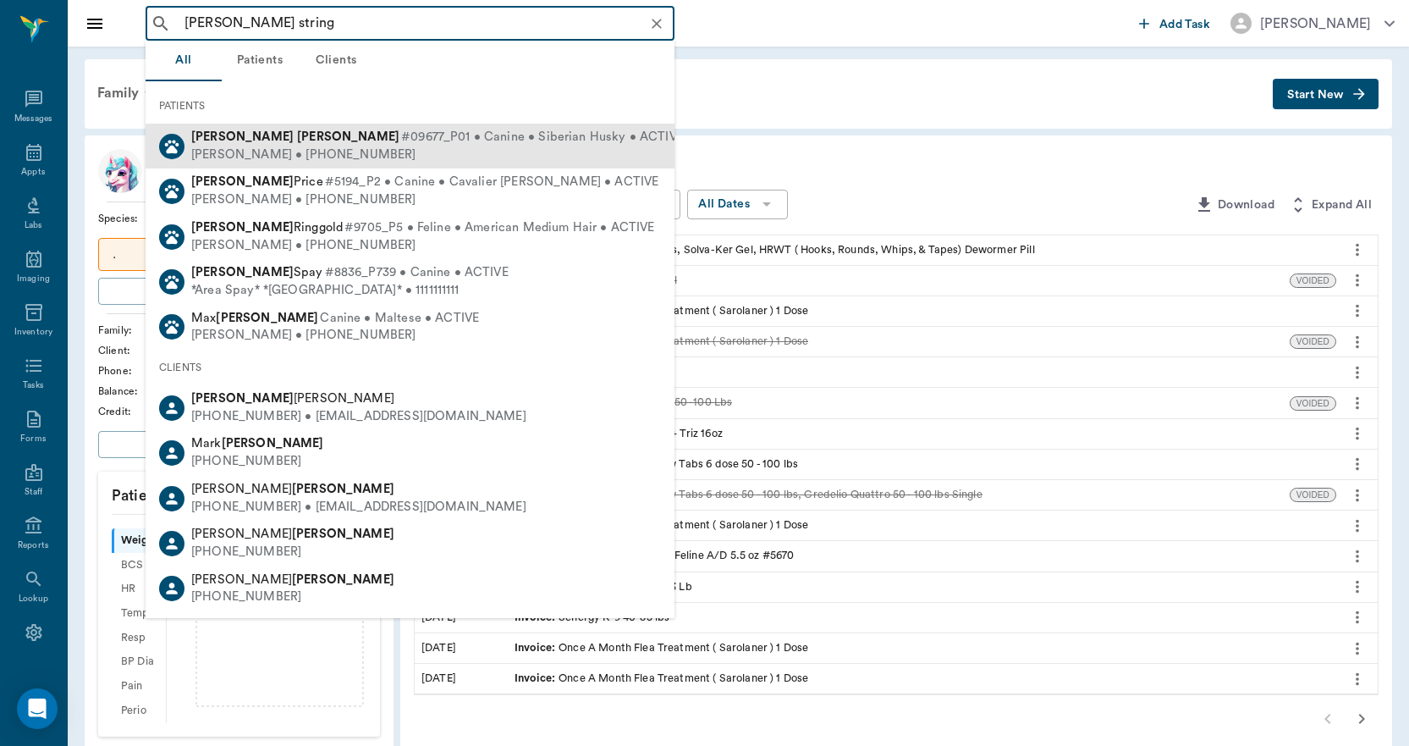
click at [444, 152] on div "[PERSON_NAME] • [PHONE_NUMBER]" at bounding box center [437, 155] width 493 height 18
type input "[PERSON_NAME] string"
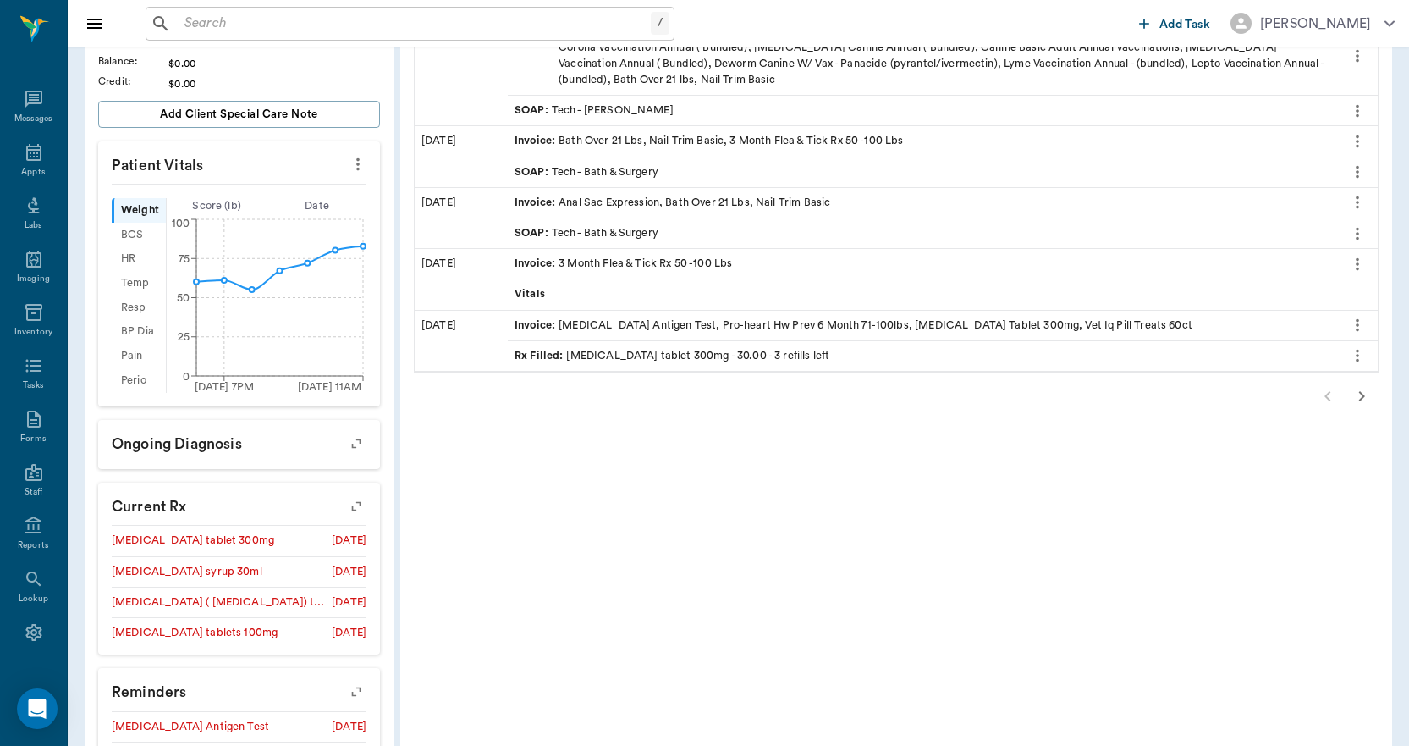
scroll to position [508, 0]
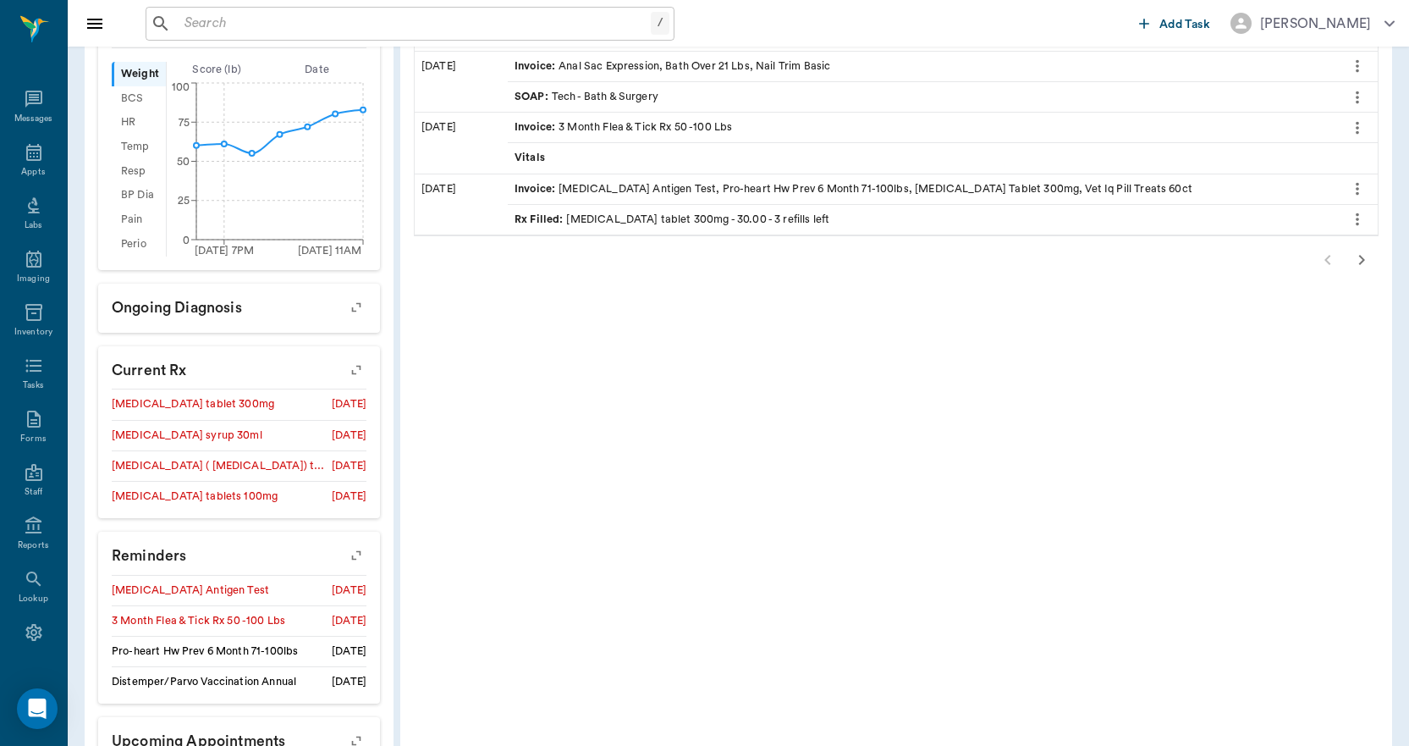
click at [360, 550] on icon "button" at bounding box center [357, 555] width 24 height 24
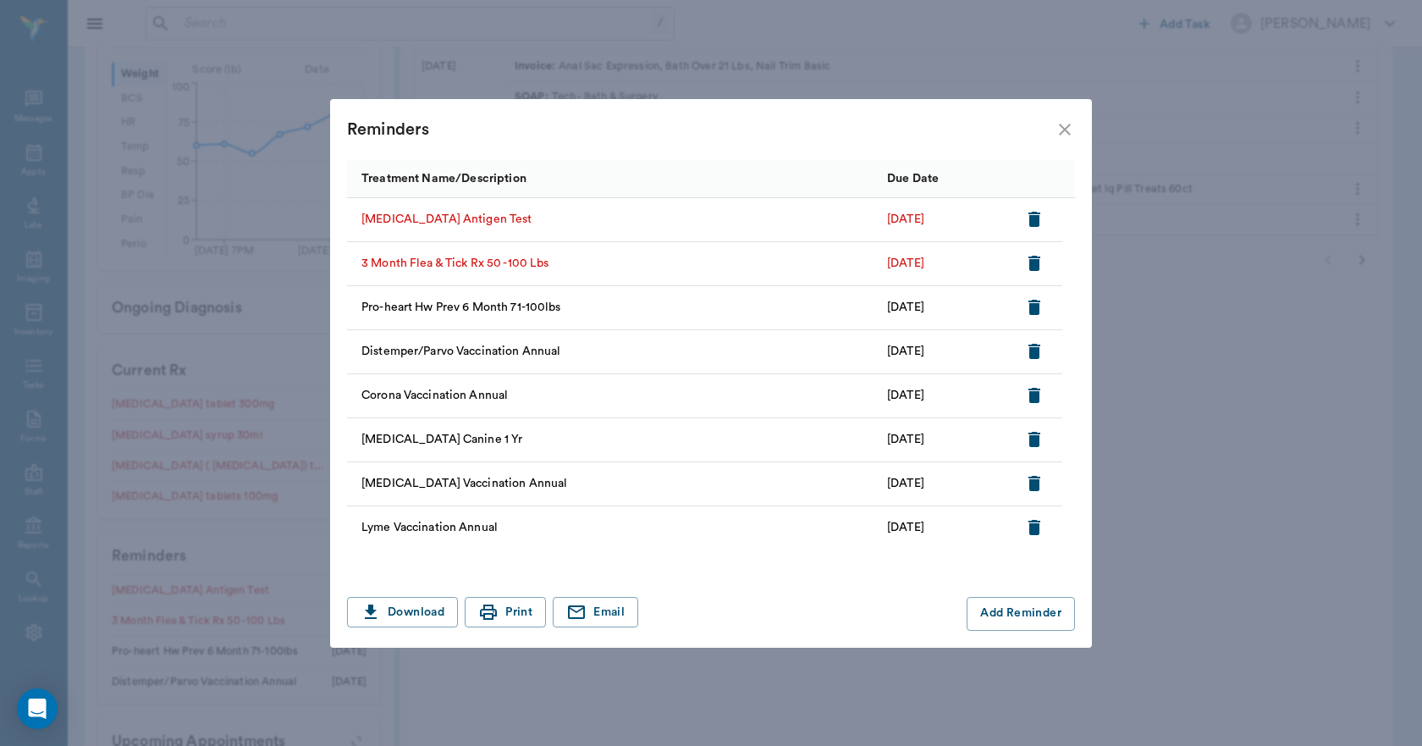
click at [1058, 121] on icon "close" at bounding box center [1065, 129] width 20 height 20
